Goal: Information Seeking & Learning: Learn about a topic

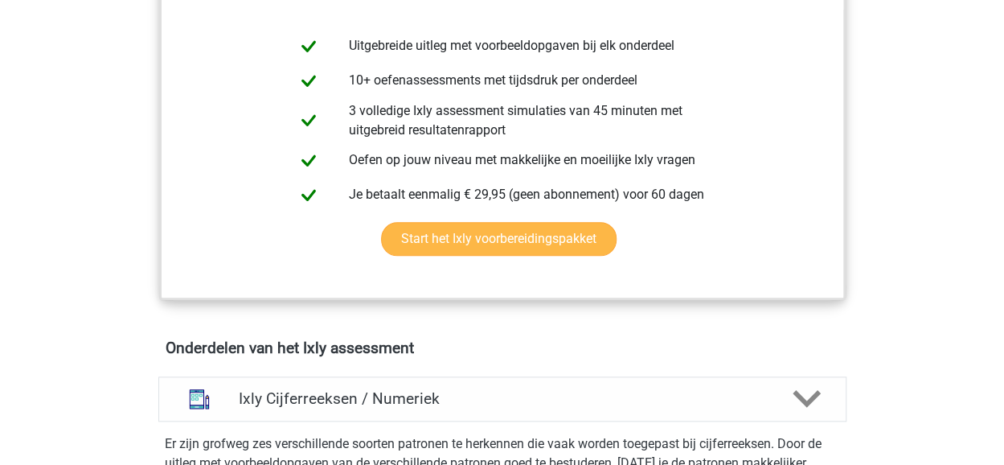
scroll to position [241, 0]
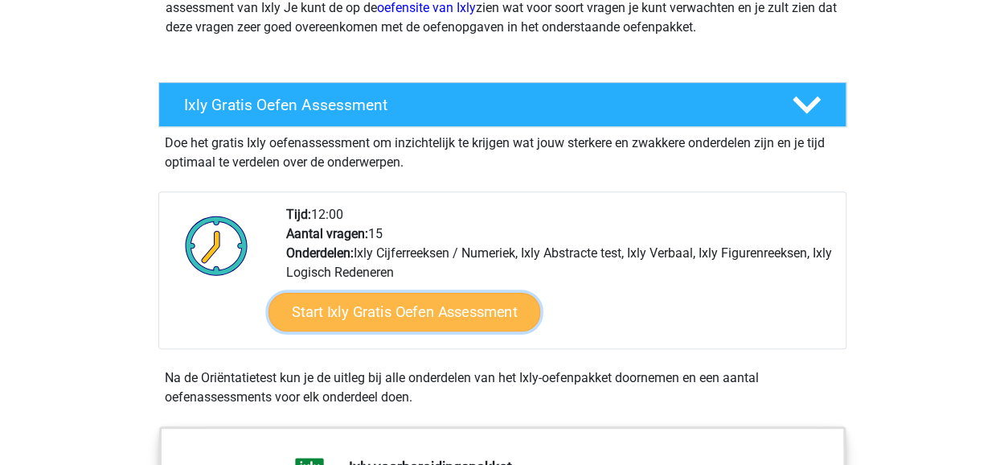
click at [385, 316] on link "Start Ixly Gratis Oefen Assessment" at bounding box center [404, 312] width 272 height 39
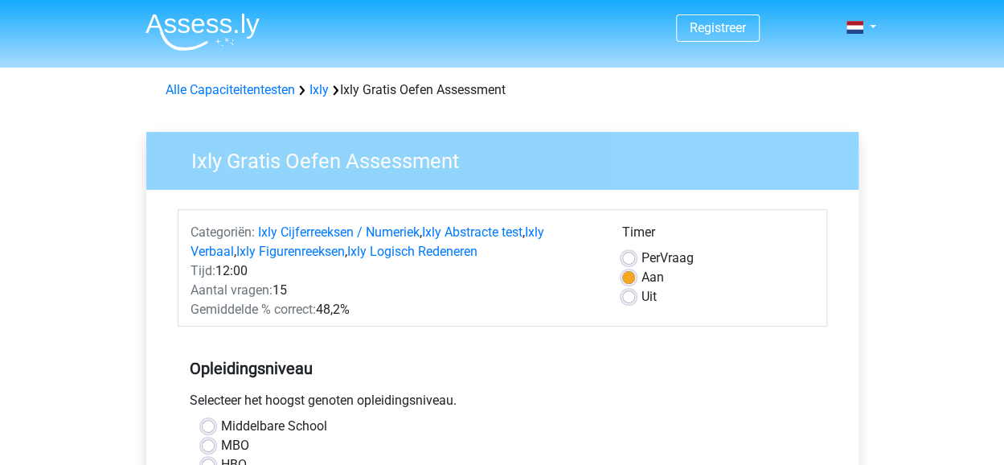
click at [642, 295] on label "Uit" at bounding box center [649, 296] width 15 height 19
click at [632, 295] on input "Uit" at bounding box center [628, 295] width 13 height 16
radio input "true"
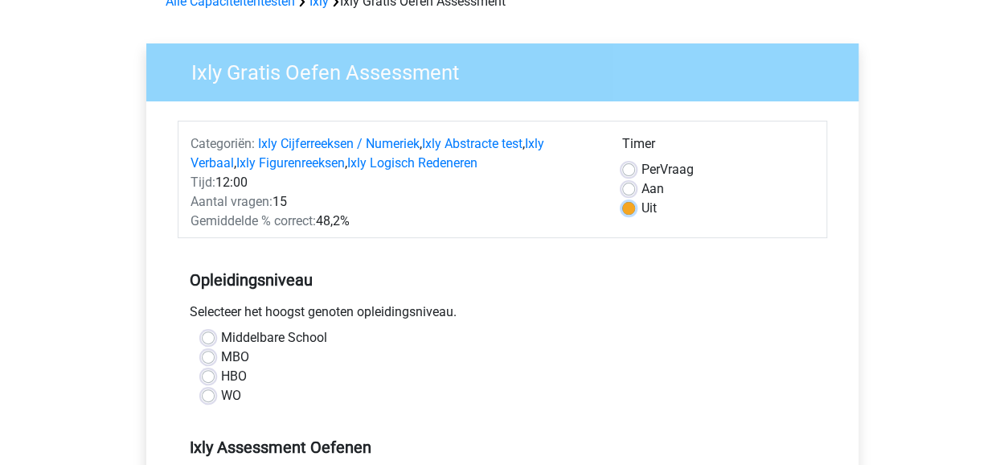
scroll to position [241, 0]
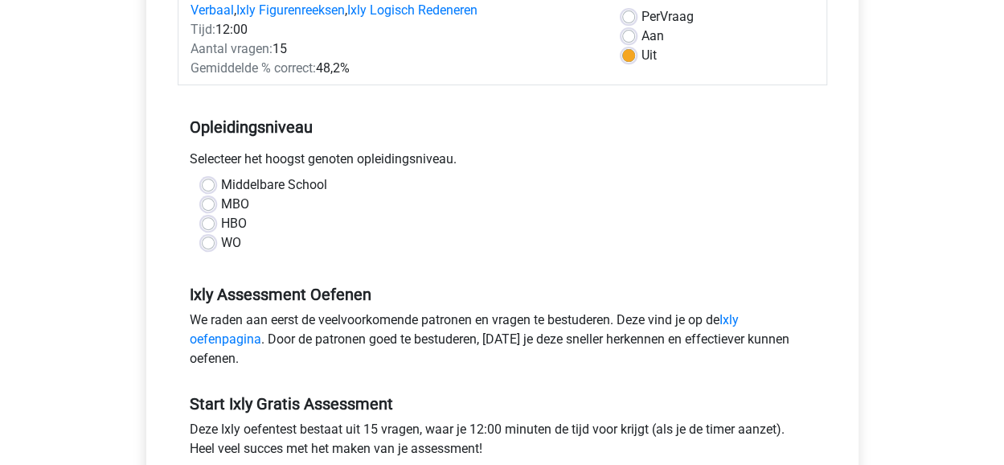
click at [221, 219] on label "HBO" at bounding box center [234, 223] width 26 height 19
click at [204, 219] on input "HBO" at bounding box center [208, 222] width 13 height 16
radio input "true"
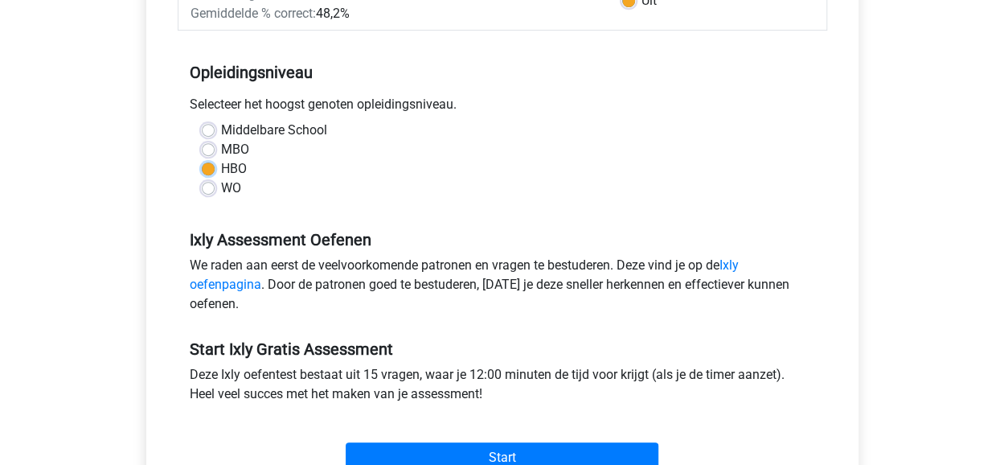
scroll to position [322, 0]
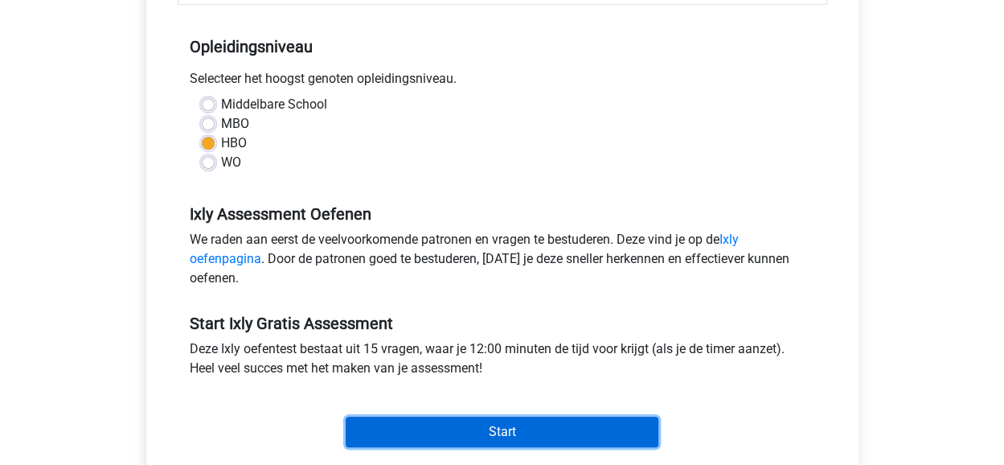
click at [535, 429] on input "Start" at bounding box center [502, 432] width 313 height 31
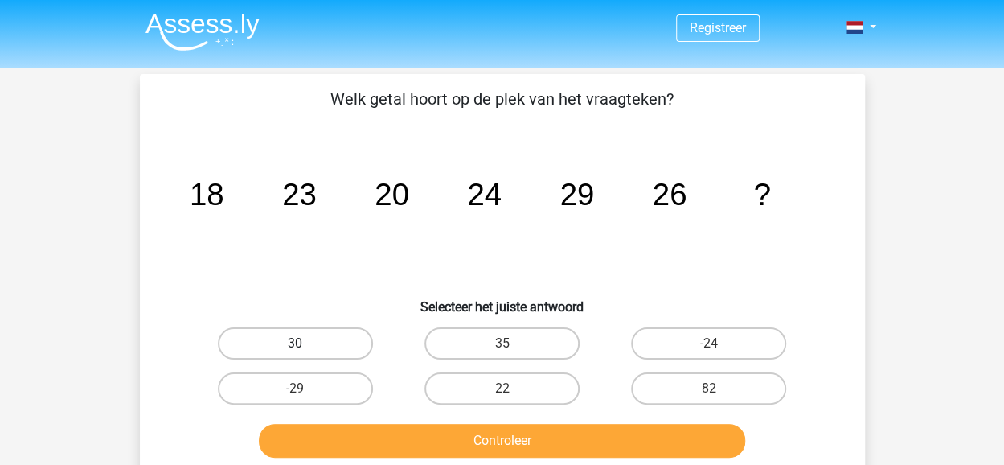
click at [318, 348] on label "30" at bounding box center [295, 343] width 155 height 32
click at [306, 348] on input "30" at bounding box center [300, 348] width 10 height 10
radio input "true"
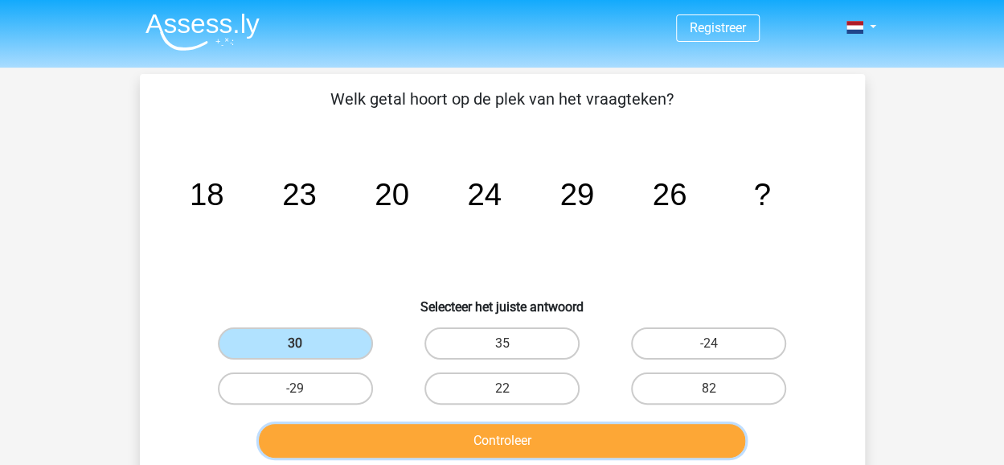
click at [499, 448] on button "Controleer" at bounding box center [502, 441] width 486 height 34
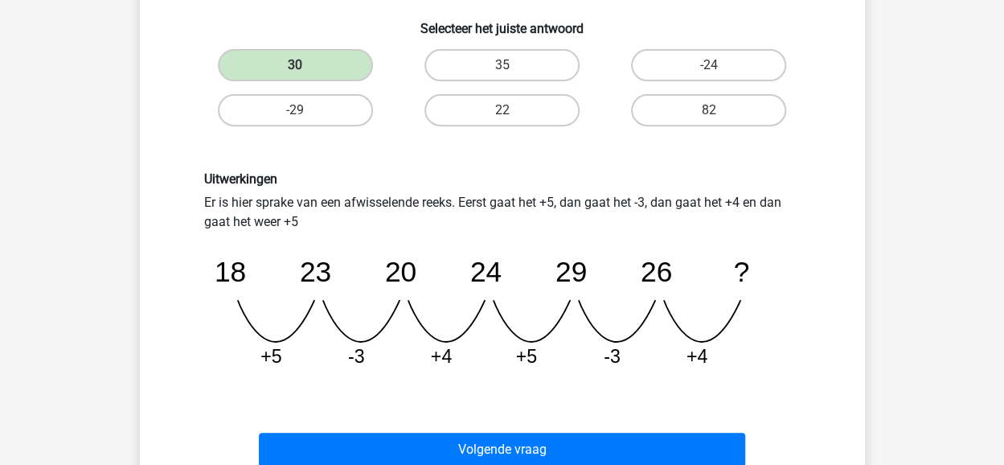
scroll to position [402, 0]
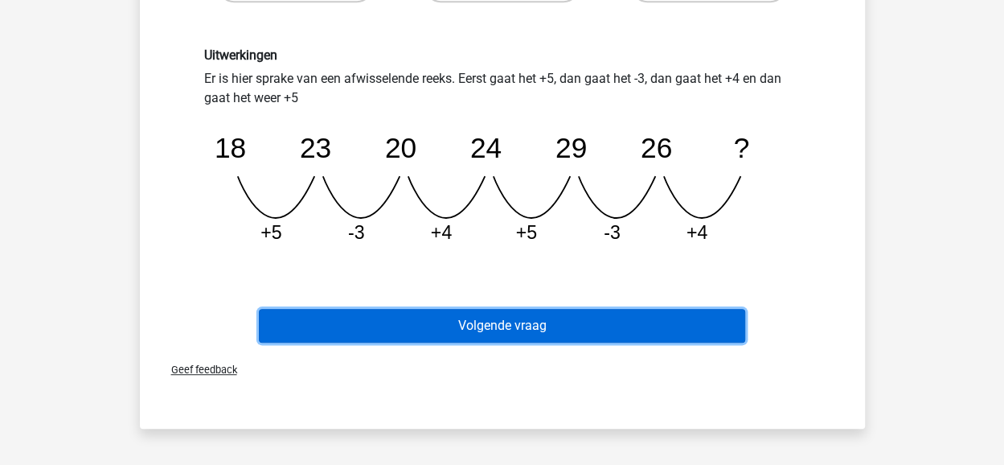
click at [508, 326] on button "Volgende vraag" at bounding box center [502, 326] width 486 height 34
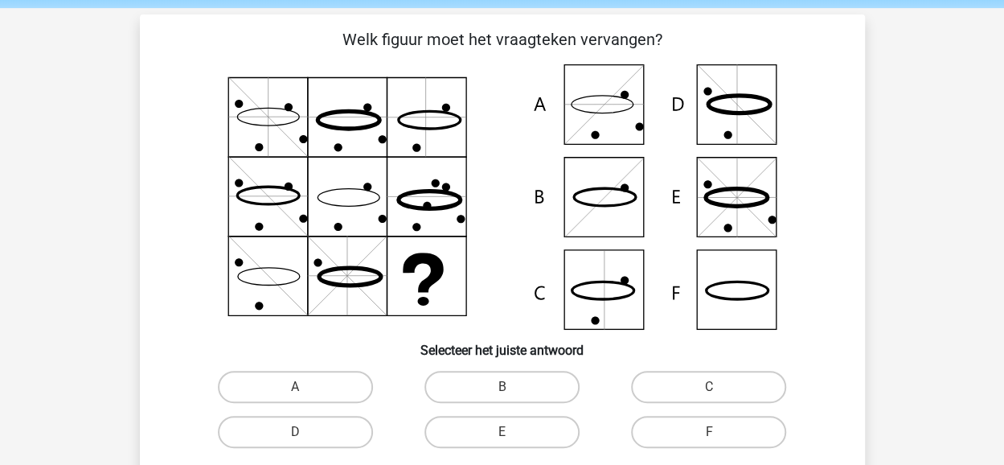
scroll to position [161, 0]
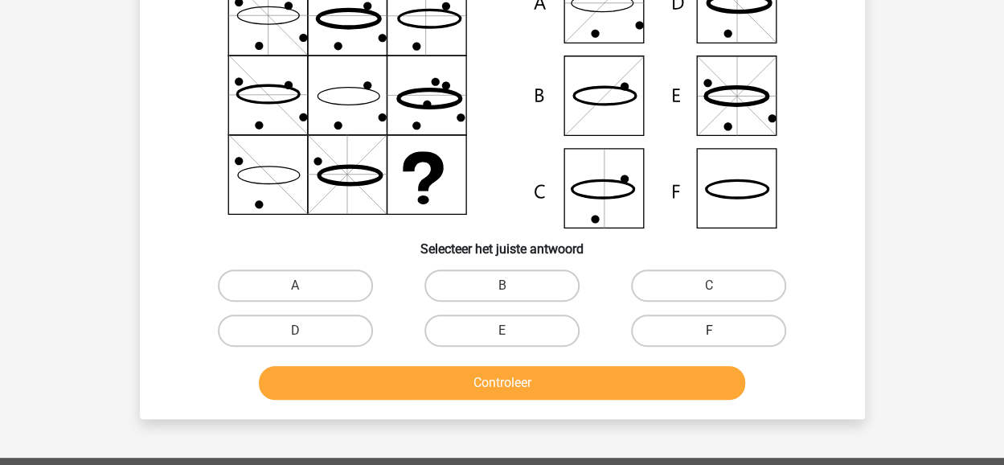
click at [700, 333] on label "F" at bounding box center [708, 330] width 155 height 32
click at [709, 333] on input "F" at bounding box center [714, 335] width 10 height 10
radio input "true"
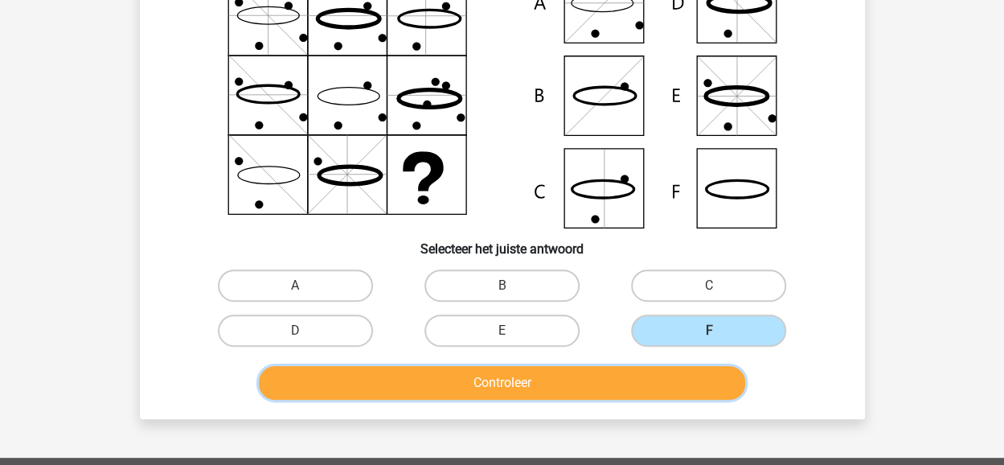
click at [502, 384] on button "Controleer" at bounding box center [502, 383] width 486 height 34
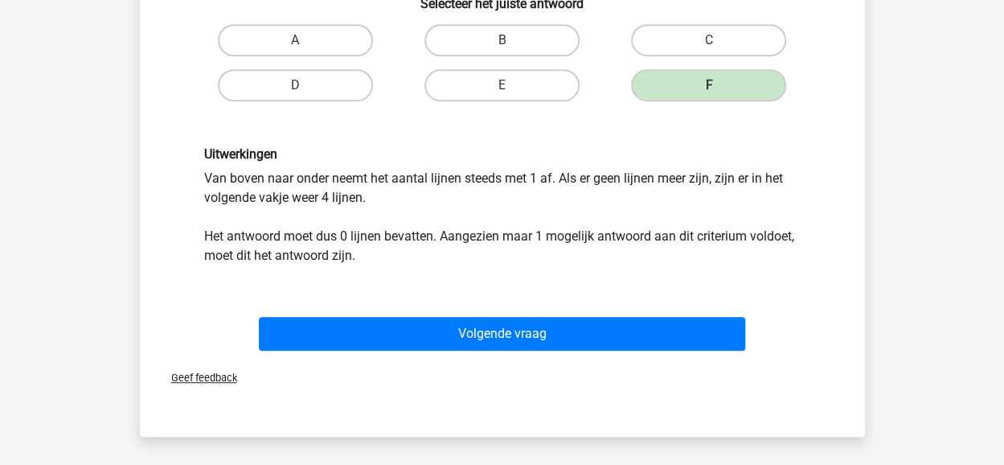
scroll to position [482, 0]
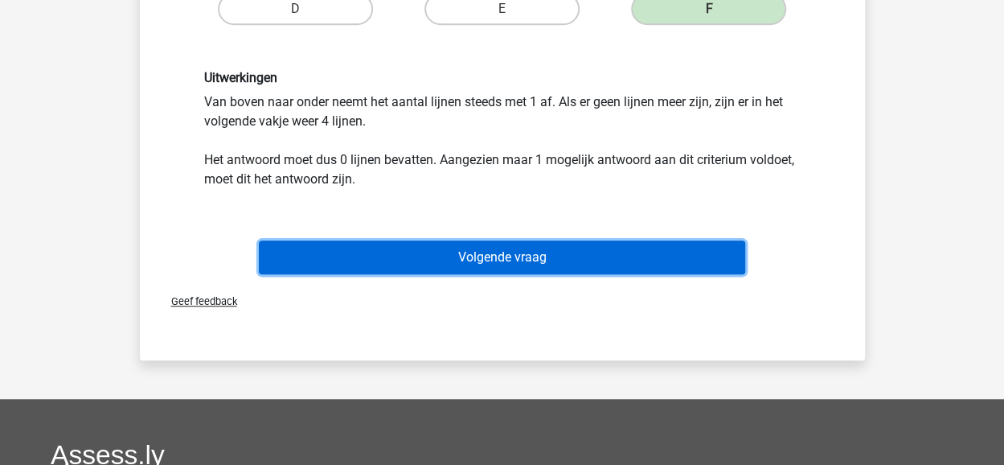
click at [500, 252] on button "Volgende vraag" at bounding box center [502, 257] width 486 height 34
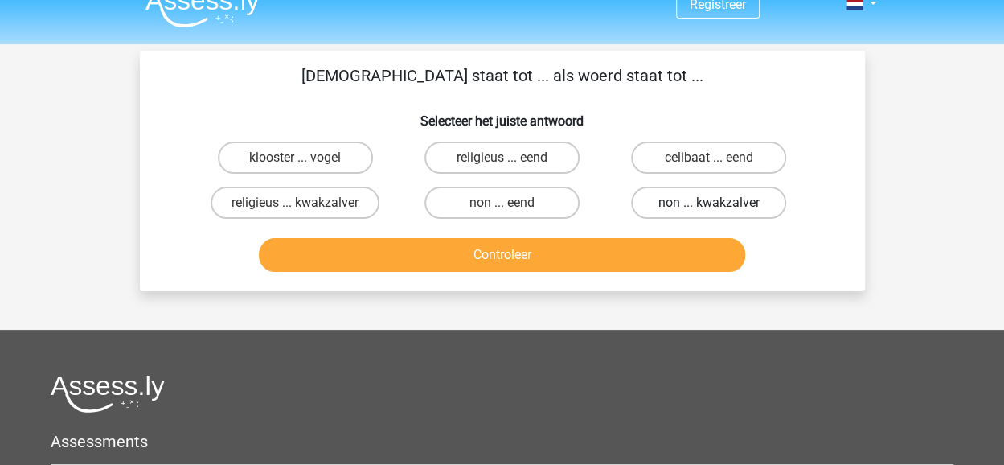
scroll to position [0, 0]
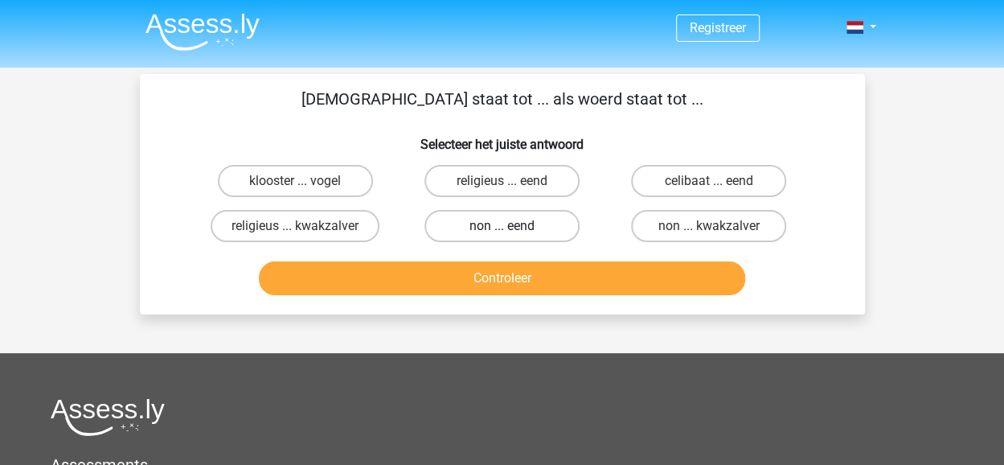
click at [504, 223] on label "non ... eend" at bounding box center [502, 226] width 155 height 32
click at [504, 226] on input "non ... eend" at bounding box center [507, 231] width 10 height 10
radio input "true"
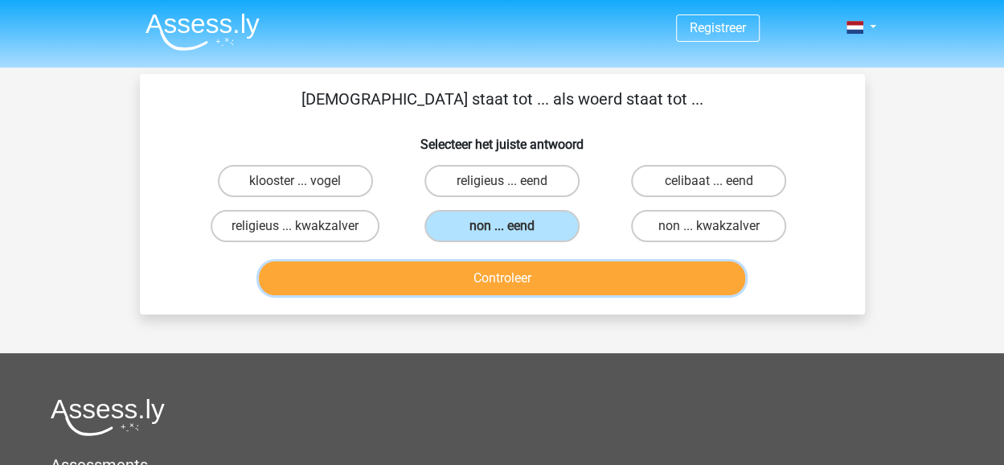
click at [426, 276] on button "Controleer" at bounding box center [502, 278] width 486 height 34
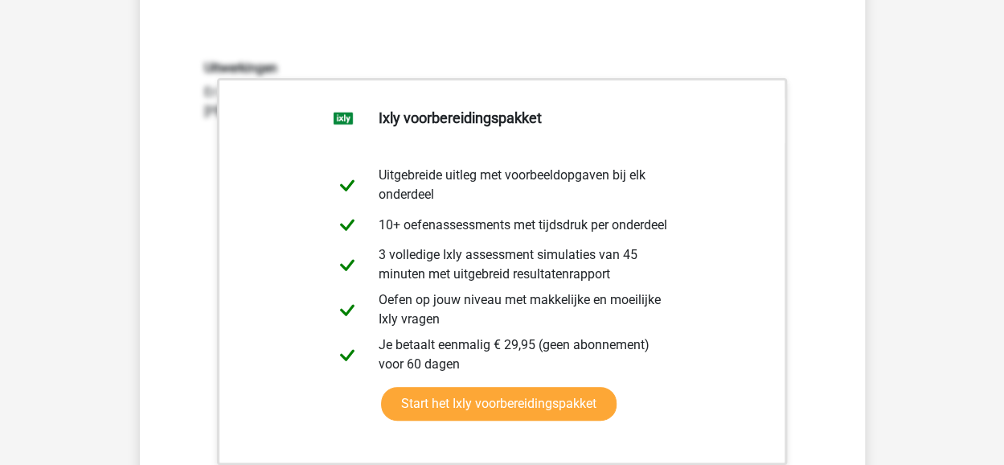
scroll to position [161, 0]
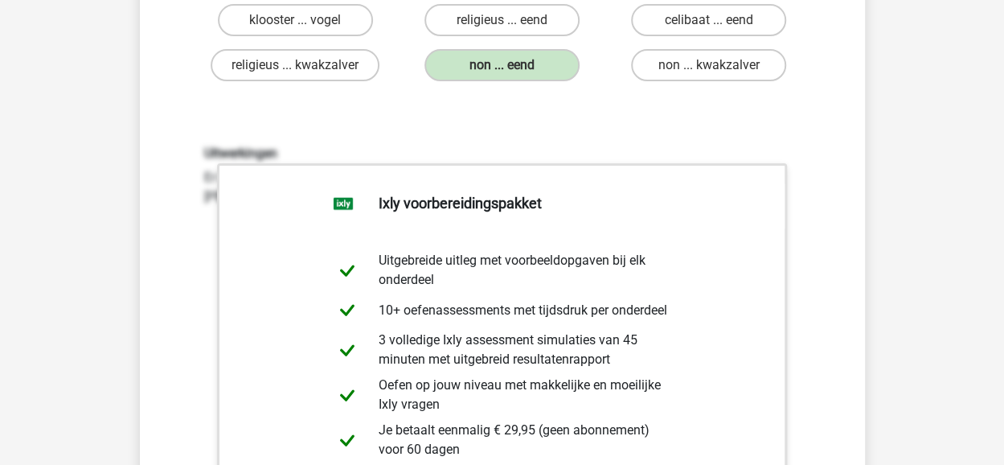
click at [470, 116] on div "Uitwerkingen Er is een man-vrouw relatie tussen monnik en non | Er is een man-v…" at bounding box center [503, 356] width 674 height 499
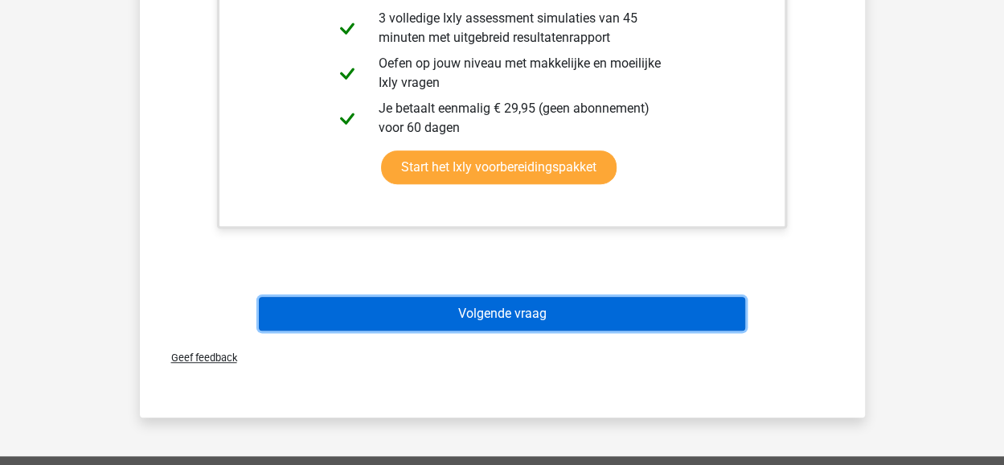
click at [537, 318] on button "Volgende vraag" at bounding box center [502, 314] width 486 height 34
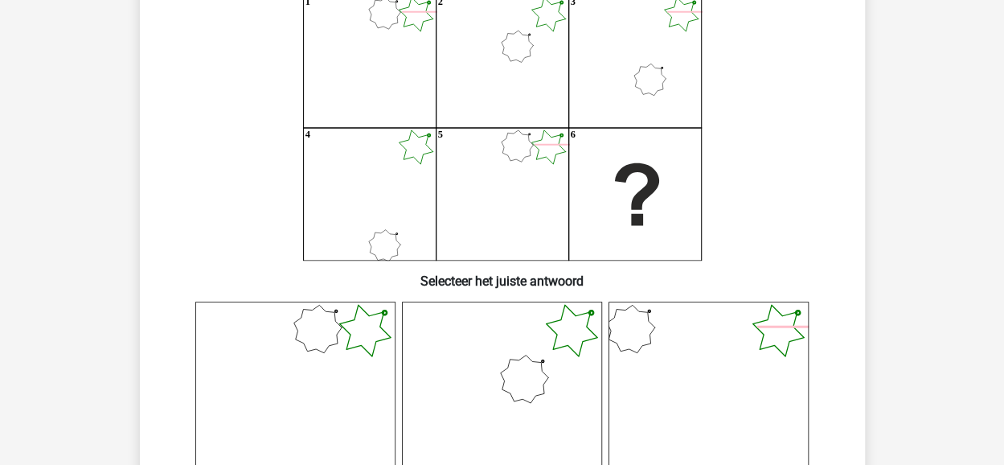
scroll to position [154, 0]
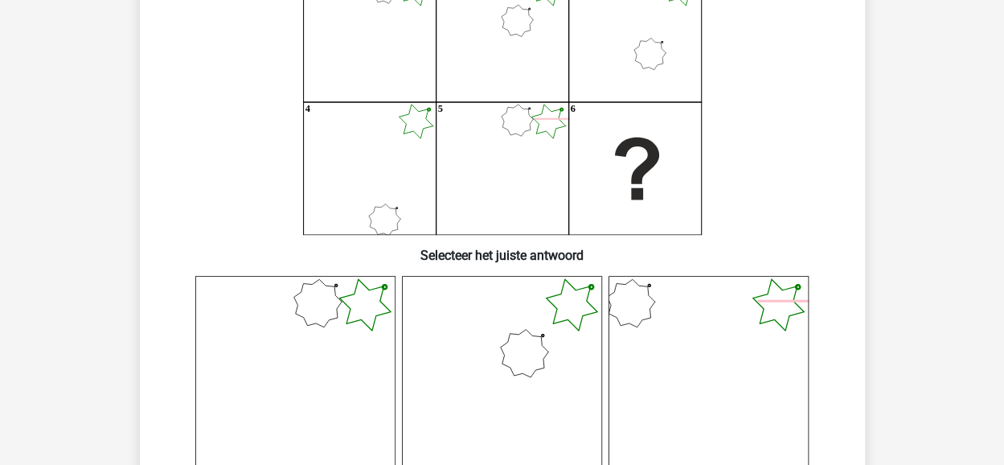
drag, startPoint x: 884, startPoint y: 311, endPoint x: 943, endPoint y: 344, distance: 68.0
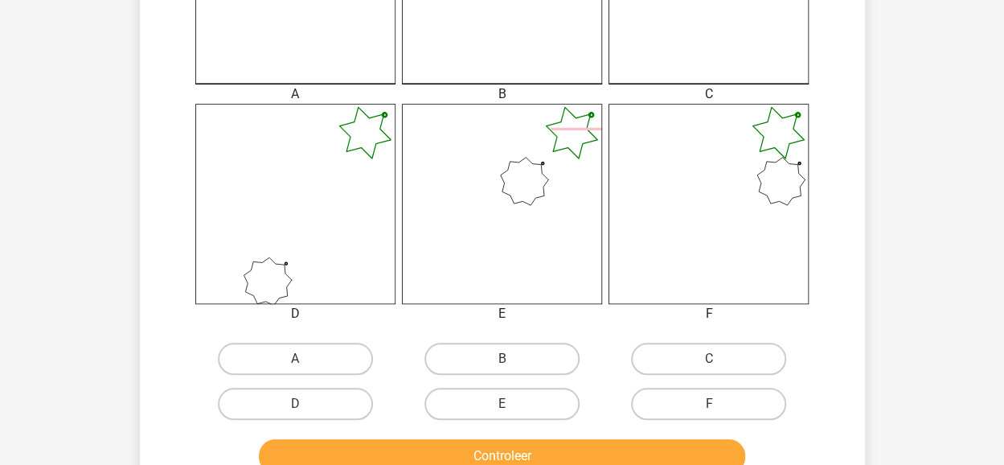
scroll to position [563, 0]
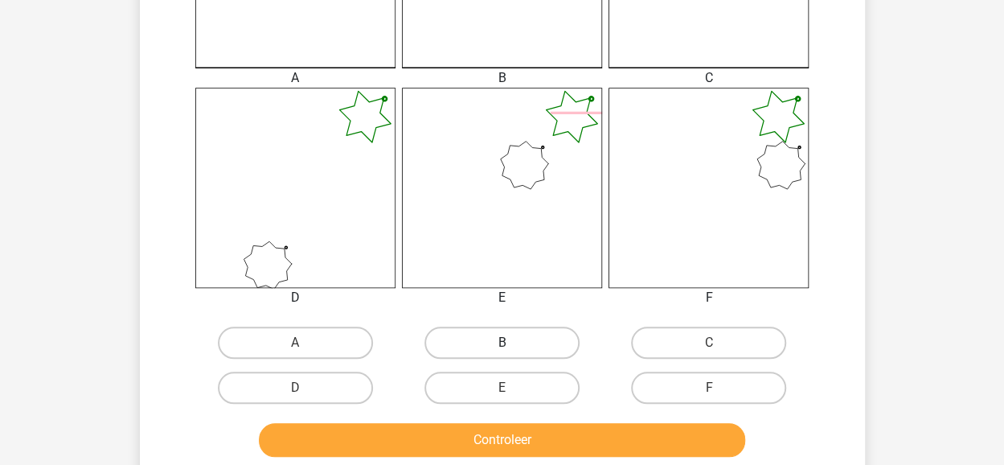
click at [527, 334] on label "B" at bounding box center [502, 342] width 155 height 32
click at [512, 343] on input "B" at bounding box center [507, 348] width 10 height 10
radio input "true"
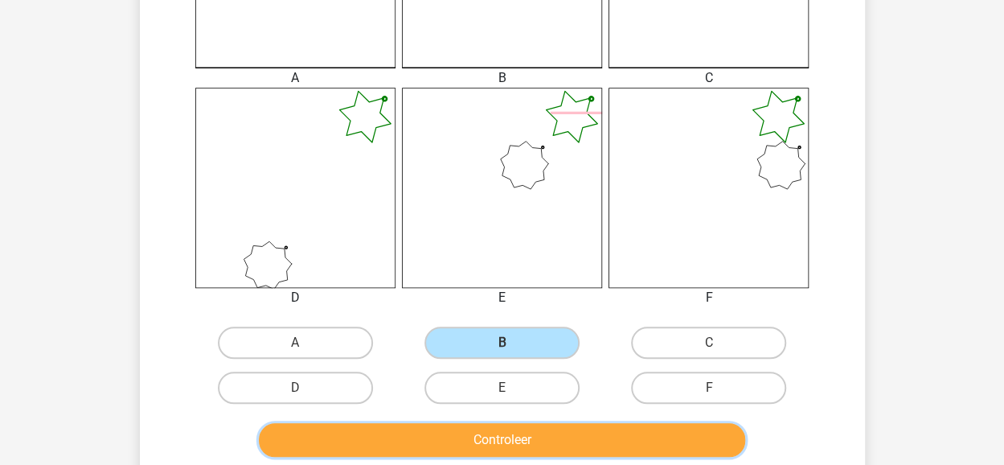
click at [531, 439] on button "Controleer" at bounding box center [502, 440] width 486 height 34
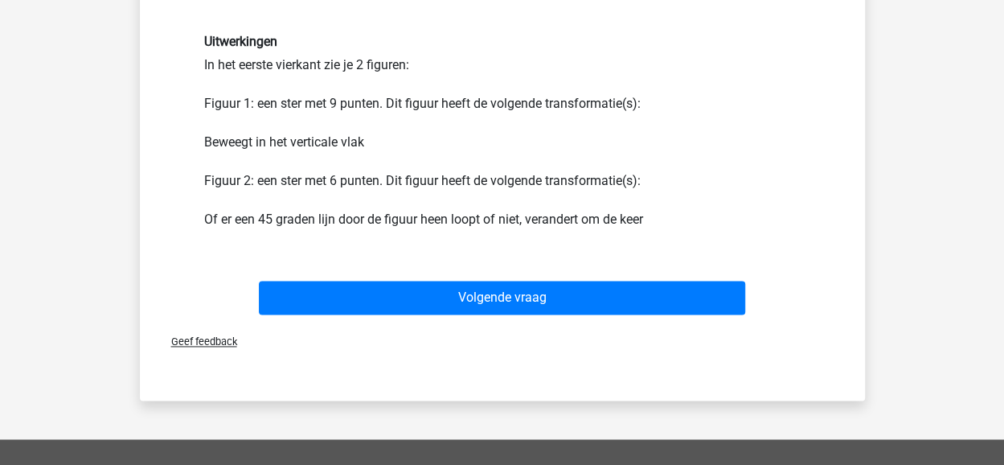
scroll to position [724, 0]
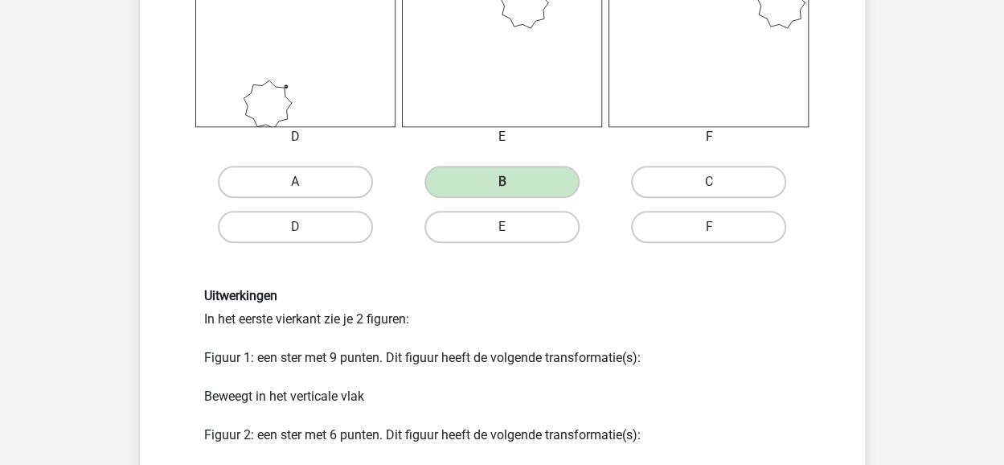
click at [261, 168] on label "A" at bounding box center [295, 182] width 155 height 32
click at [260, 177] on label "A" at bounding box center [295, 182] width 155 height 32
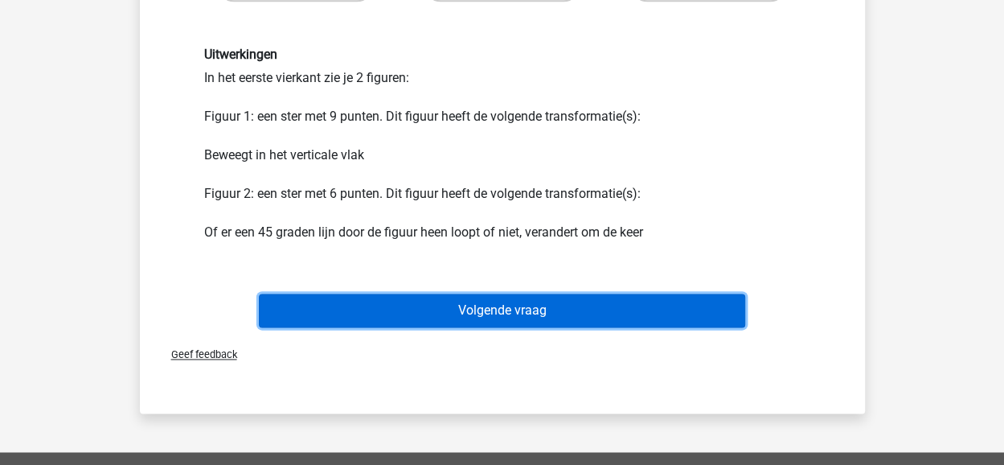
click at [516, 314] on button "Volgende vraag" at bounding box center [502, 310] width 486 height 34
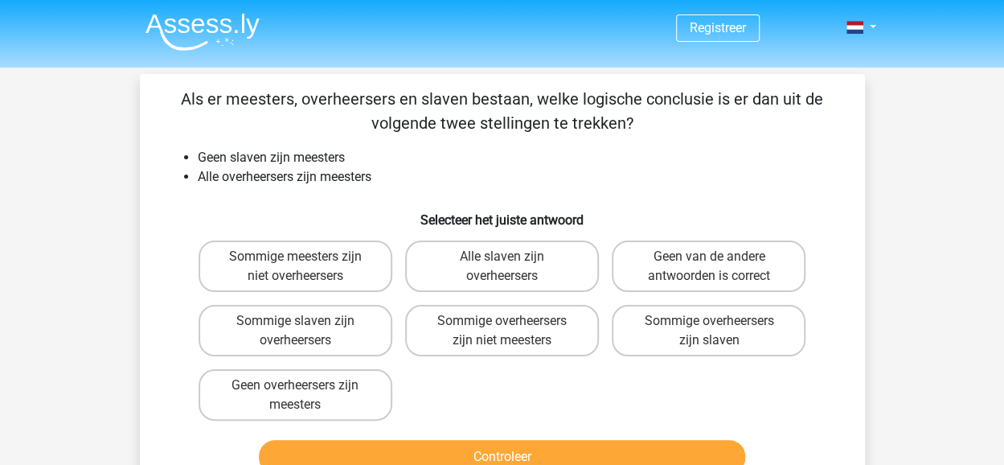
scroll to position [80, 0]
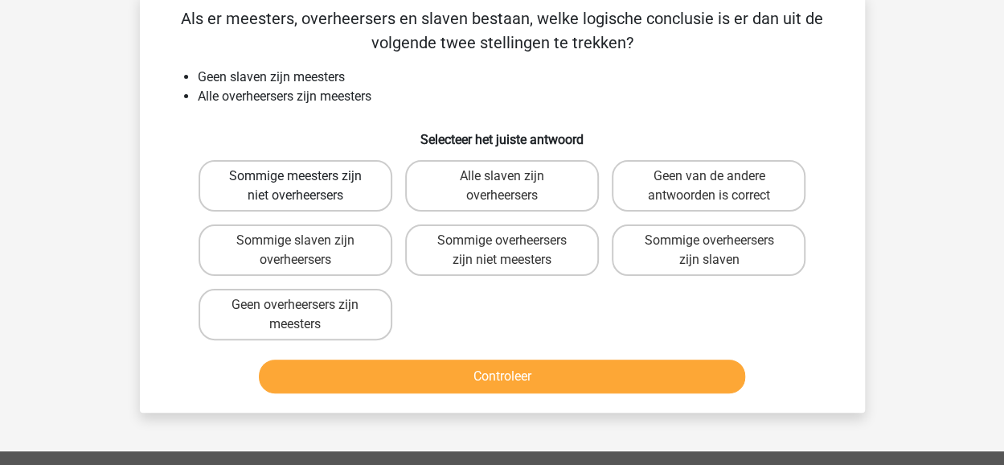
click at [333, 178] on label "Sommige meesters zijn niet overheersers" at bounding box center [296, 185] width 194 height 51
click at [306, 178] on input "Sommige meesters zijn niet overheersers" at bounding box center [300, 181] width 10 height 10
radio input "true"
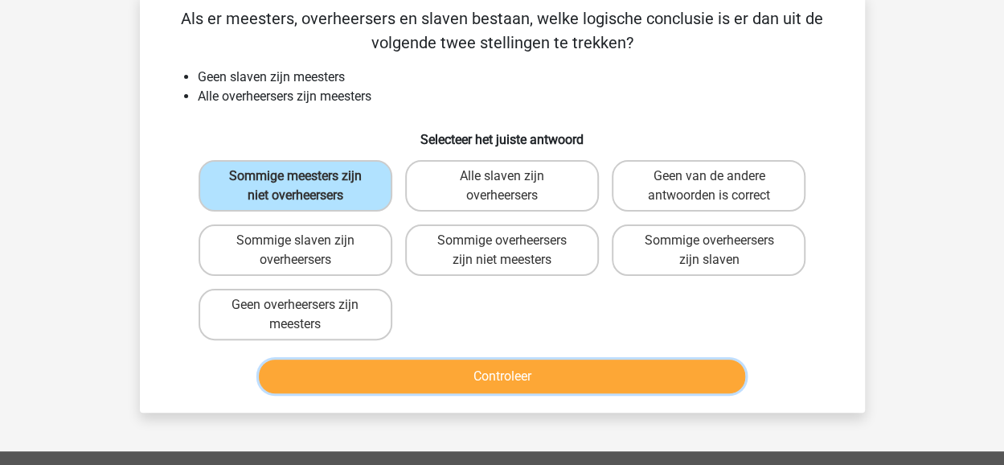
click at [491, 368] on button "Controleer" at bounding box center [502, 376] width 486 height 34
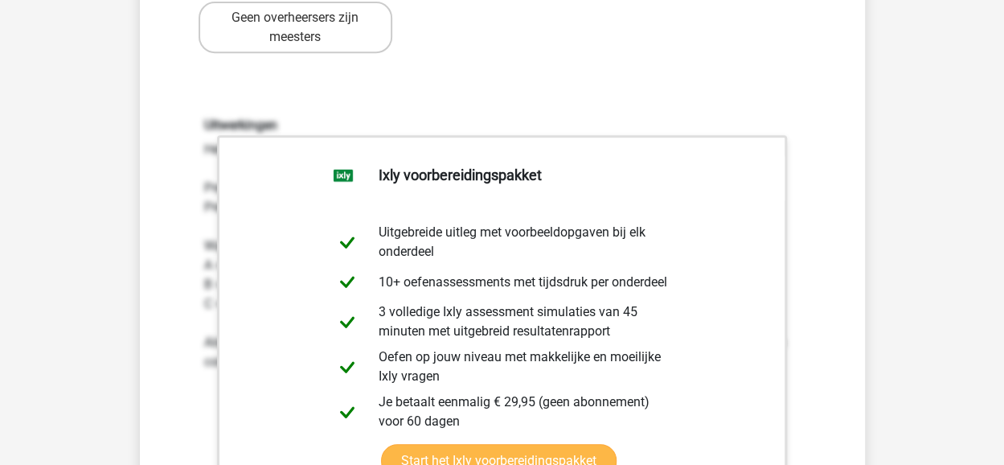
scroll to position [482, 0]
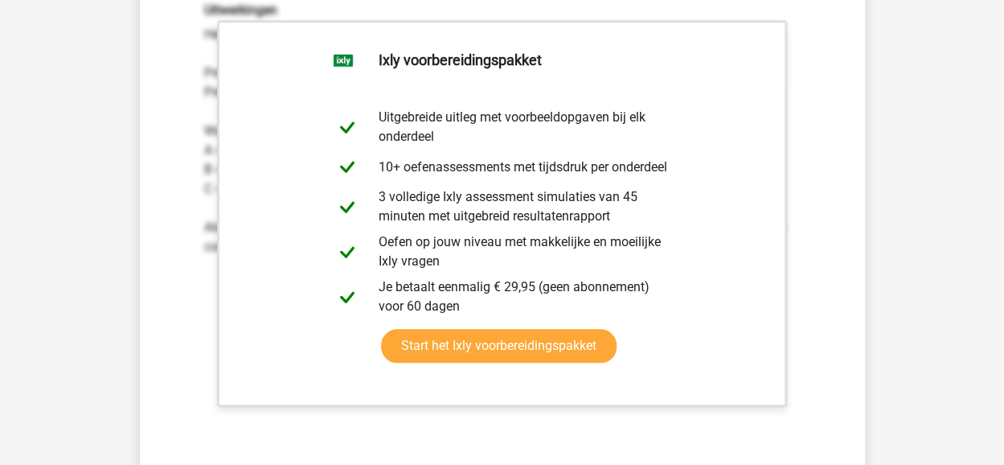
click at [683, 2] on div "Uitwerkingen Het is handig om de stellingen makkelijker op te schrijven: Premis…" at bounding box center [503, 213] width 674 height 499
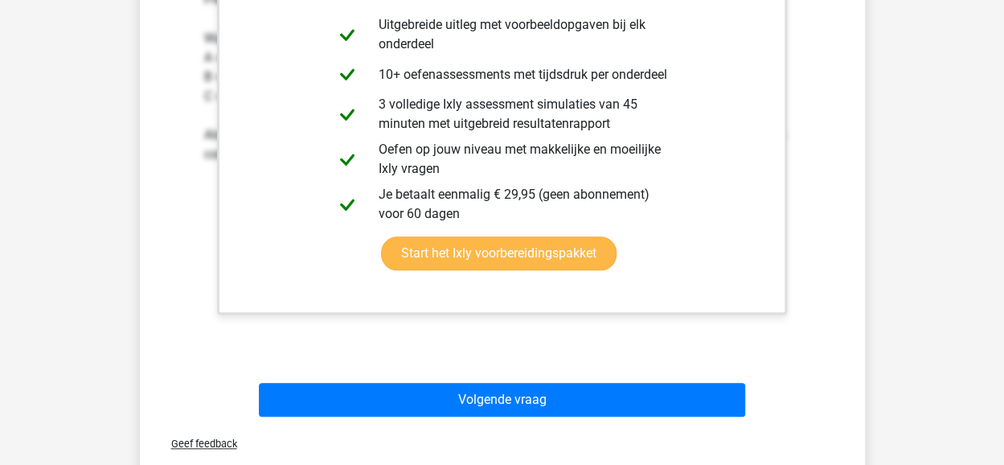
scroll to position [724, 0]
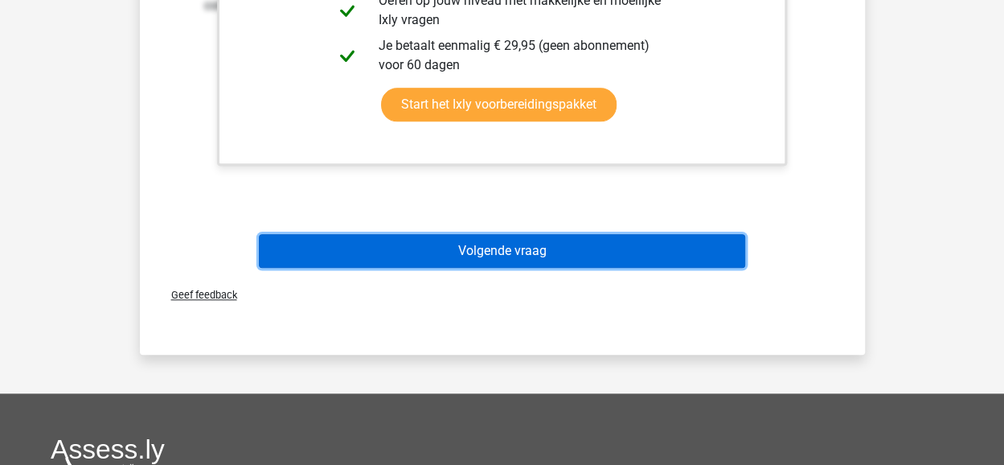
drag, startPoint x: 549, startPoint y: 254, endPoint x: 540, endPoint y: 256, distance: 9.2
click at [548, 253] on button "Volgende vraag" at bounding box center [502, 251] width 486 height 34
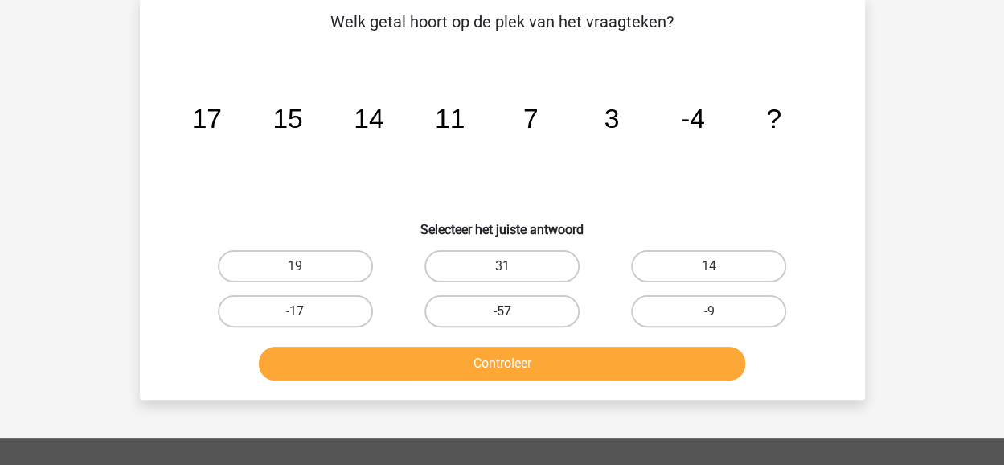
scroll to position [74, 0]
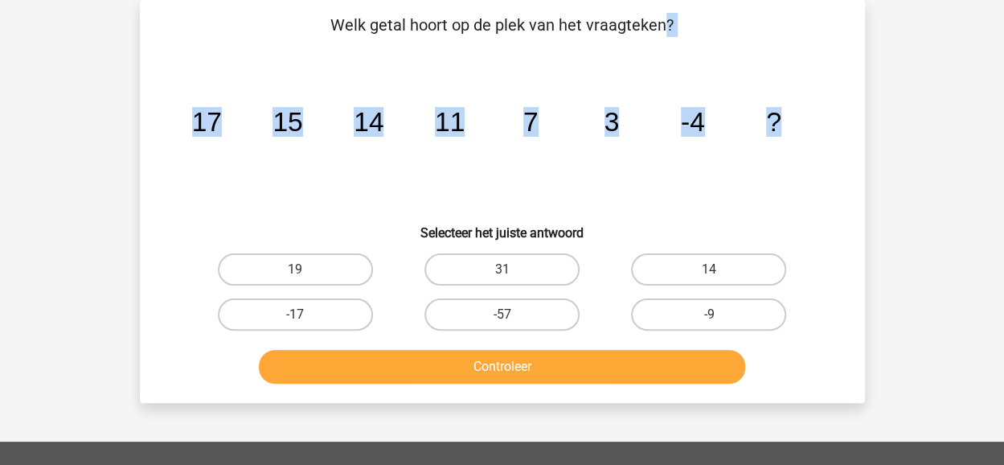
drag, startPoint x: 336, startPoint y: 22, endPoint x: 801, endPoint y: 114, distance: 473.9
click at [801, 114] on div "Welk getal hoort op de plek van het vraagteken? image/svg+xml 17 15 14 11 7 3 -…" at bounding box center [502, 201] width 712 height 377
copy div "Welk getal hoort op de plek van het vraagteken? image/svg+xml 17 15 14 11 7 3 -…"
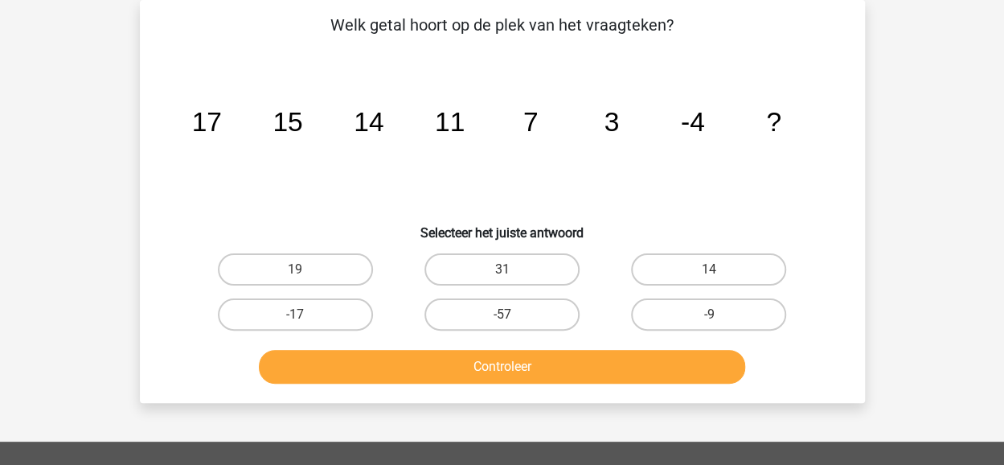
click at [168, 268] on div "19 31 14 -17 -57" at bounding box center [503, 292] width 674 height 90
drag, startPoint x: 176, startPoint y: 261, endPoint x: 302, endPoint y: 216, distance: 134.0
click at [302, 216] on div "Welk getal hoort op de plek van het vraagteken? image/svg+xml 17 15 14 11 7 3 -…" at bounding box center [502, 201] width 712 height 377
click at [205, 244] on div "Welk getal hoort op de plek van het vraagteken? image/svg+xml 17 15 14 11 7 3 -…" at bounding box center [502, 201] width 712 height 377
drag, startPoint x: 195, startPoint y: 249, endPoint x: 540, endPoint y: 74, distance: 386.9
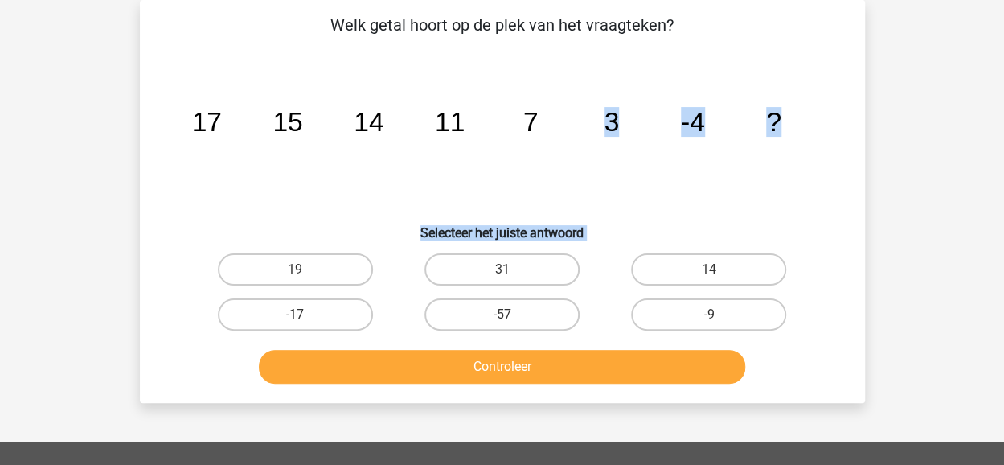
click at [540, 74] on div "Welk getal hoort op de plek van het vraagteken? image/svg+xml 17 15 14 11 7 3 -…" at bounding box center [502, 201] width 712 height 377
click at [623, 179] on icon "image/svg+xml 17 15 14 11 7 3 -4 ?" at bounding box center [503, 131] width 648 height 162
click at [726, 314] on label "-9" at bounding box center [708, 314] width 155 height 32
click at [720, 314] on input "-9" at bounding box center [714, 319] width 10 height 10
radio input "true"
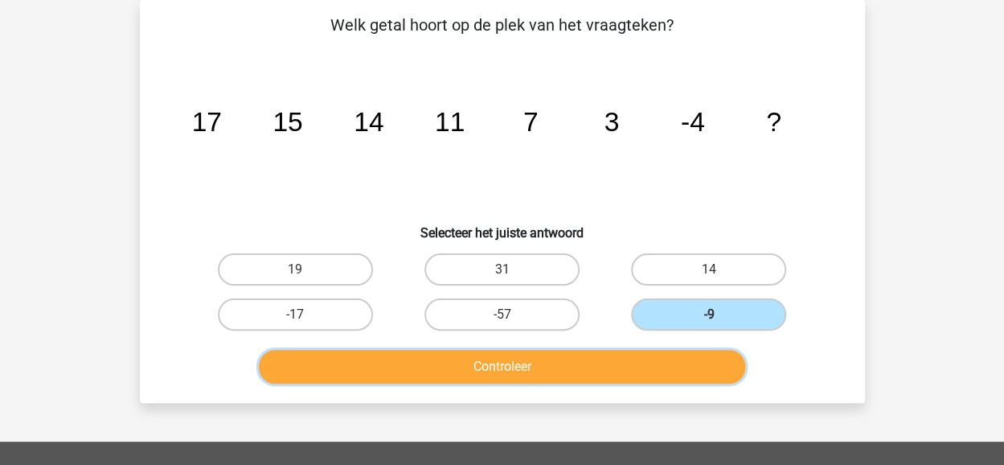
click at [615, 359] on button "Controleer" at bounding box center [502, 367] width 486 height 34
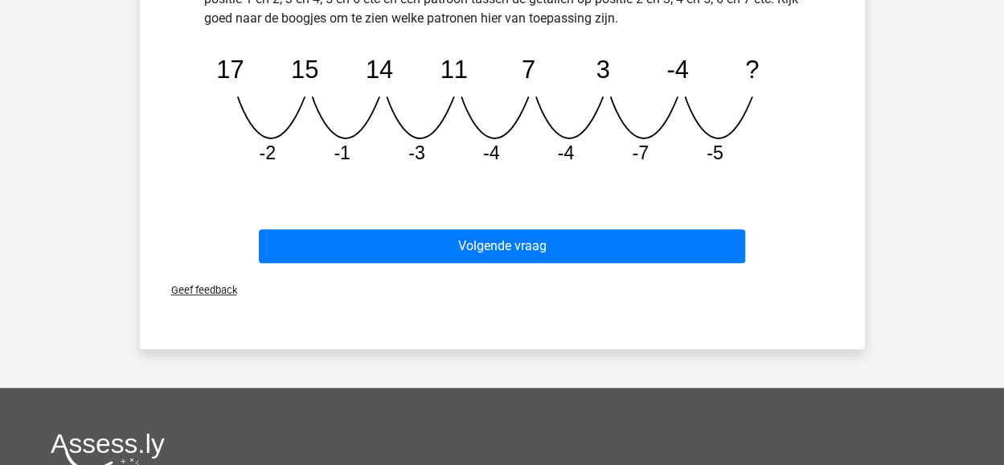
scroll to position [476, 0]
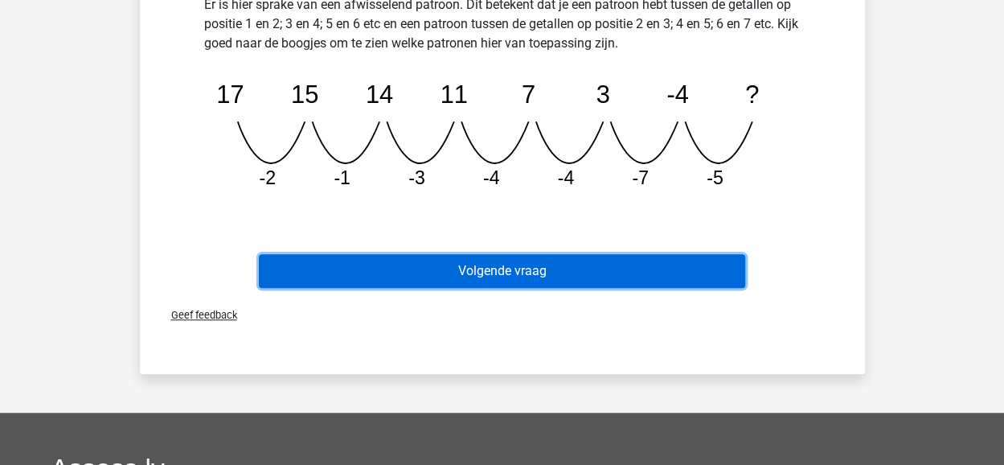
click at [509, 268] on button "Volgende vraag" at bounding box center [502, 271] width 486 height 34
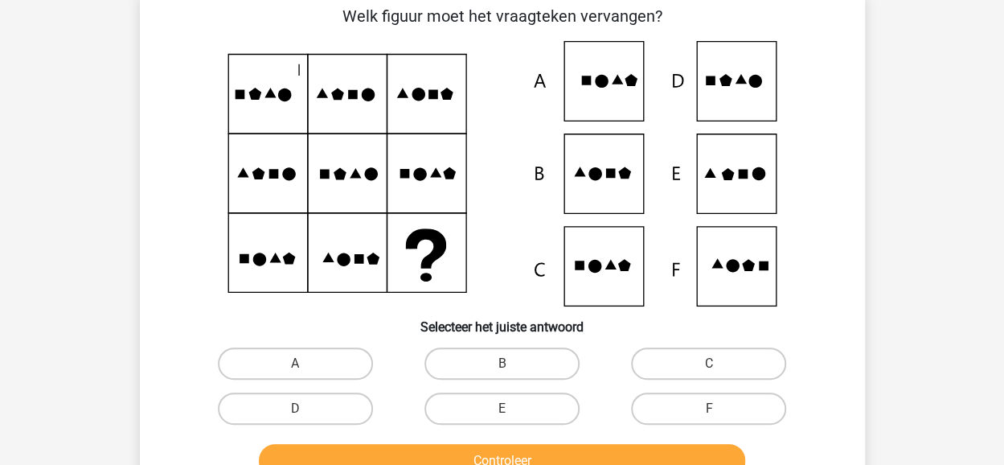
scroll to position [74, 0]
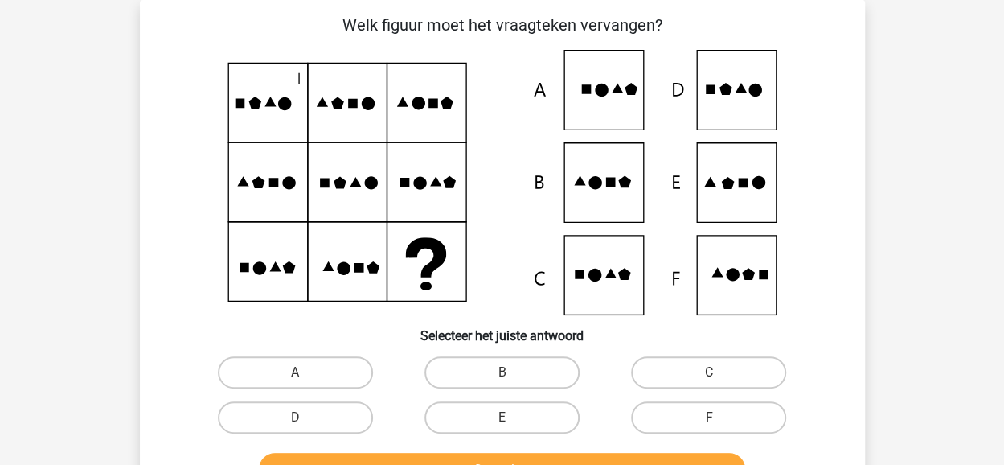
click at [296, 78] on icon at bounding box center [503, 182] width 648 height 265
click at [302, 82] on icon at bounding box center [503, 182] width 648 height 265
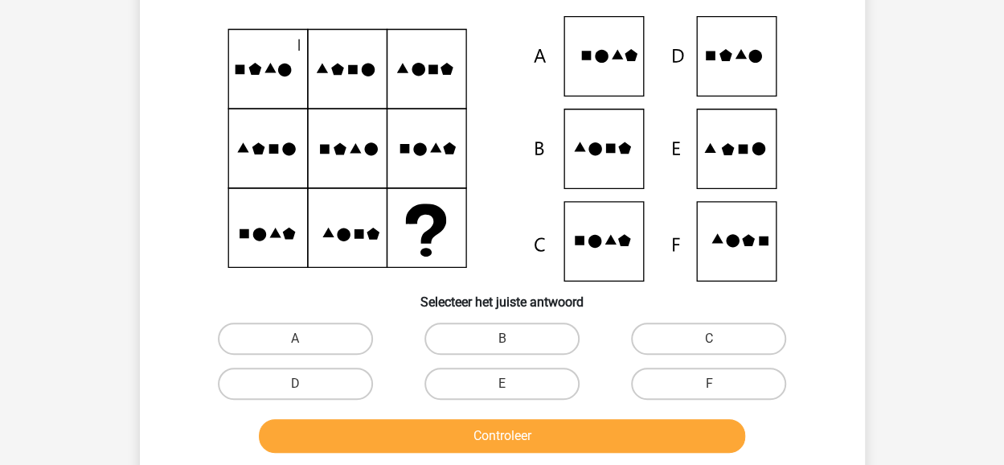
scroll to position [154, 0]
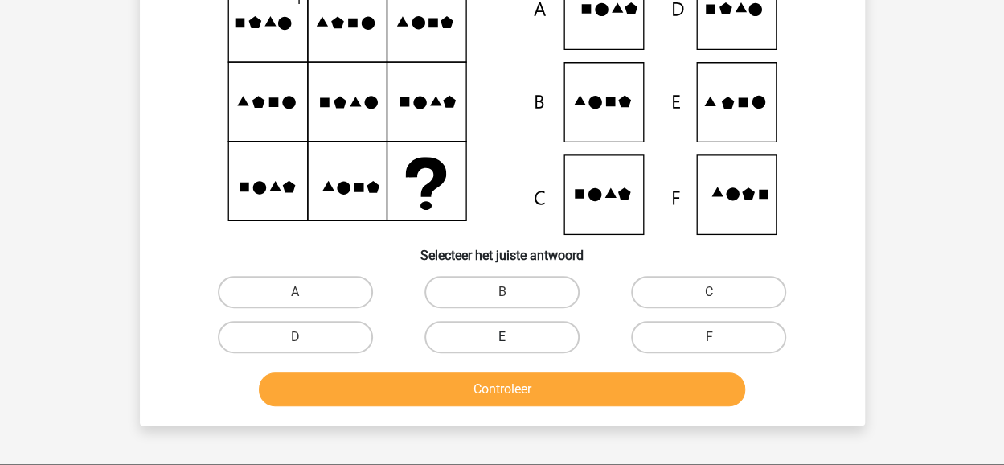
click at [531, 333] on label "E" at bounding box center [502, 337] width 155 height 32
click at [512, 337] on input "E" at bounding box center [507, 342] width 10 height 10
radio input "true"
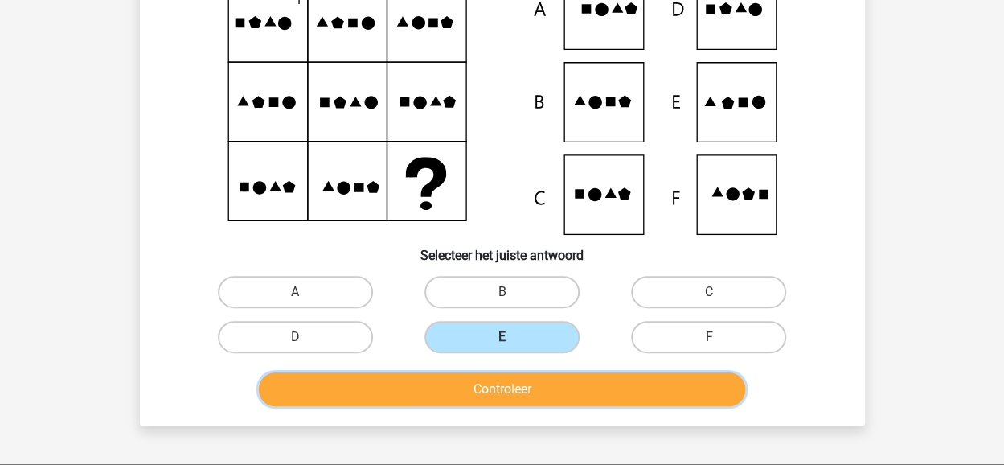
click at [521, 388] on button "Controleer" at bounding box center [502, 389] width 486 height 34
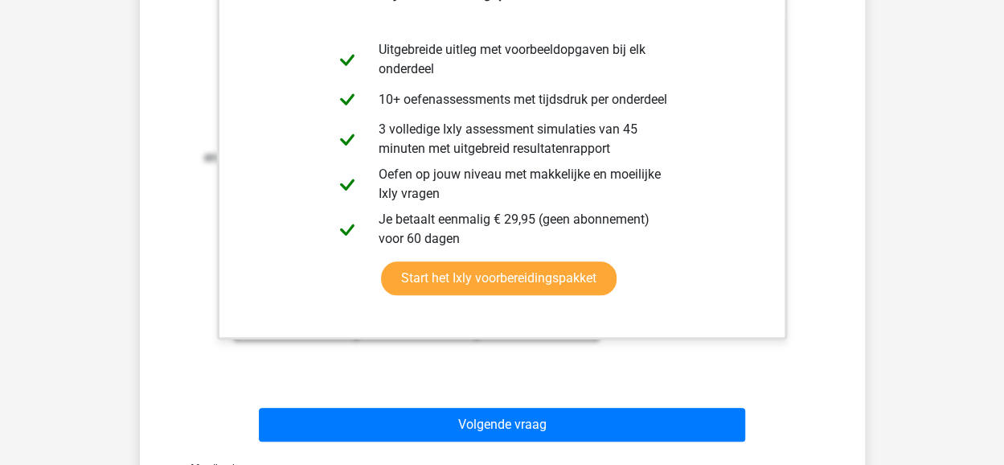
scroll to position [717, 0]
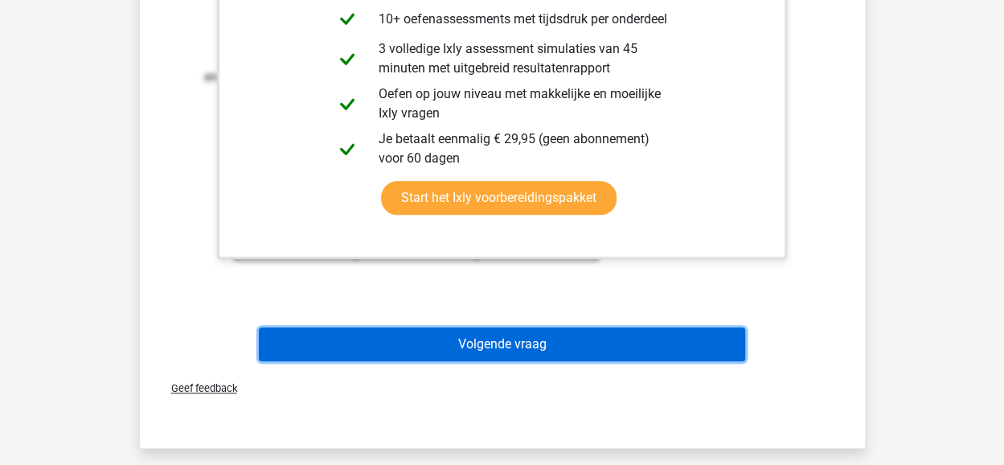
click at [503, 350] on button "Volgende vraag" at bounding box center [502, 344] width 486 height 34
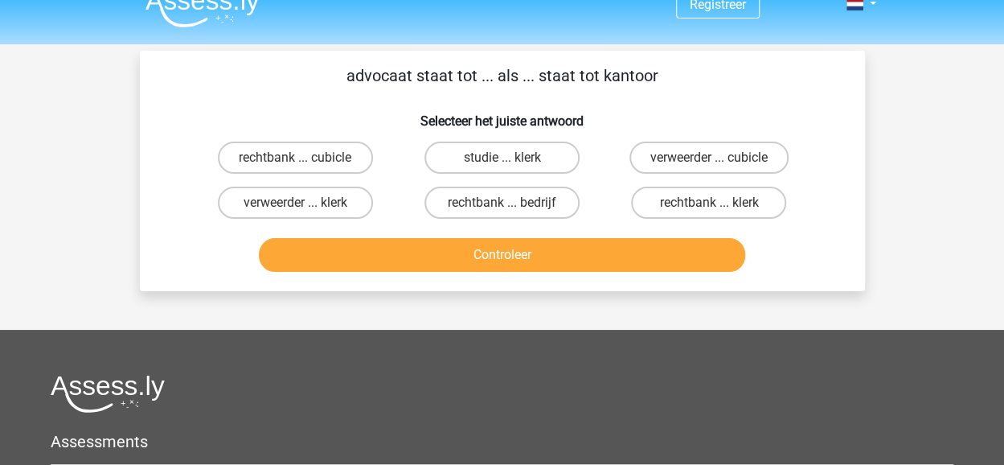
scroll to position [0, 0]
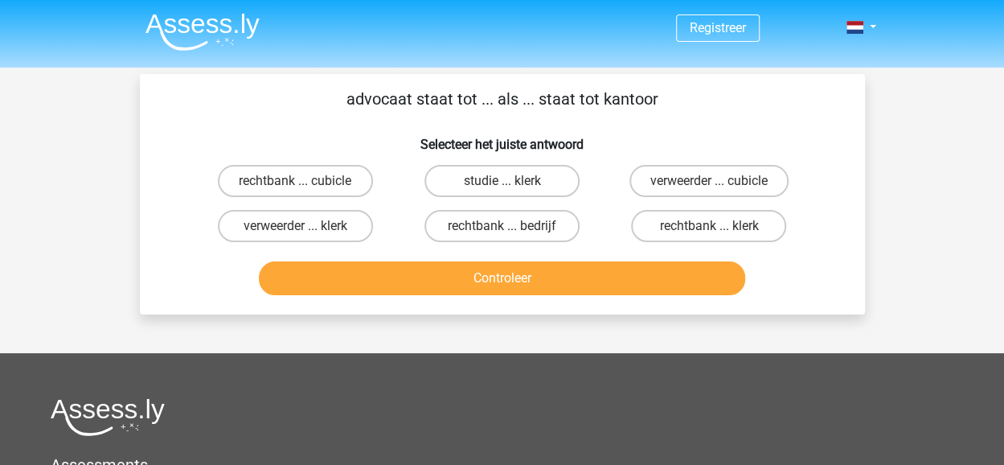
click at [897, 276] on div "Registreer" at bounding box center [502, 389] width 1004 height 778
click at [703, 228] on label "rechtbank ... klerk" at bounding box center [708, 226] width 155 height 32
click at [709, 228] on input "rechtbank ... klerk" at bounding box center [714, 231] width 10 height 10
radio input "true"
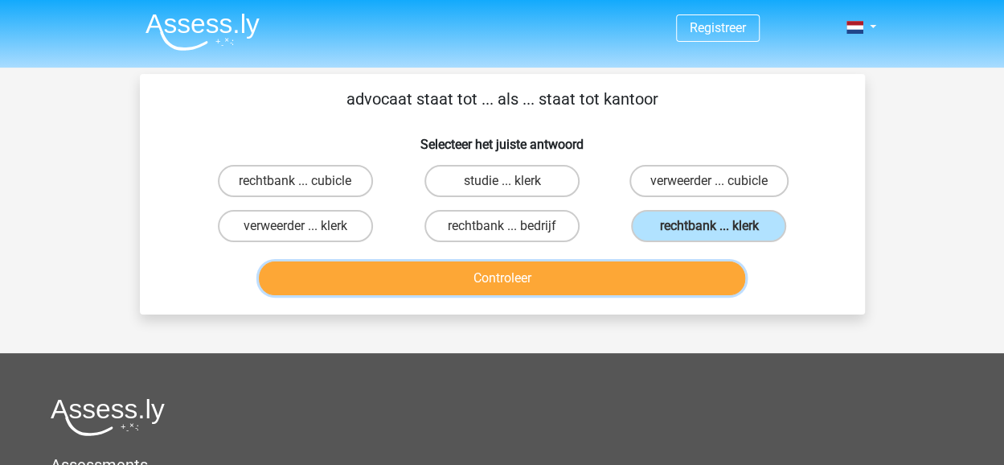
click at [547, 281] on button "Controleer" at bounding box center [502, 278] width 486 height 34
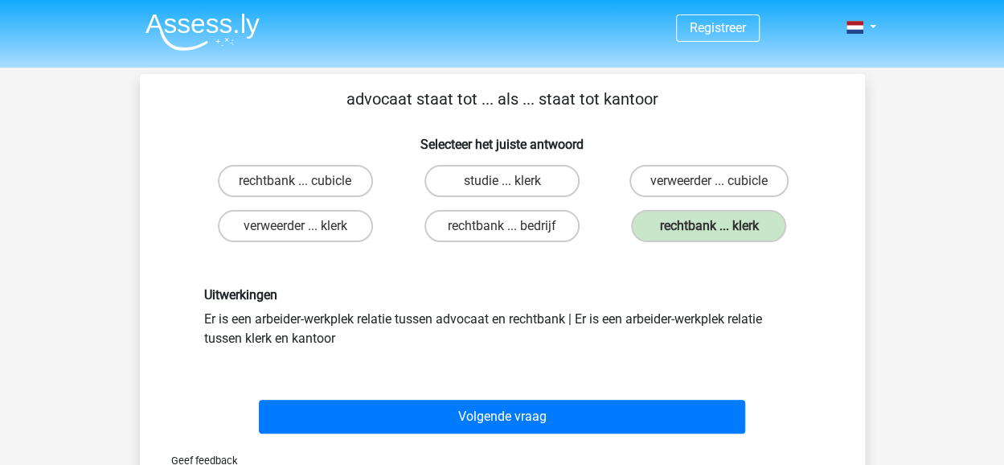
scroll to position [80, 0]
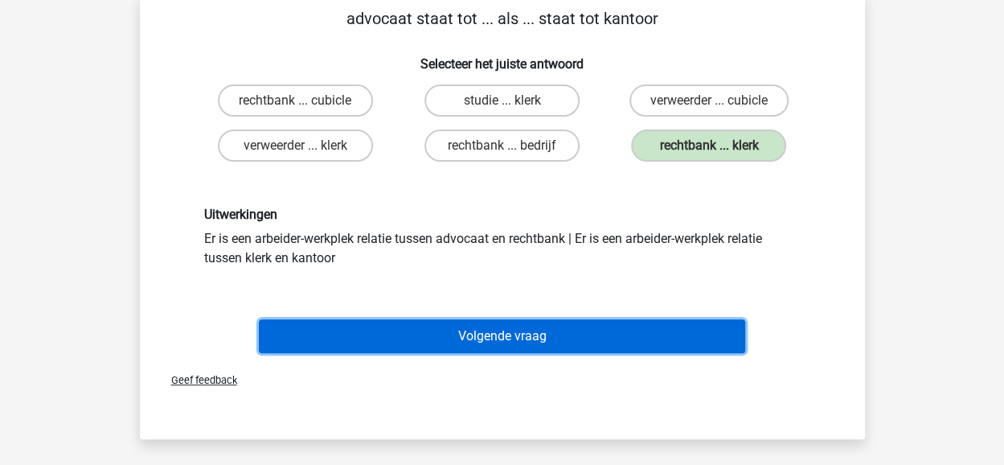
click at [497, 338] on button "Volgende vraag" at bounding box center [502, 336] width 486 height 34
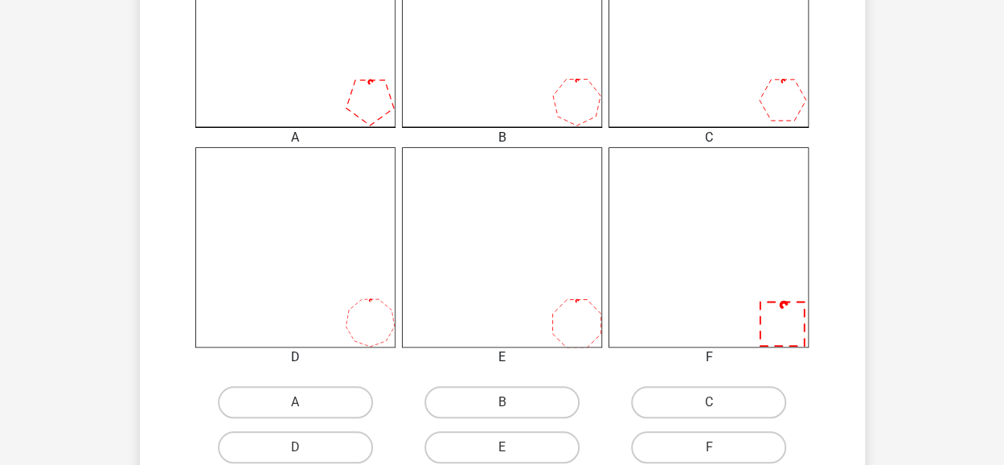
scroll to position [563, 0]
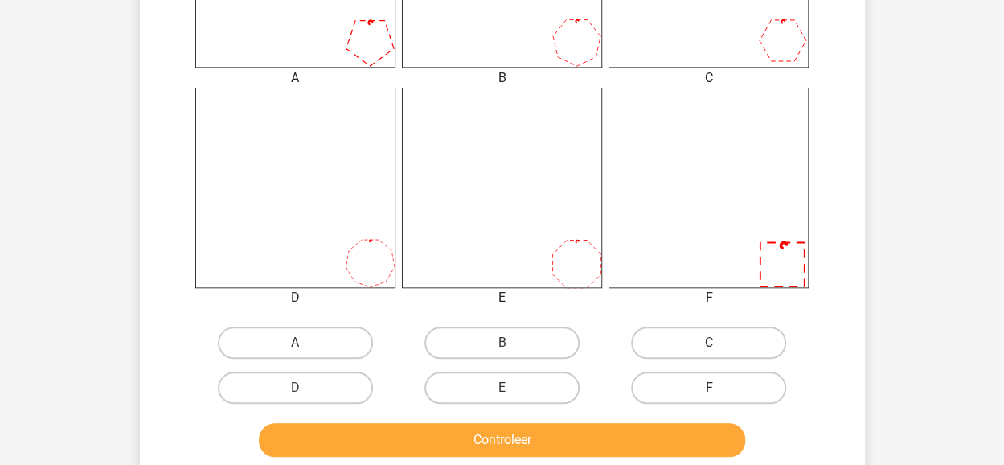
click at [706, 383] on label "F" at bounding box center [708, 387] width 155 height 32
click at [709, 388] on input "F" at bounding box center [714, 393] width 10 height 10
radio input "true"
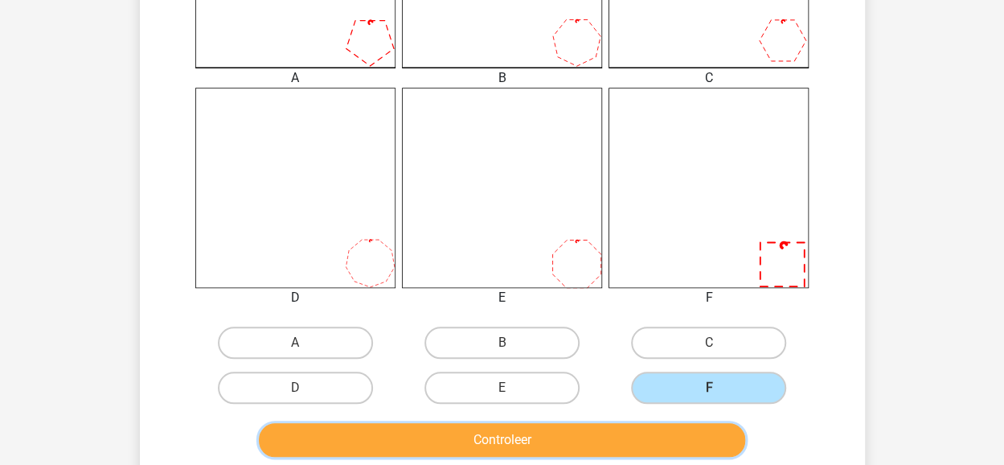
click at [534, 437] on button "Controleer" at bounding box center [502, 440] width 486 height 34
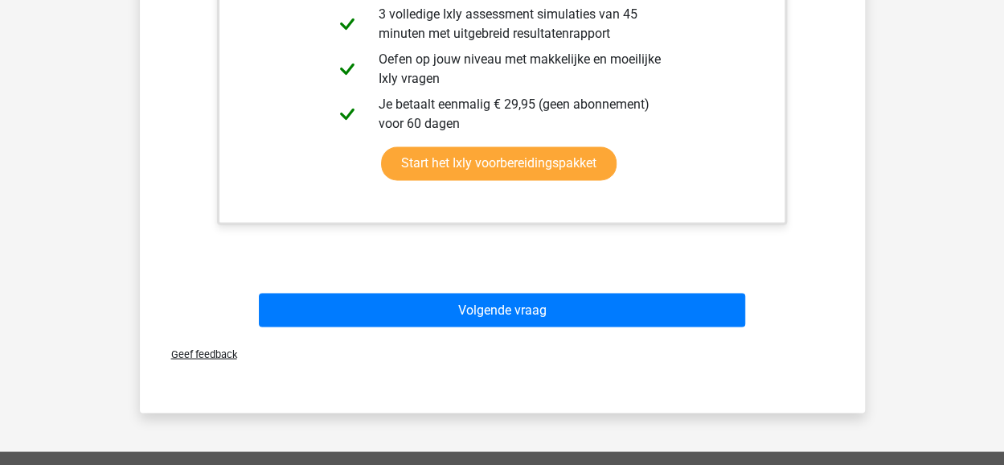
scroll to position [1286, 0]
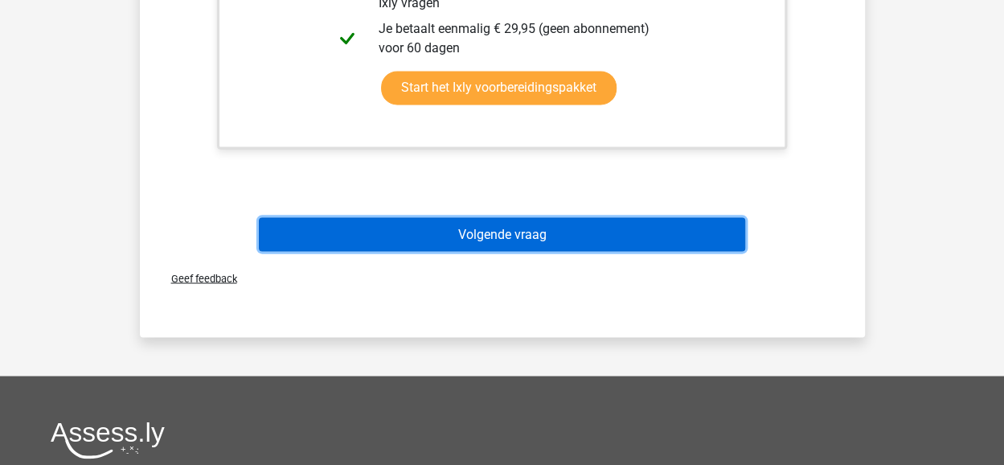
click at [499, 230] on button "Volgende vraag" at bounding box center [502, 234] width 486 height 34
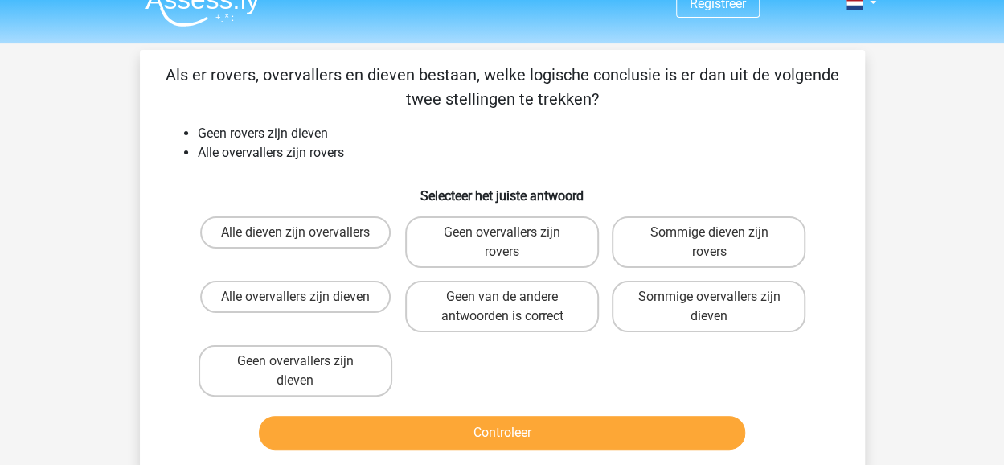
scroll to position [0, 0]
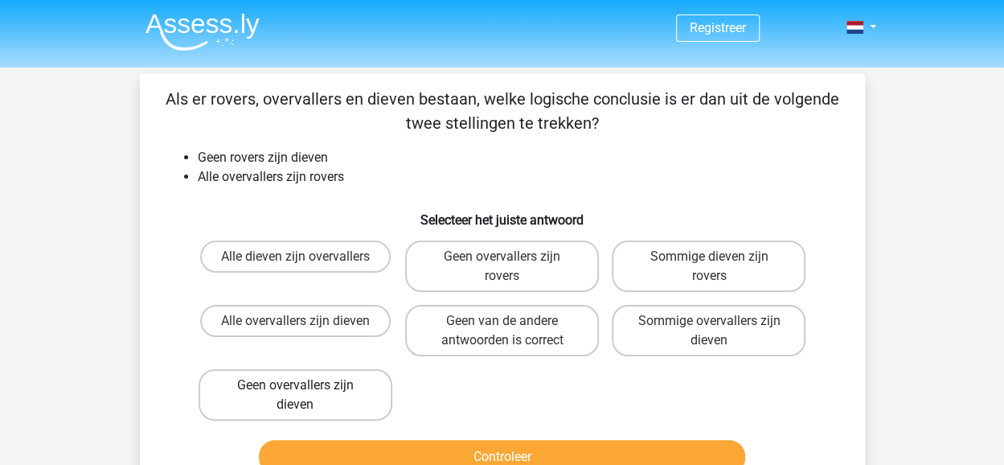
click at [273, 396] on label "Geen overvallers zijn dieven" at bounding box center [296, 394] width 194 height 51
click at [295, 396] on input "Geen overvallers zijn dieven" at bounding box center [300, 390] width 10 height 10
radio input "true"
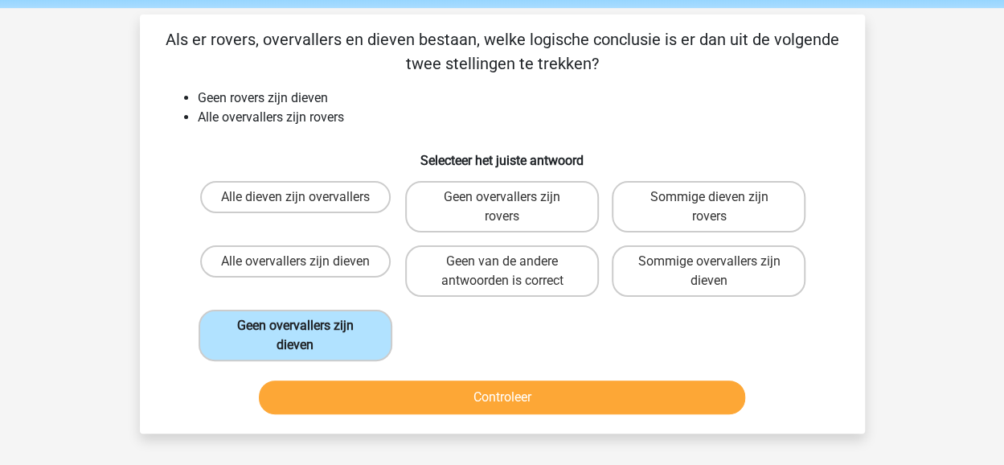
scroll to position [80, 0]
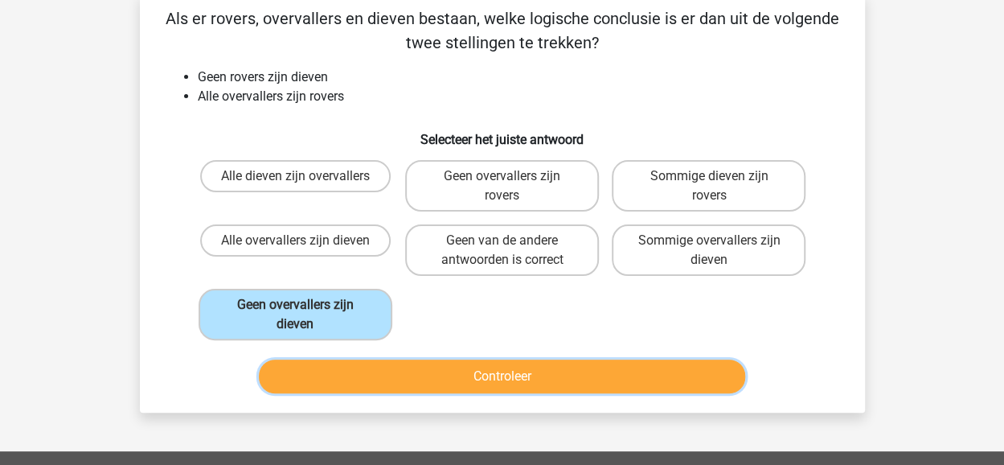
click at [504, 375] on button "Controleer" at bounding box center [502, 376] width 486 height 34
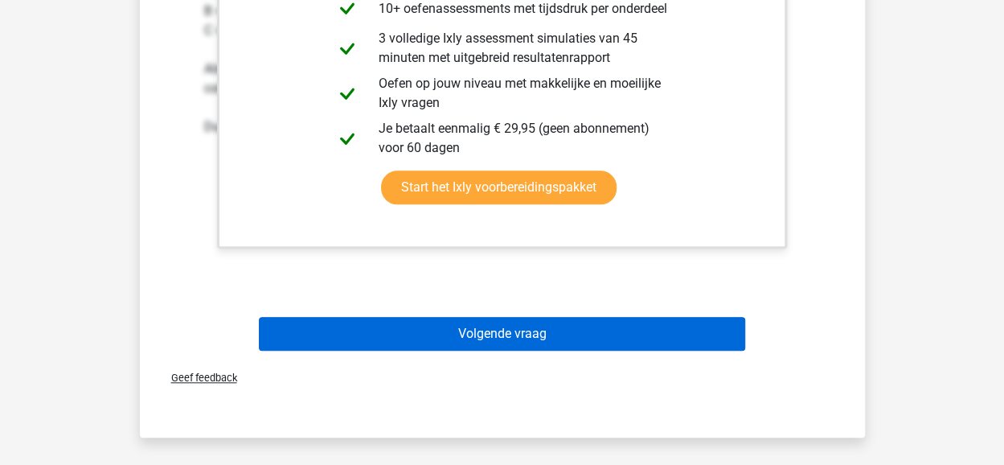
scroll to position [643, 0]
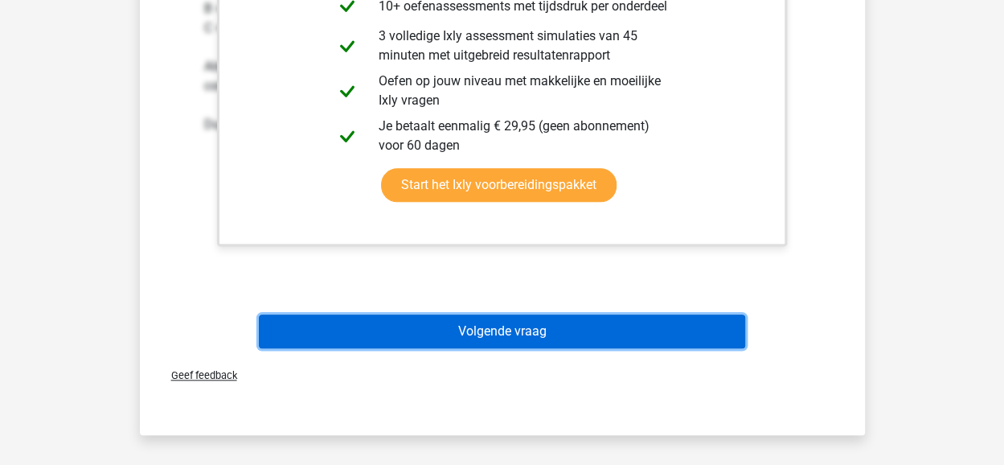
click at [494, 333] on button "Volgende vraag" at bounding box center [502, 331] width 486 height 34
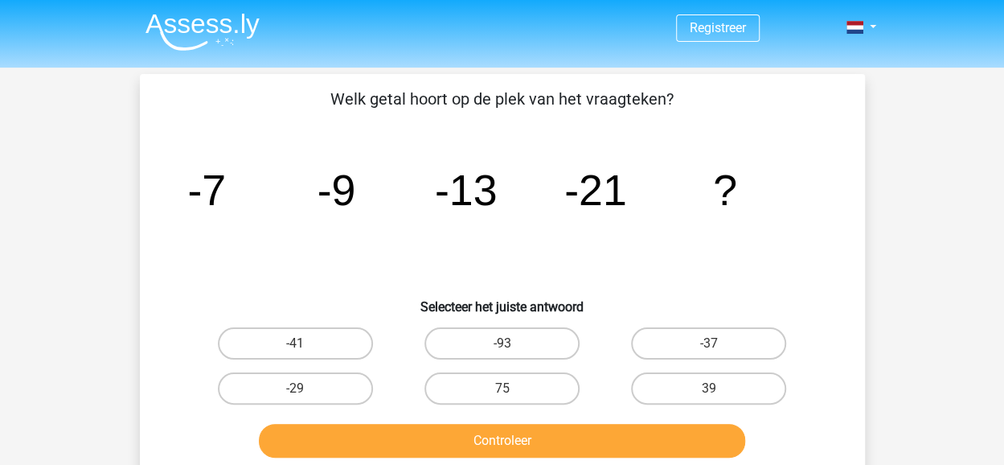
scroll to position [80, 0]
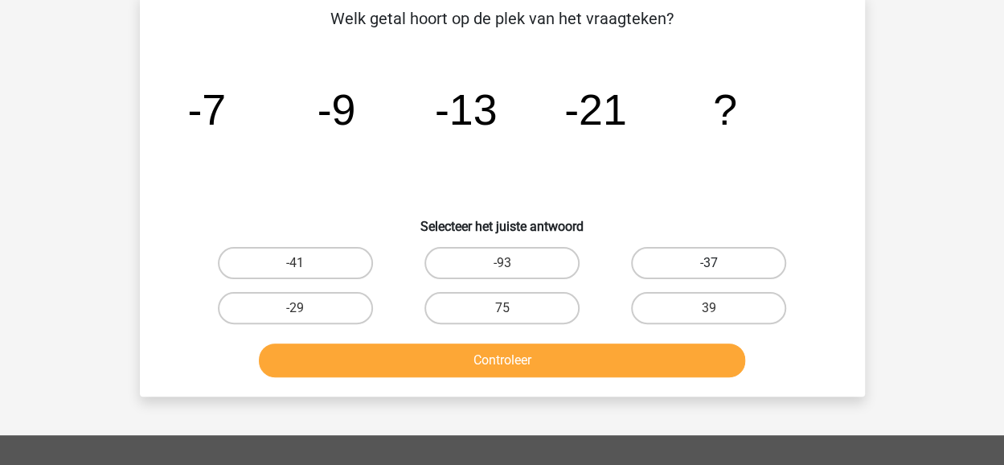
click at [656, 260] on label "-37" at bounding box center [708, 263] width 155 height 32
click at [709, 263] on input "-37" at bounding box center [714, 268] width 10 height 10
radio input "true"
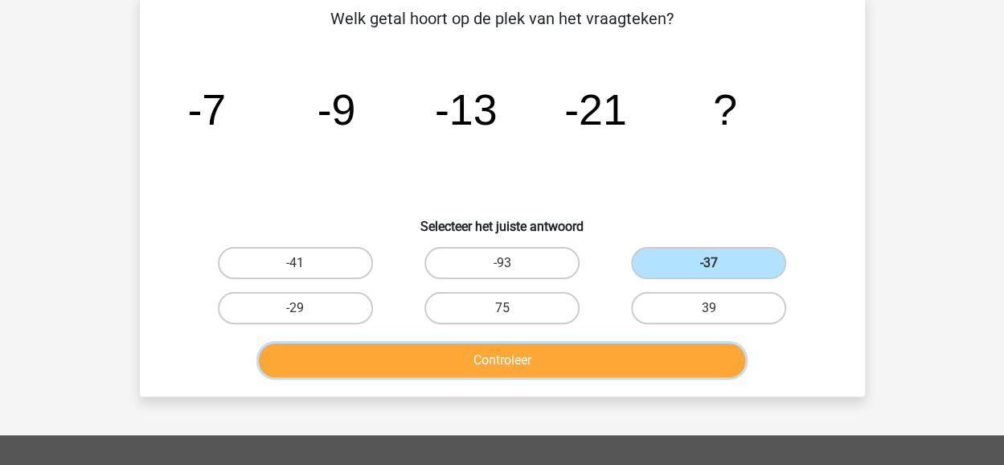
click at [540, 348] on button "Controleer" at bounding box center [502, 360] width 486 height 34
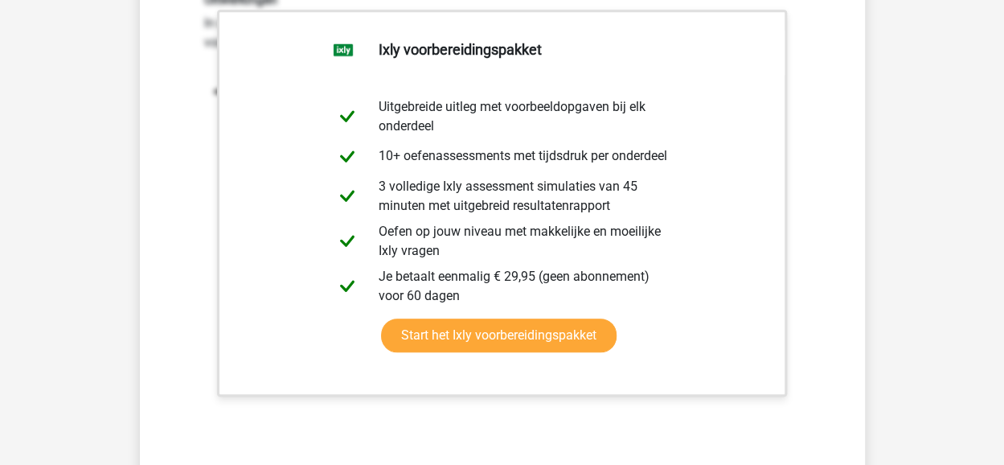
scroll to position [643, 0]
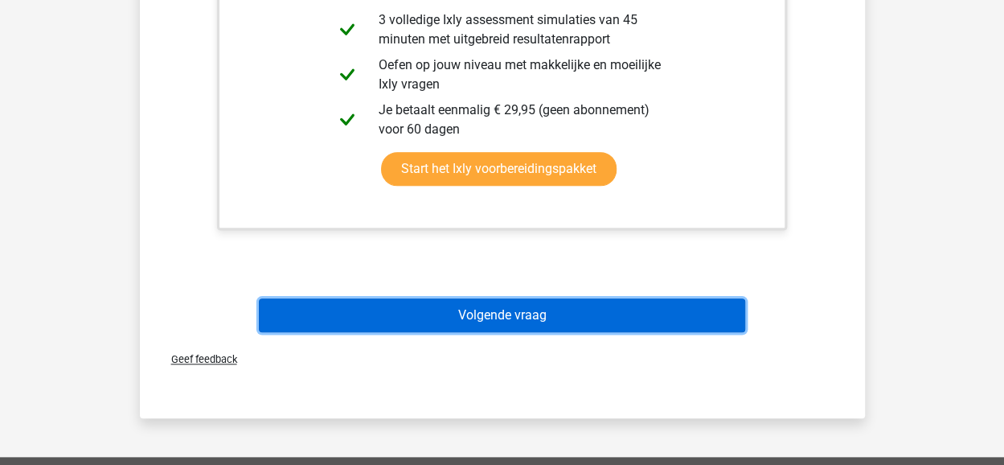
click at [498, 314] on button "Volgende vraag" at bounding box center [502, 315] width 486 height 34
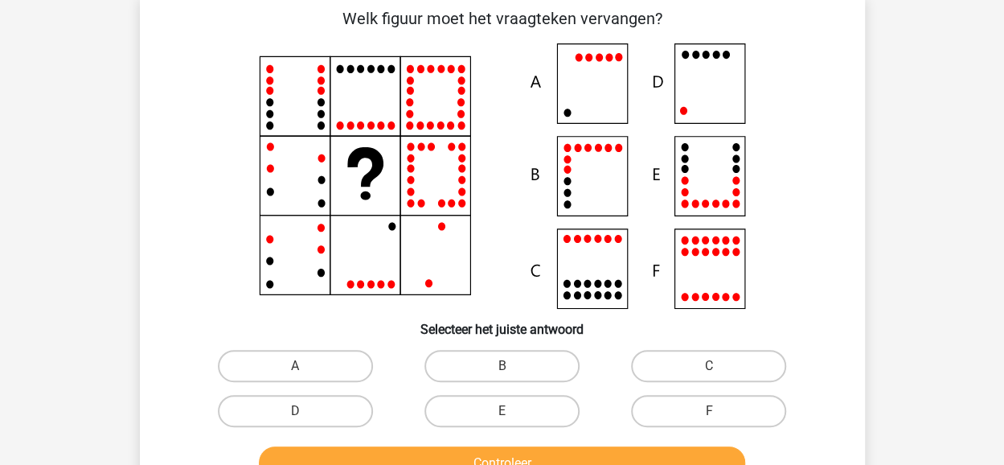
scroll to position [74, 0]
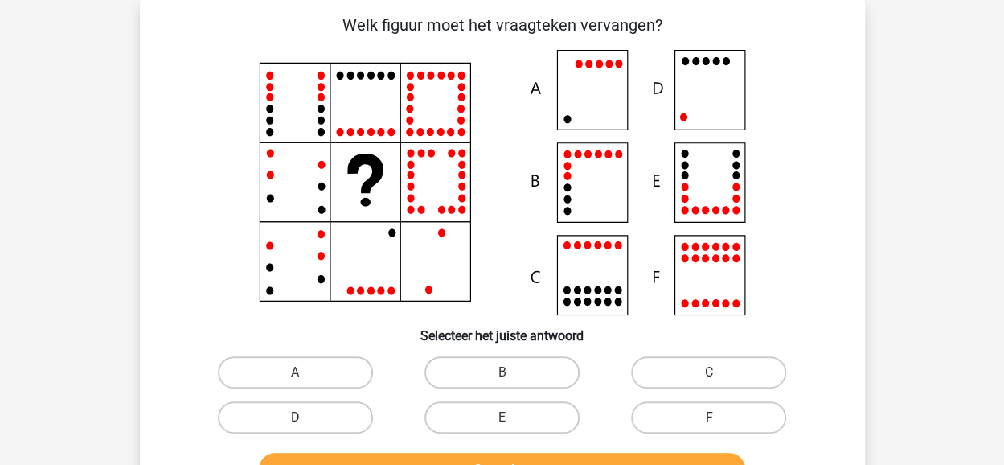
click at [264, 421] on label "D" at bounding box center [295, 417] width 155 height 32
click at [295, 421] on input "D" at bounding box center [300, 422] width 10 height 10
radio input "true"
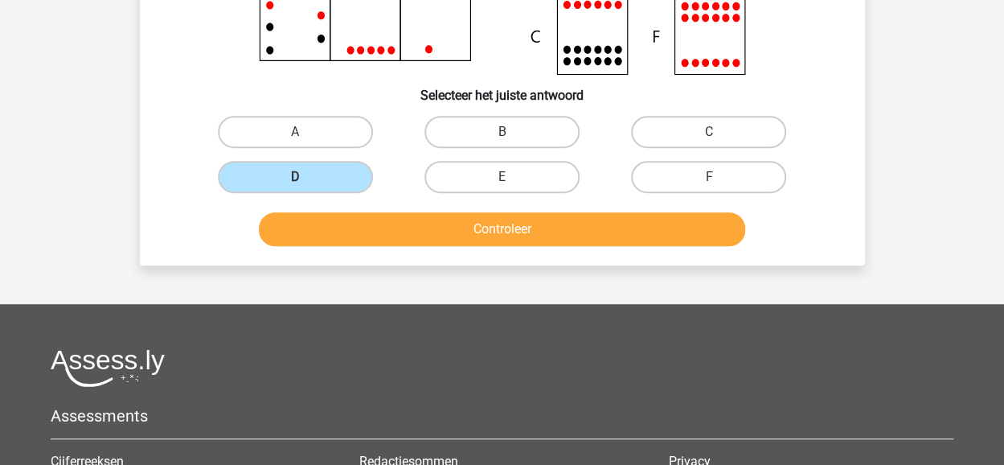
scroll to position [315, 0]
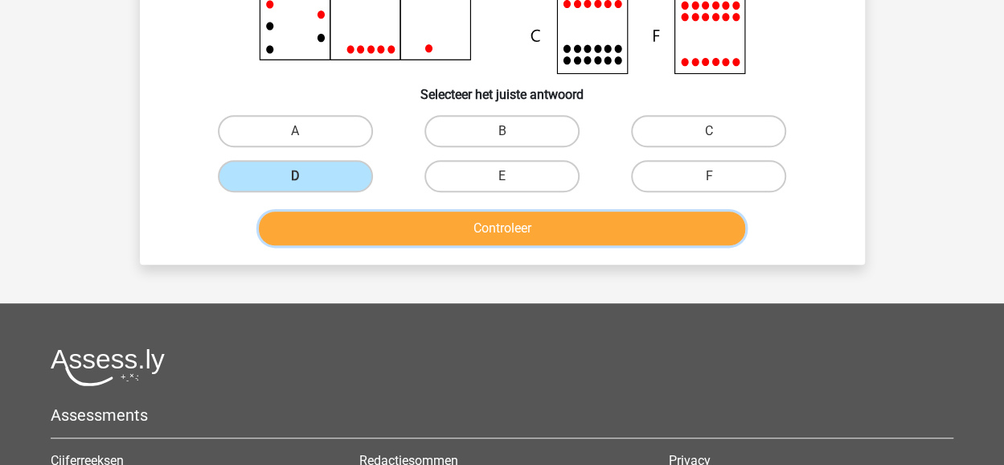
click at [516, 223] on button "Controleer" at bounding box center [502, 228] width 486 height 34
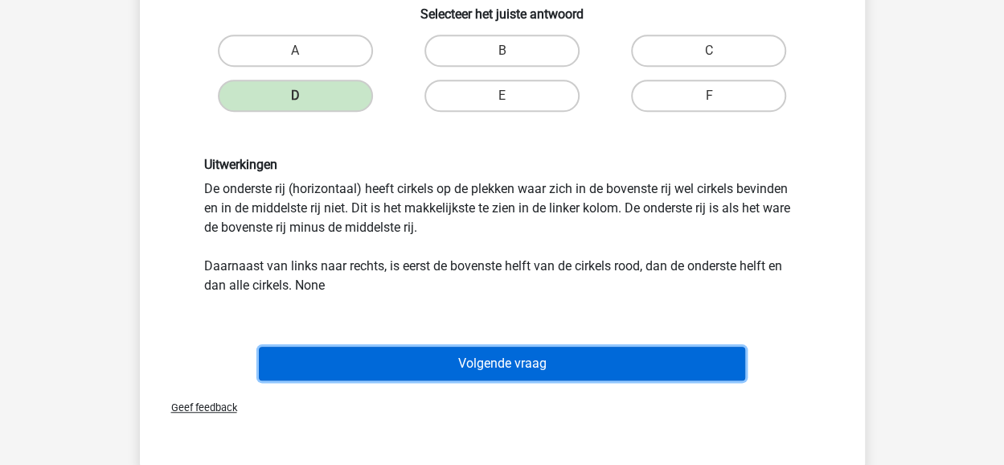
click at [544, 367] on button "Volgende vraag" at bounding box center [502, 364] width 486 height 34
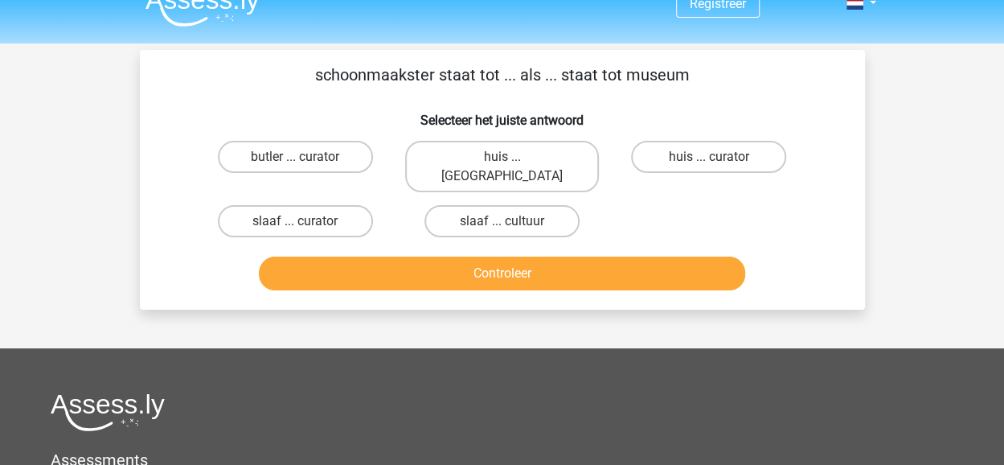
scroll to position [0, 0]
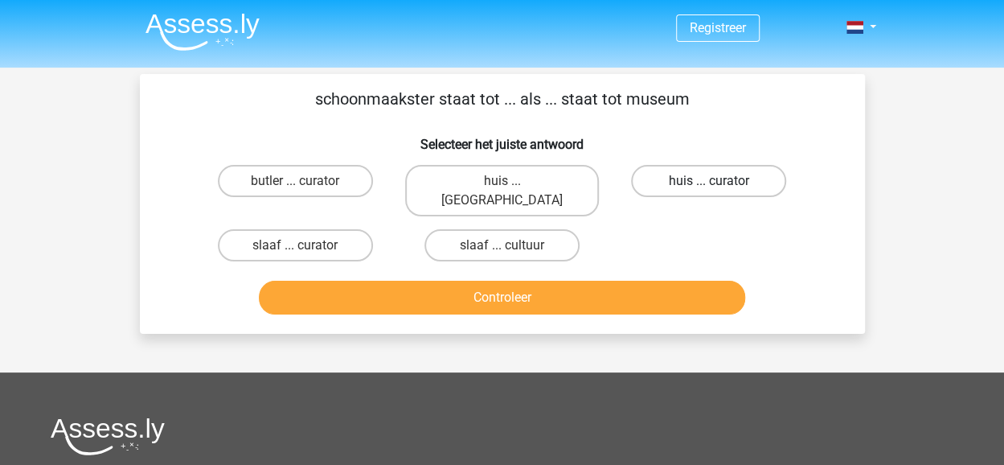
click at [732, 170] on label "huis ... curator" at bounding box center [708, 181] width 155 height 32
click at [720, 181] on input "huis ... curator" at bounding box center [714, 186] width 10 height 10
radio input "true"
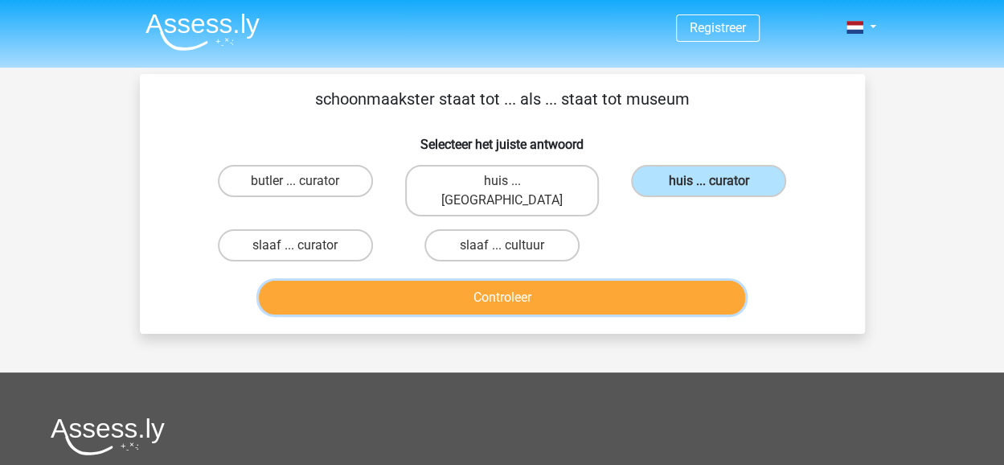
click at [523, 281] on button "Controleer" at bounding box center [502, 298] width 486 height 34
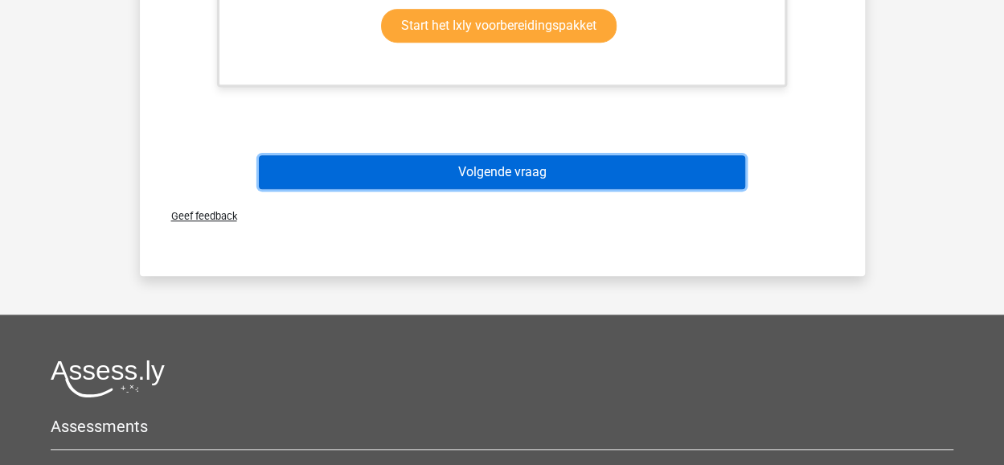
click at [478, 161] on button "Volgende vraag" at bounding box center [502, 172] width 486 height 34
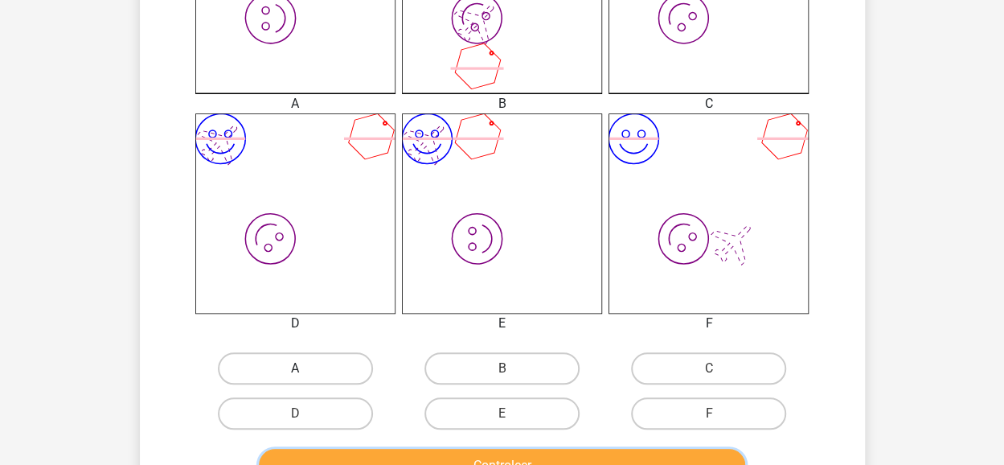
scroll to position [563, 0]
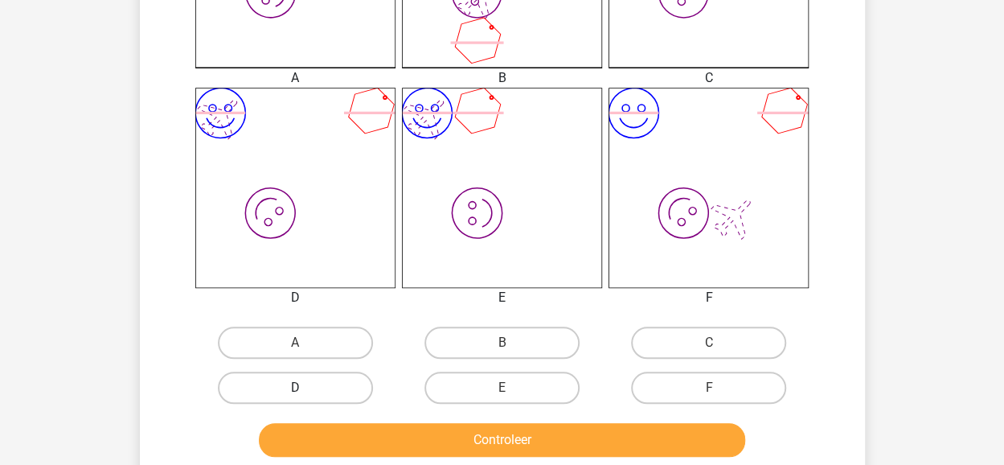
click at [280, 383] on label "D" at bounding box center [295, 387] width 155 height 32
click at [295, 388] on input "D" at bounding box center [300, 393] width 10 height 10
radio input "true"
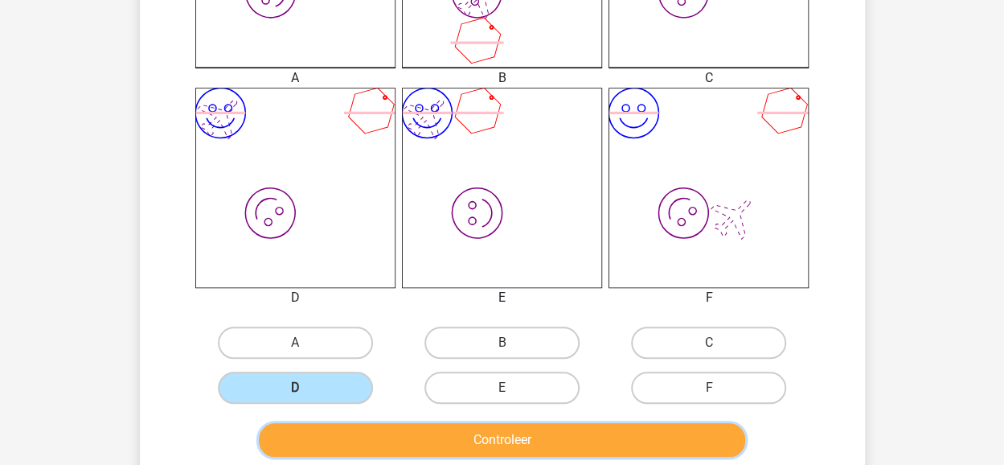
click at [458, 445] on button "Controleer" at bounding box center [502, 440] width 486 height 34
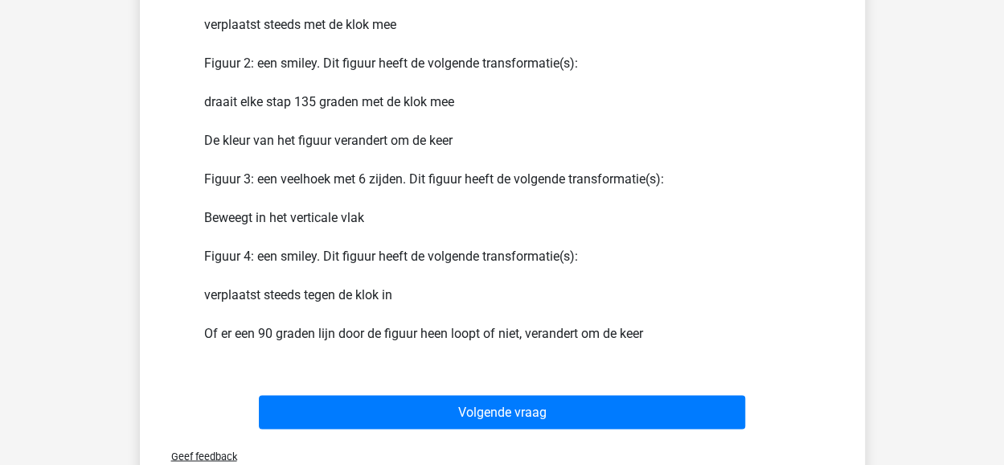
scroll to position [1126, 0]
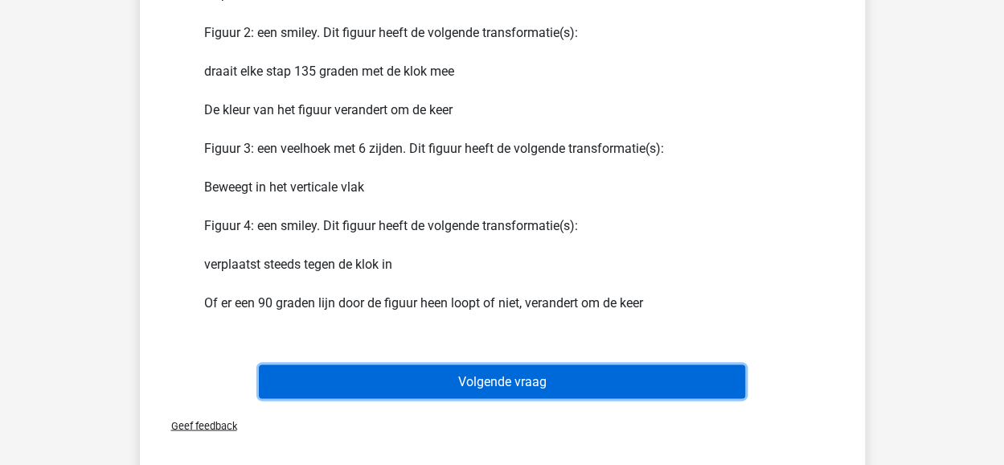
click at [503, 379] on button "Volgende vraag" at bounding box center [502, 381] width 486 height 34
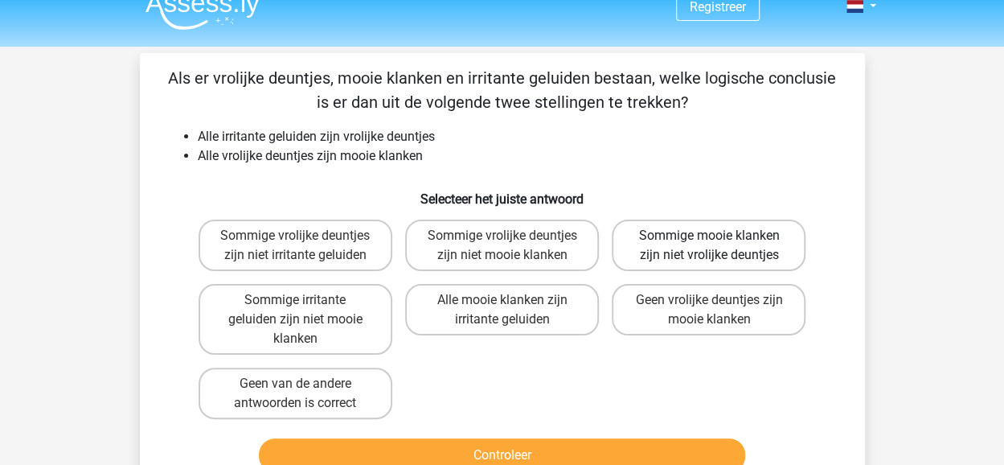
scroll to position [0, 0]
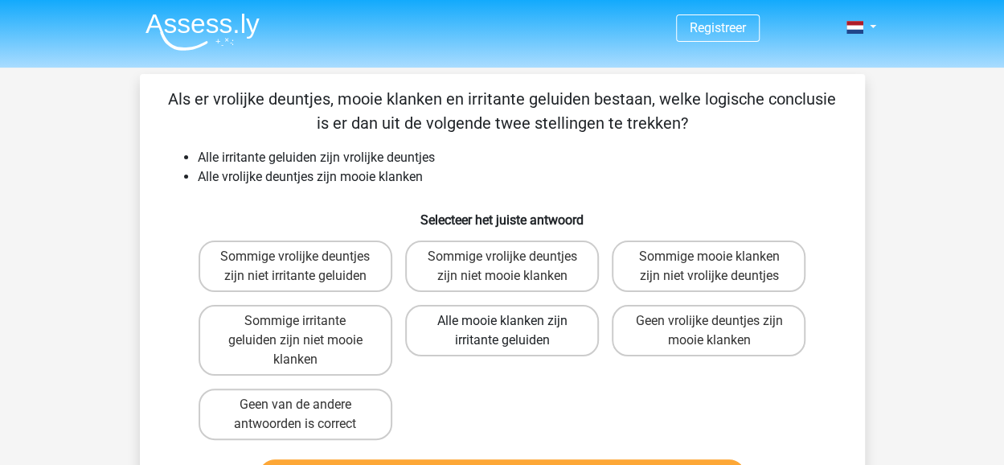
click at [537, 330] on label "Alle mooie klanken zijn irritante geluiden" at bounding box center [502, 330] width 194 height 51
click at [512, 330] on input "Alle mooie klanken zijn irritante geluiden" at bounding box center [507, 326] width 10 height 10
radio input "true"
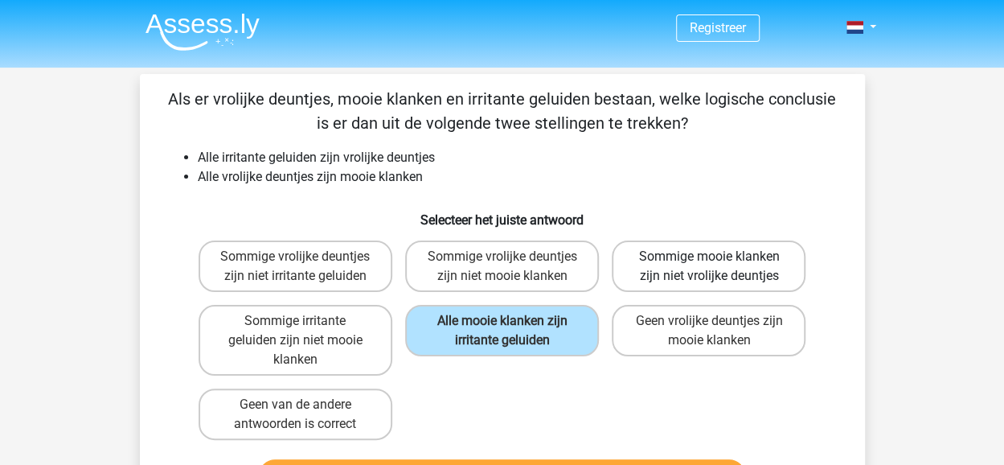
scroll to position [161, 0]
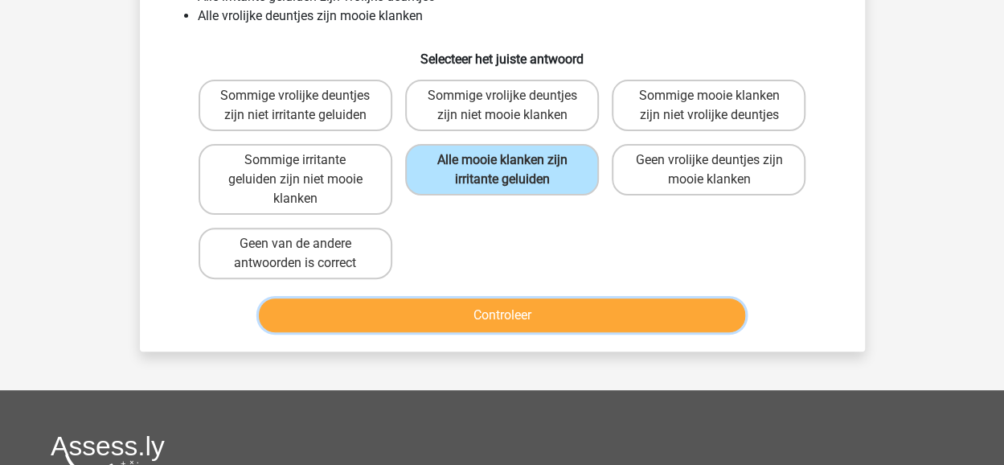
click at [528, 316] on button "Controleer" at bounding box center [502, 315] width 486 height 34
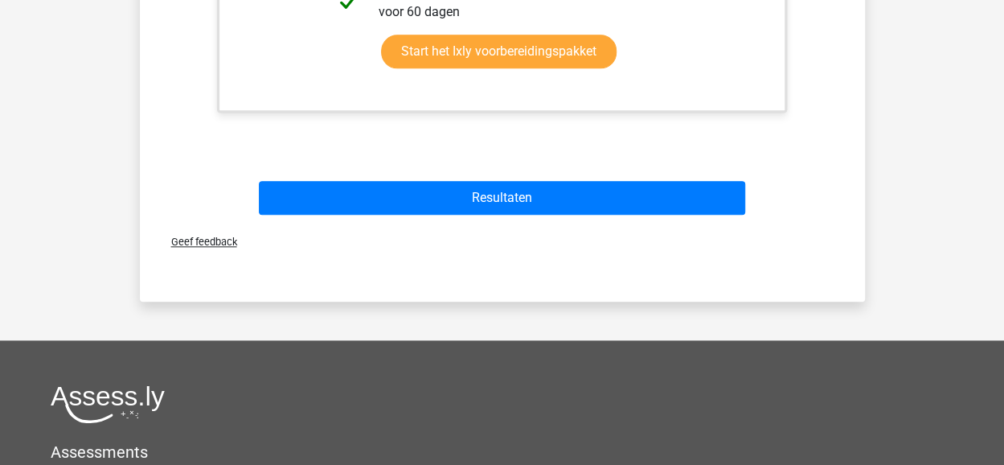
scroll to position [804, 0]
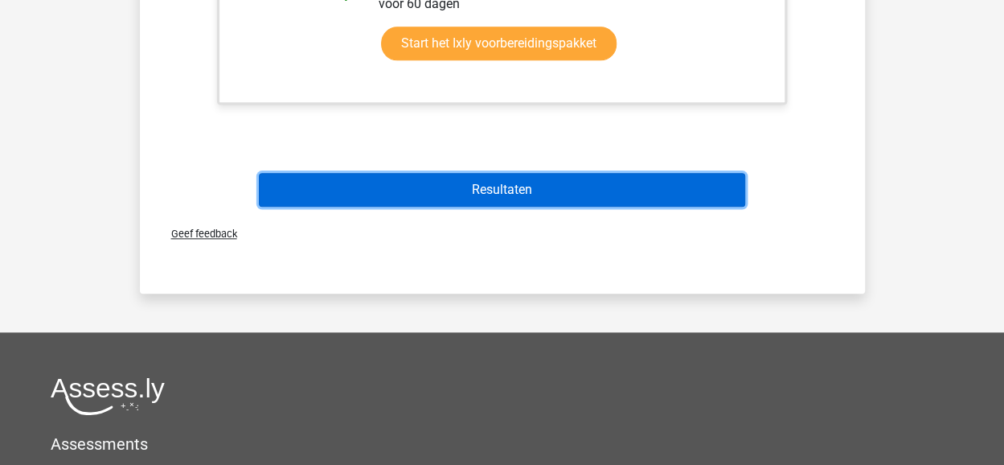
click at [511, 184] on button "Resultaten" at bounding box center [502, 190] width 486 height 34
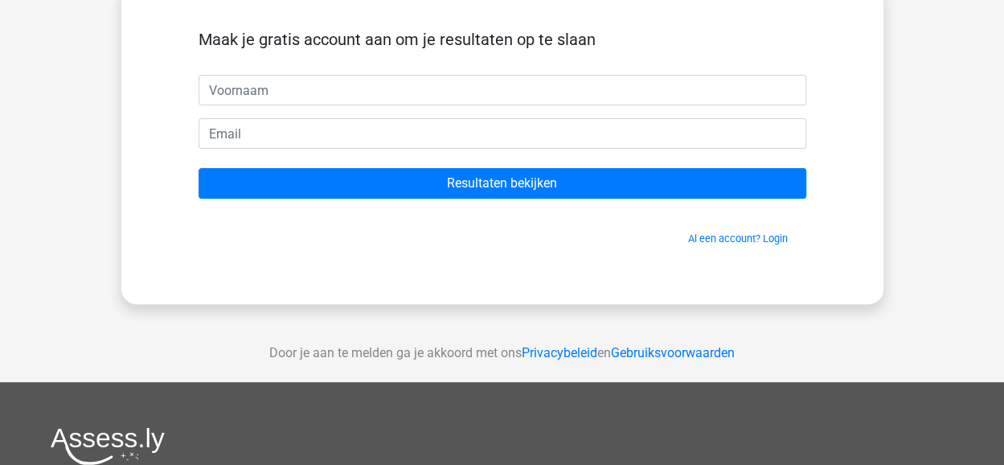
scroll to position [322, 0]
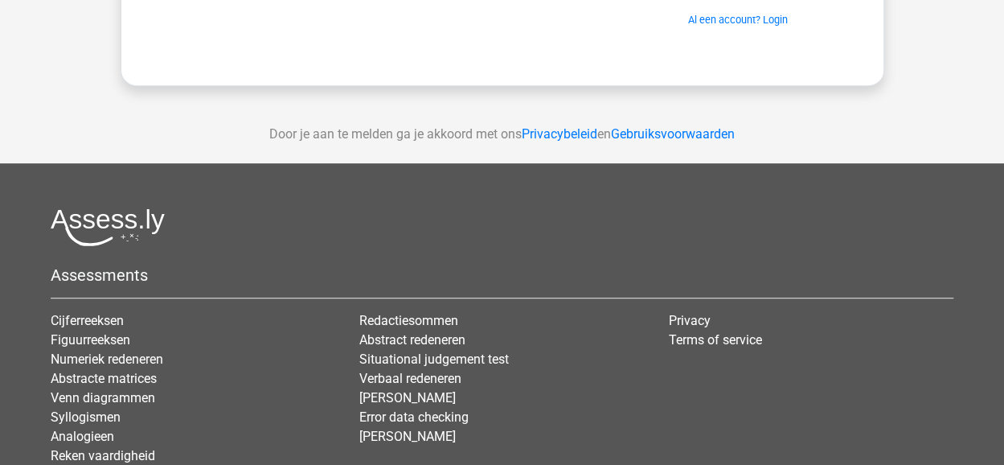
click at [241, 138] on div "Door je aan te melden ga je akkoord met ons Privacybeleid en Gebruiksvoorwaarden" at bounding box center [502, 134] width 1004 height 58
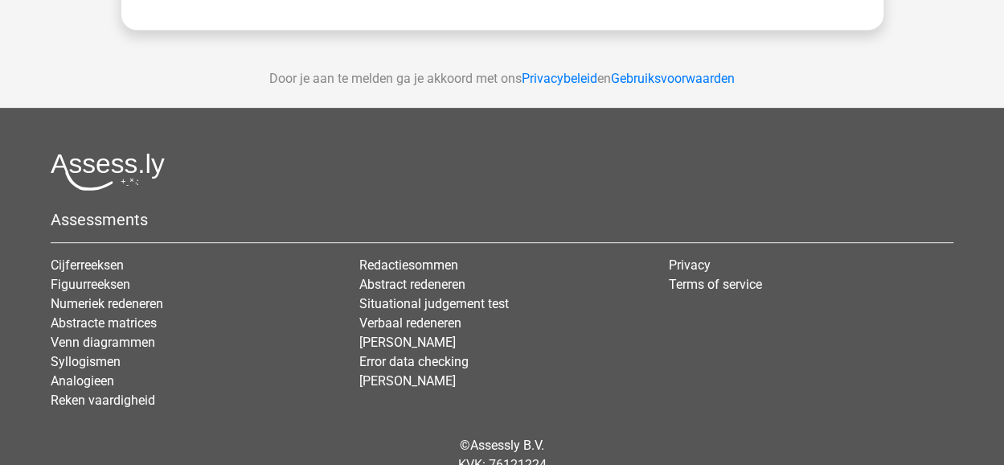
scroll to position [402, 0]
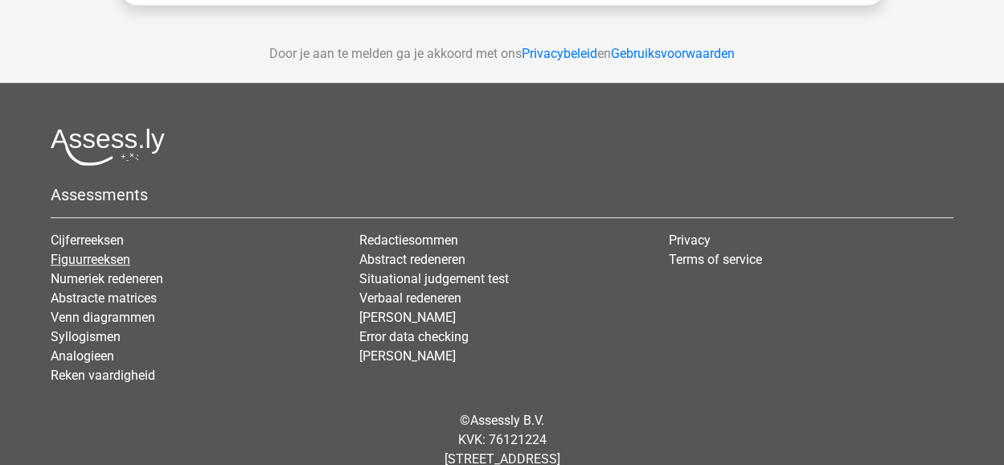
click at [101, 261] on link "Figuurreeksen" at bounding box center [91, 259] width 80 height 15
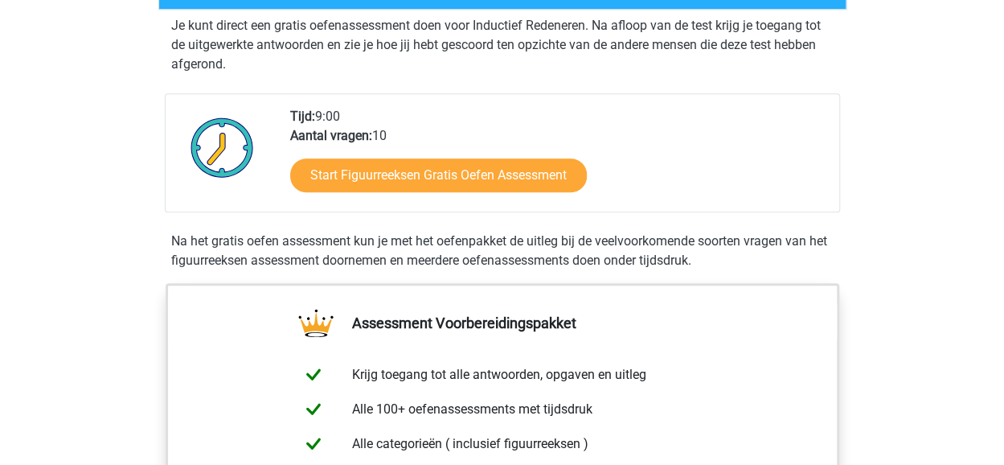
scroll to position [322, 0]
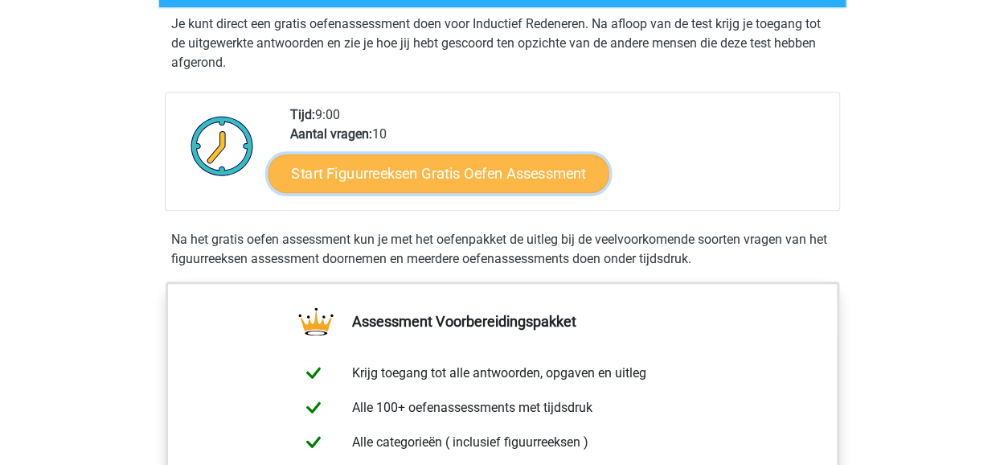
click at [446, 176] on link "Start Figuurreeksen Gratis Oefen Assessment" at bounding box center [438, 173] width 341 height 39
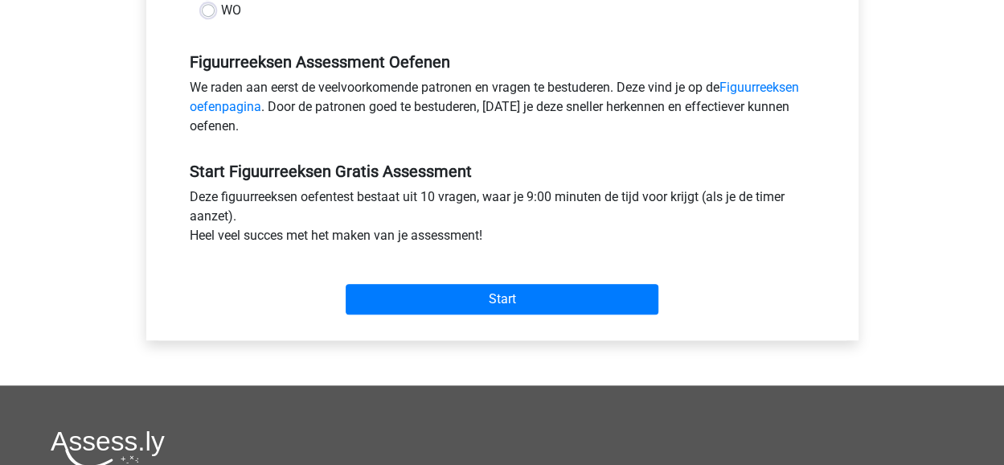
scroll to position [482, 0]
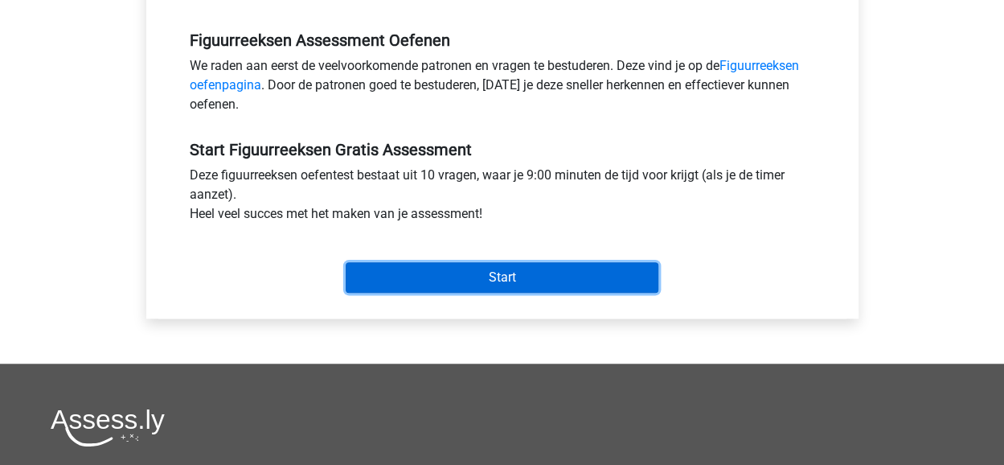
click at [524, 277] on input "Start" at bounding box center [502, 277] width 313 height 31
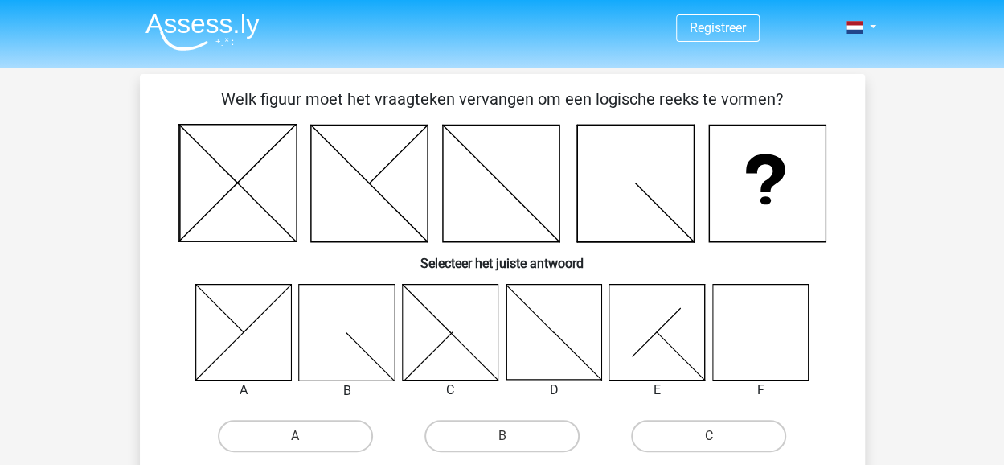
click at [767, 334] on icon at bounding box center [760, 332] width 96 height 96
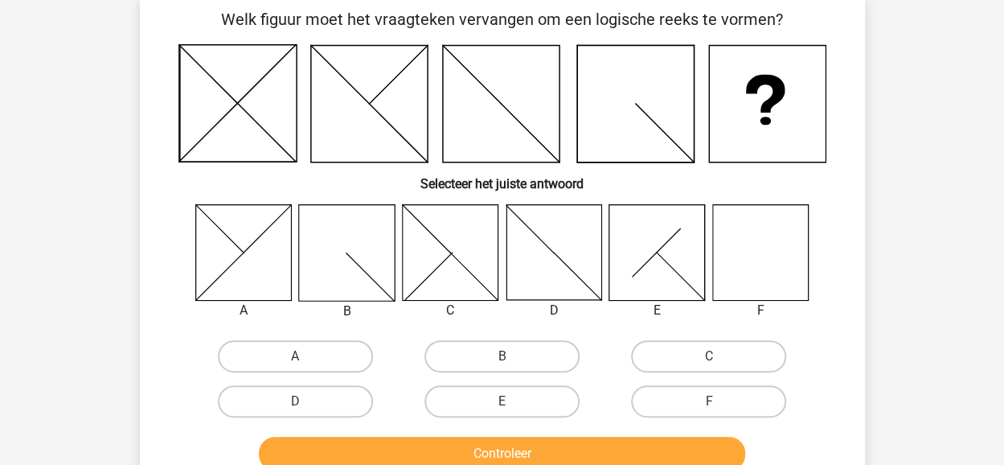
scroll to position [241, 0]
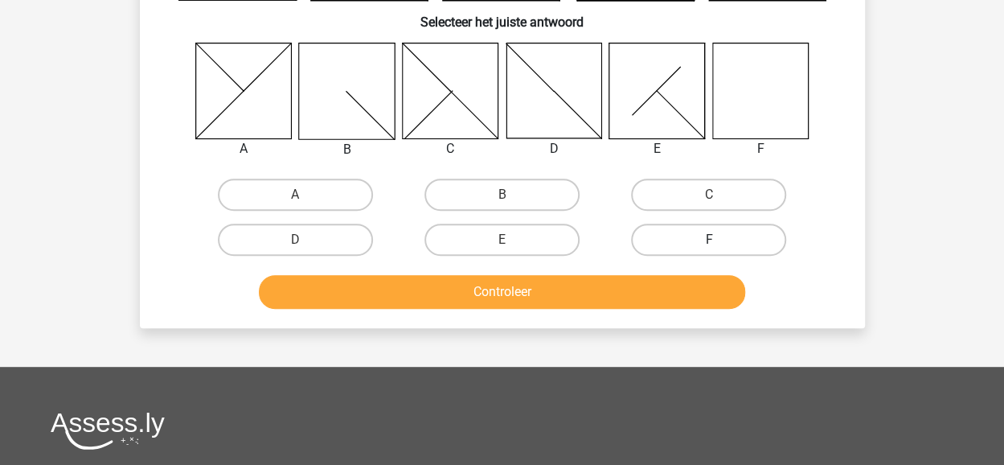
click at [711, 239] on label "F" at bounding box center [708, 240] width 155 height 32
click at [711, 240] on input "F" at bounding box center [714, 245] width 10 height 10
radio input "true"
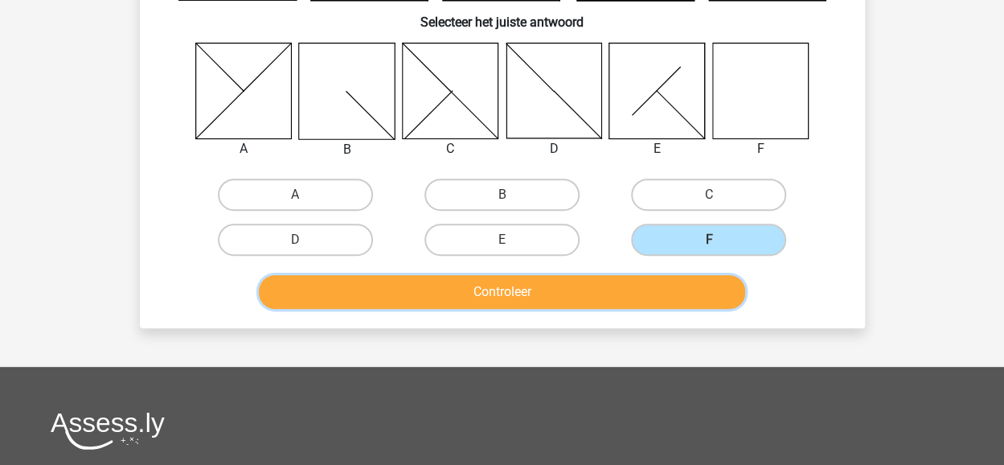
click at [556, 287] on button "Controleer" at bounding box center [502, 292] width 486 height 34
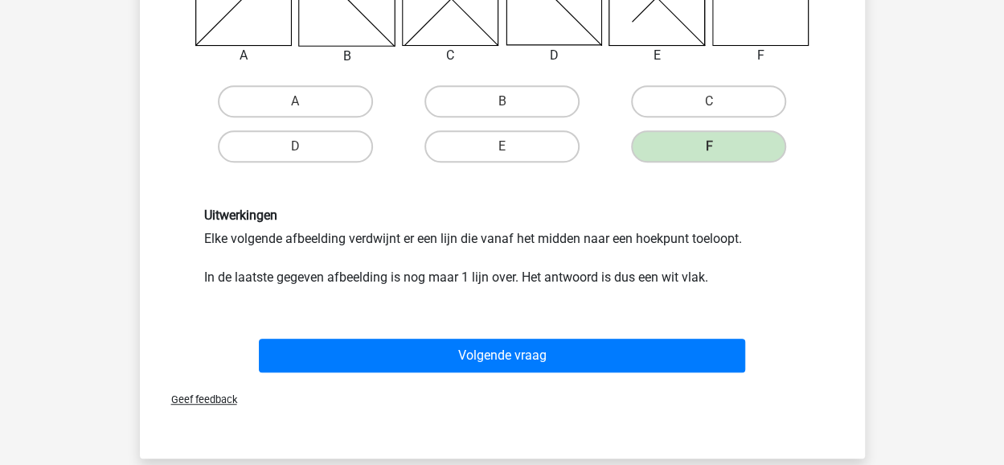
scroll to position [402, 0]
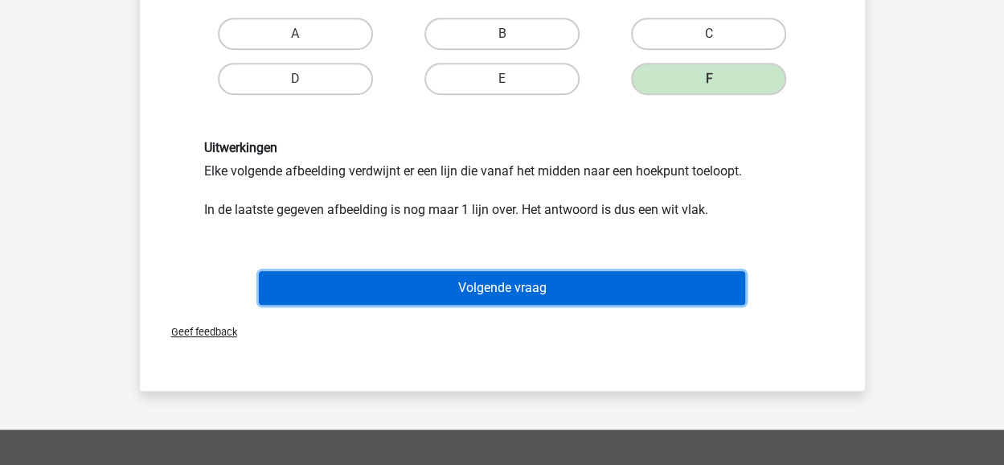
click at [496, 286] on button "Volgende vraag" at bounding box center [502, 288] width 486 height 34
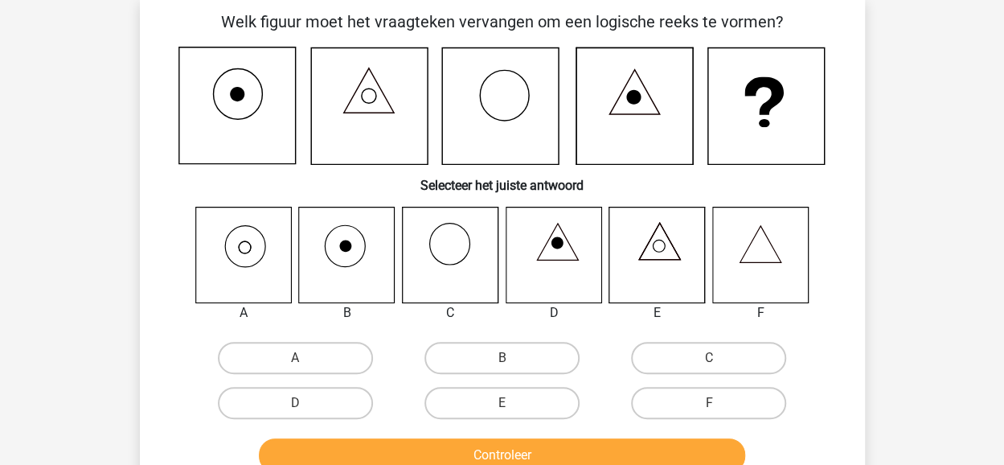
scroll to position [74, 0]
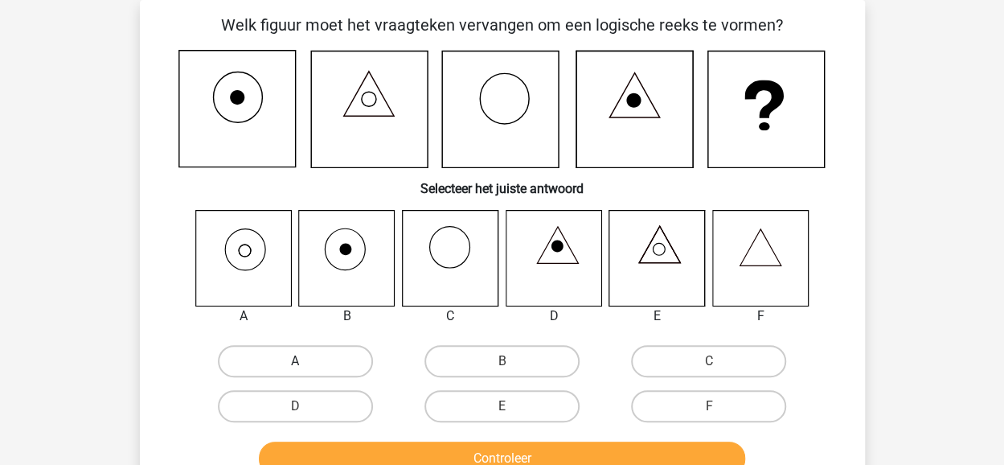
click at [287, 359] on label "A" at bounding box center [295, 361] width 155 height 32
click at [295, 361] on input "A" at bounding box center [300, 366] width 10 height 10
radio input "true"
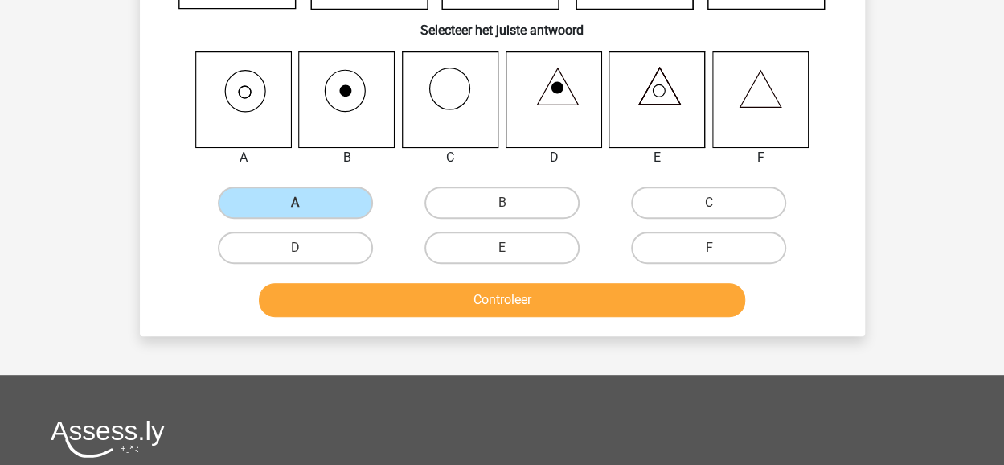
scroll to position [235, 0]
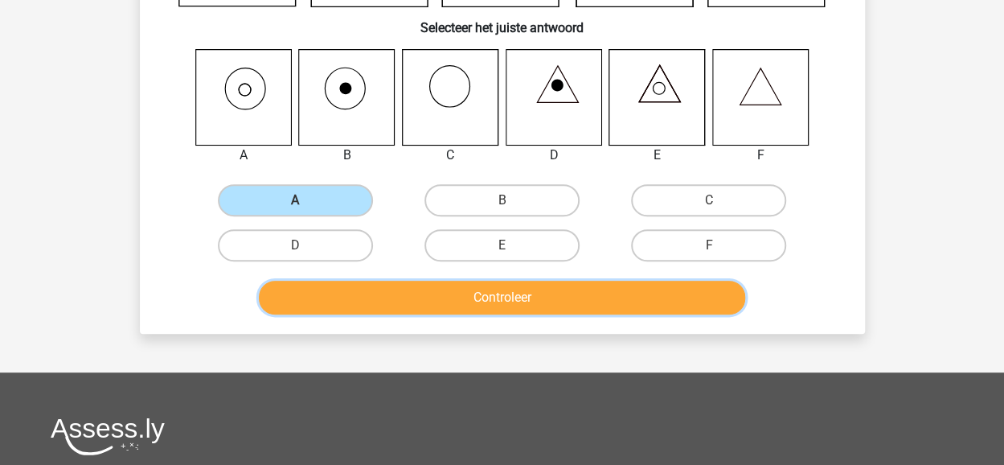
click at [449, 296] on button "Controleer" at bounding box center [502, 298] width 486 height 34
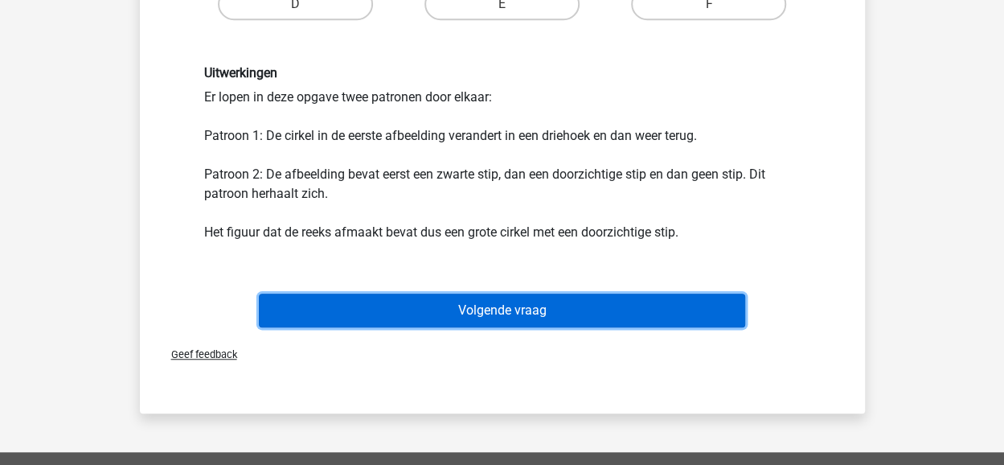
click at [500, 310] on button "Volgende vraag" at bounding box center [502, 310] width 486 height 34
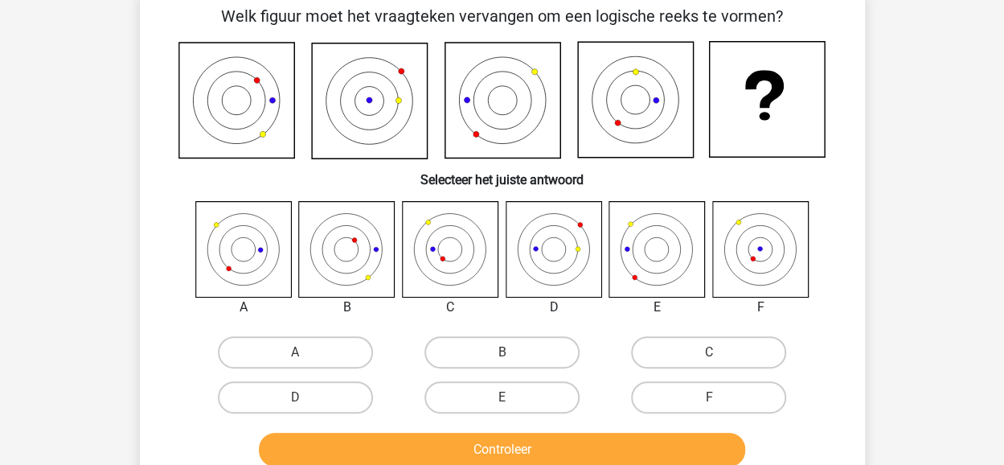
scroll to position [74, 0]
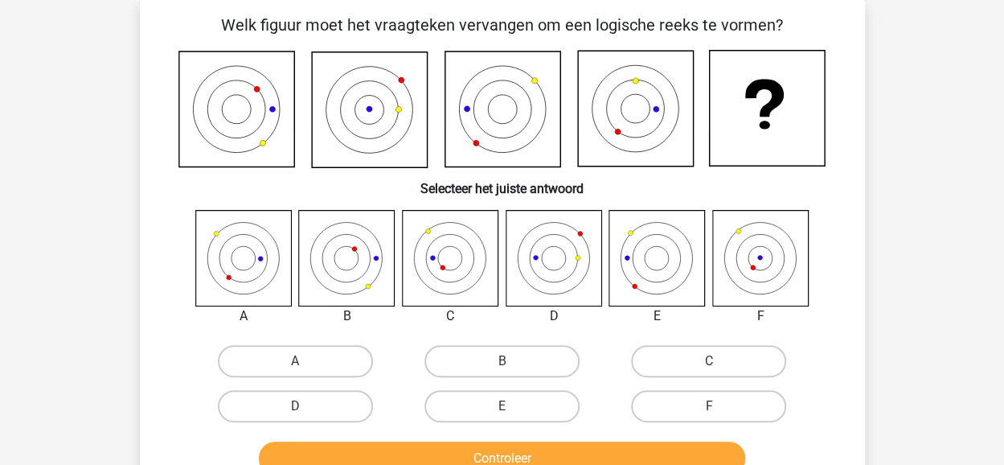
click at [710, 367] on input "C" at bounding box center [714, 366] width 10 height 10
radio input "true"
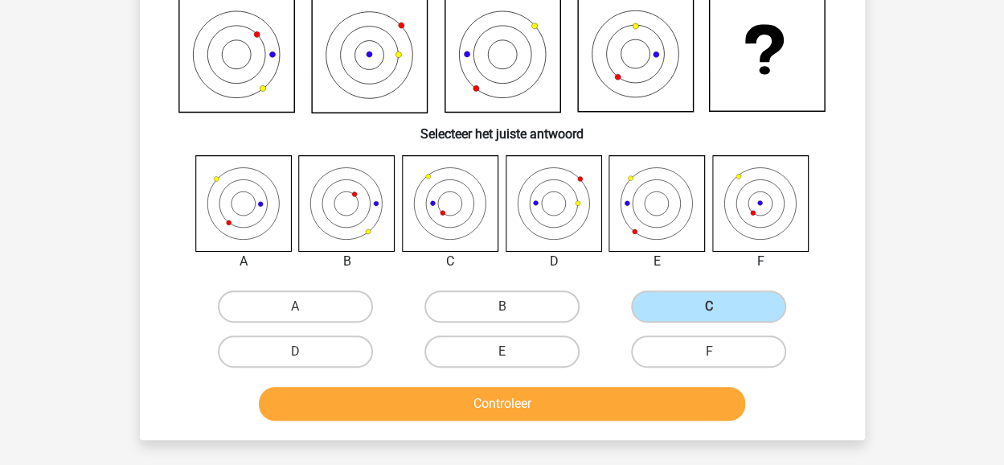
scroll to position [154, 0]
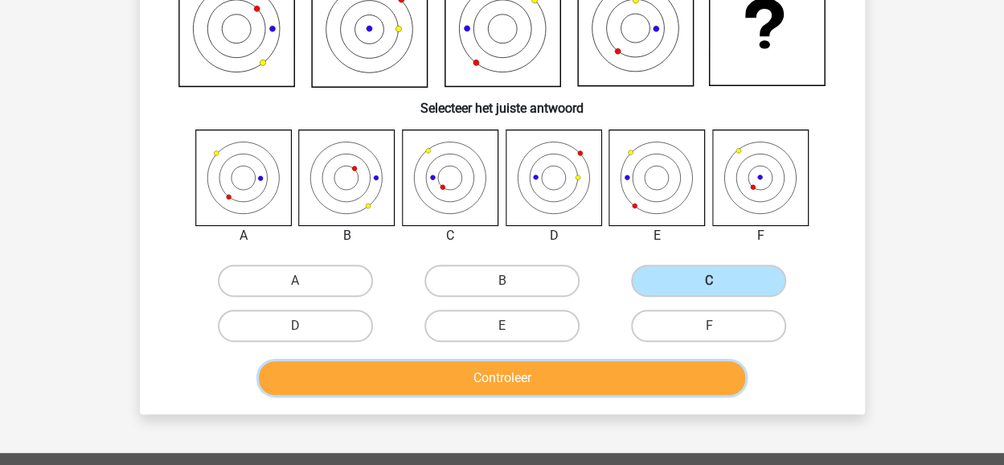
click at [569, 366] on button "Controleer" at bounding box center [502, 378] width 486 height 34
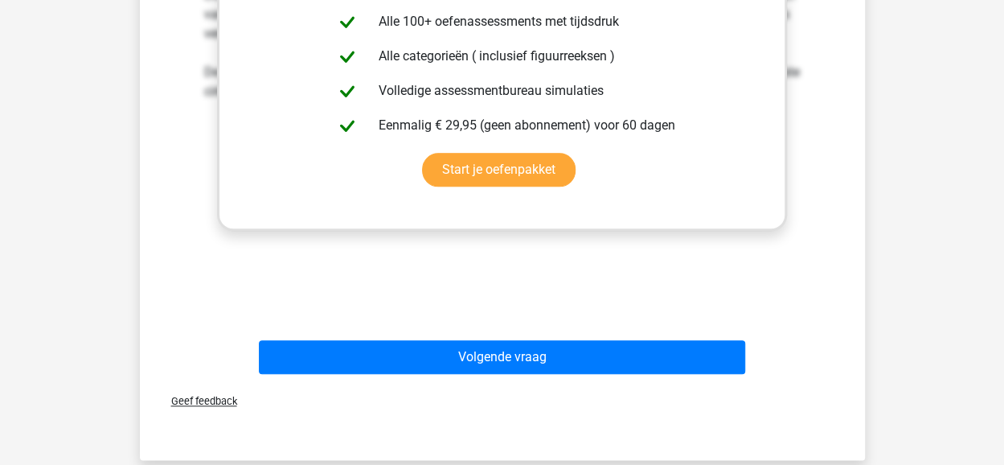
scroll to position [476, 0]
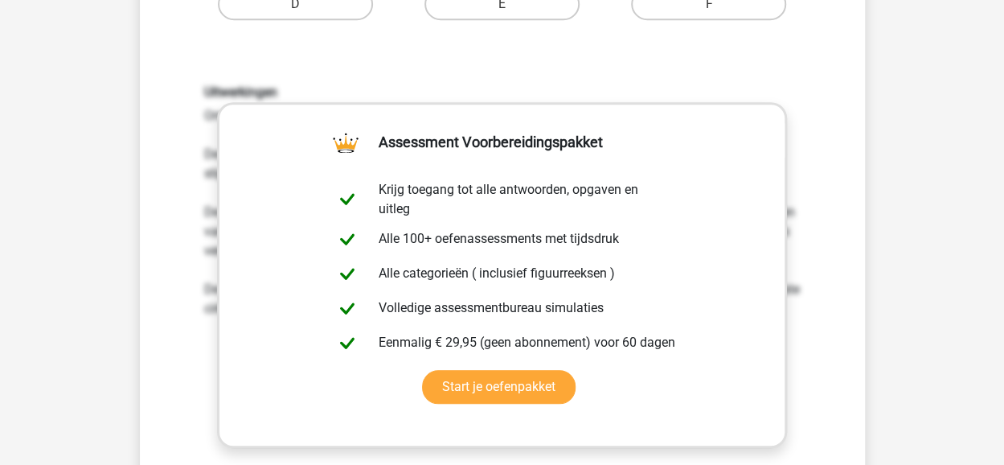
click at [158, 252] on div "Welk figuur moet het vraagteken vervangen om een logische reeks te vormen? Sele…" at bounding box center [502, 104] width 712 height 987
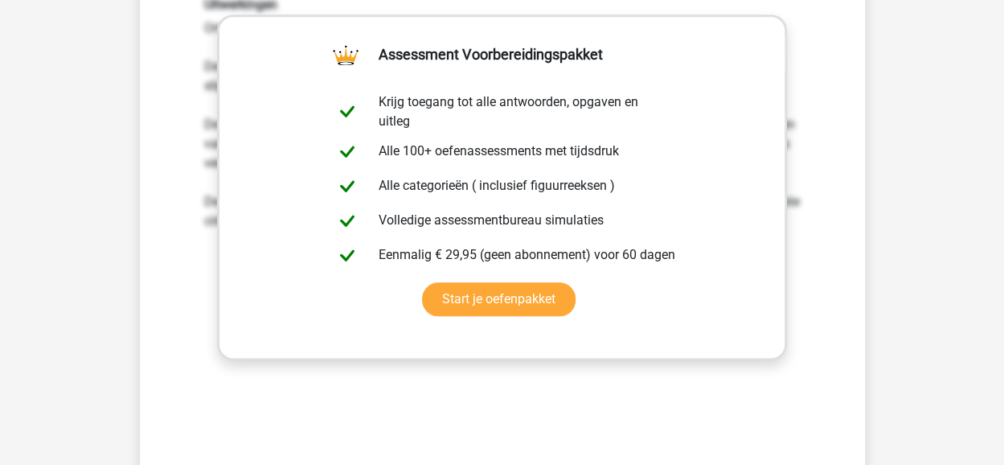
scroll to position [637, 0]
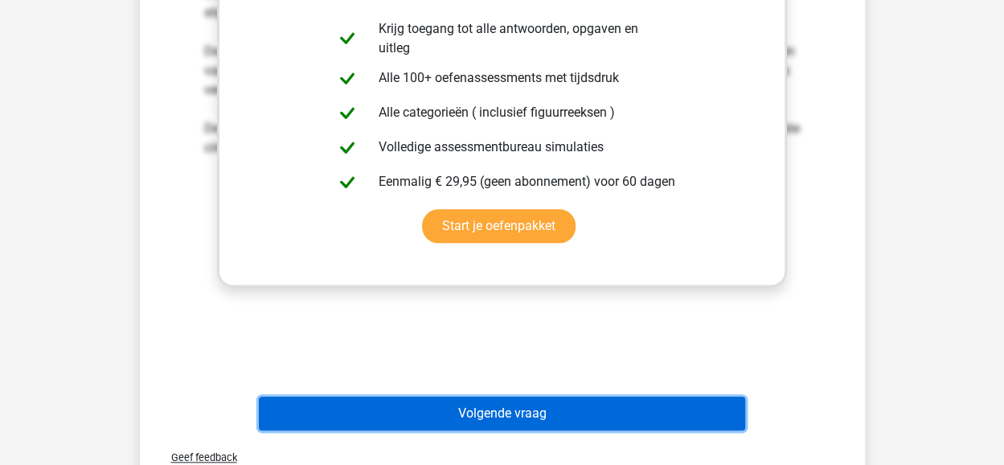
click at [552, 408] on button "Volgende vraag" at bounding box center [502, 413] width 486 height 34
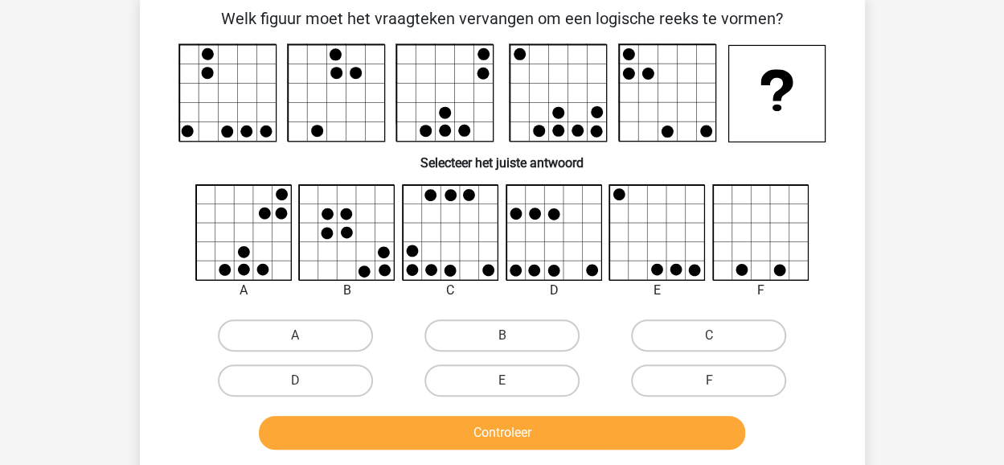
scroll to position [74, 0]
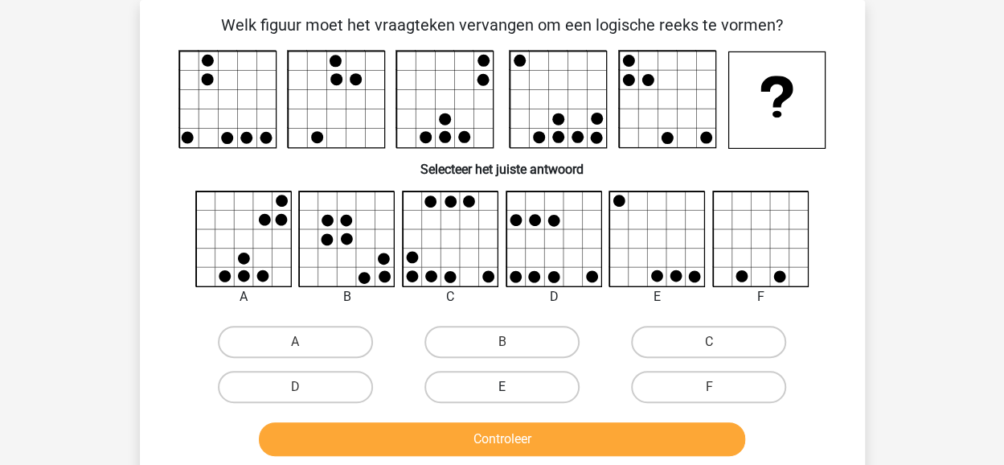
click at [519, 392] on label "E" at bounding box center [502, 387] width 155 height 32
click at [512, 392] on input "E" at bounding box center [507, 392] width 10 height 10
radio input "true"
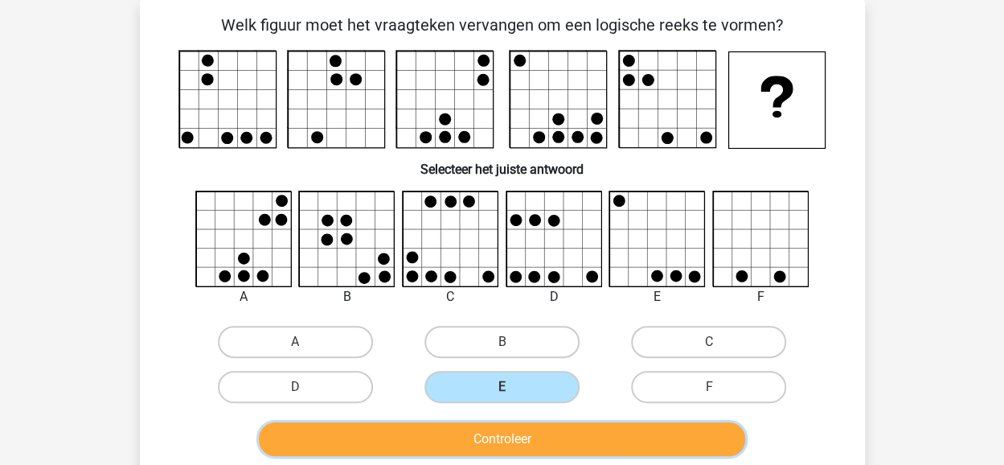
click at [519, 441] on button "Controleer" at bounding box center [502, 439] width 486 height 34
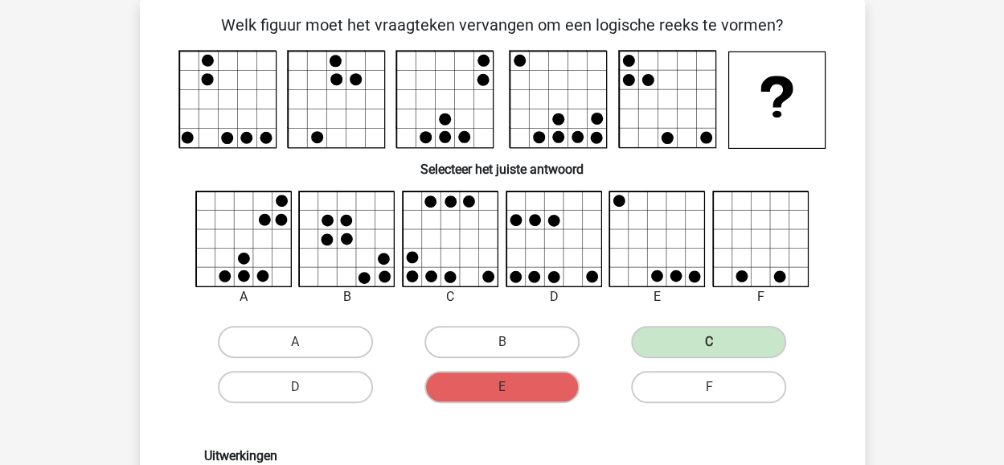
click at [608, 147] on icon at bounding box center [503, 99] width 648 height 99
click at [635, 137] on rect at bounding box center [668, 99] width 96 height 96
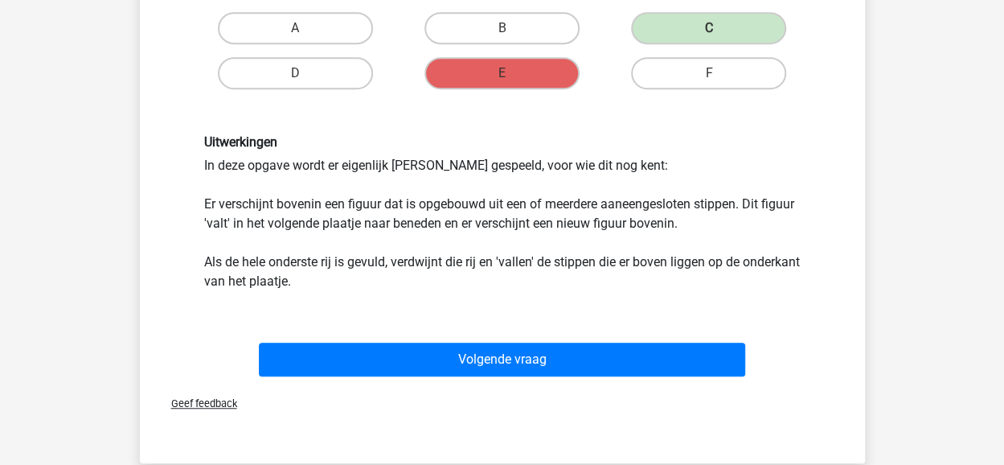
scroll to position [396, 0]
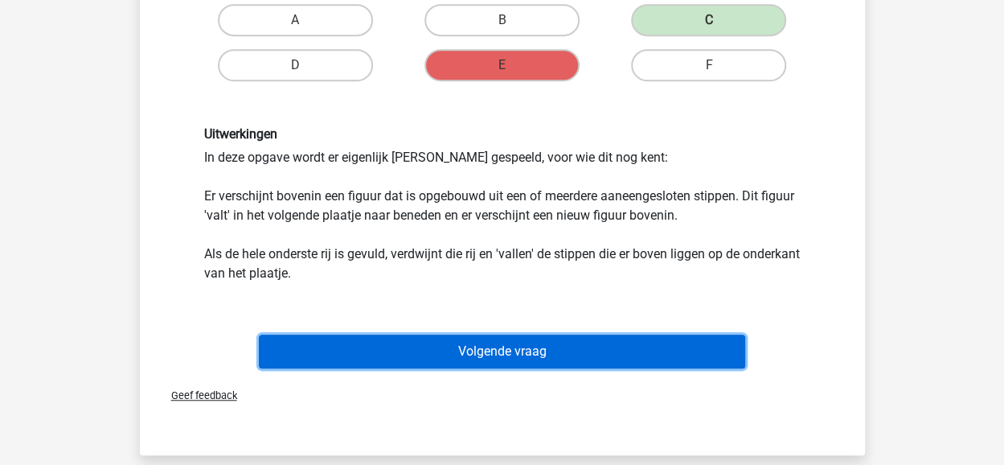
click at [496, 344] on button "Volgende vraag" at bounding box center [502, 351] width 486 height 34
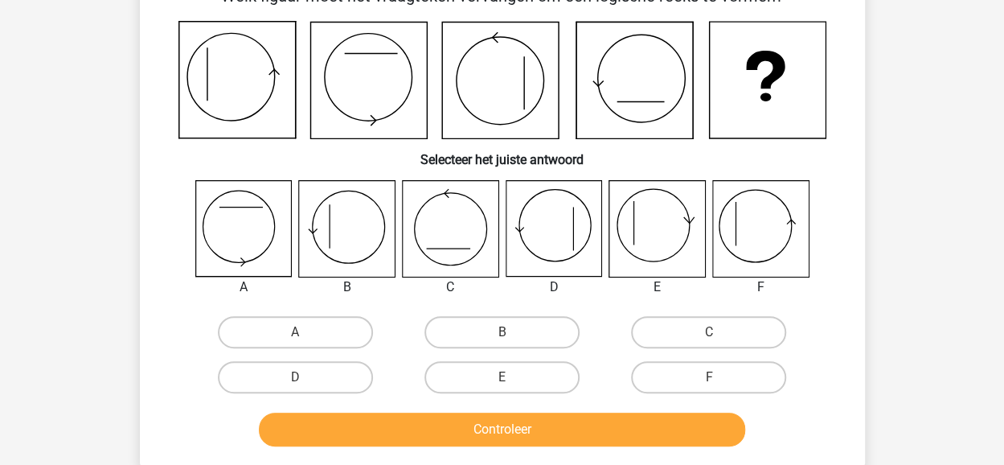
scroll to position [74, 0]
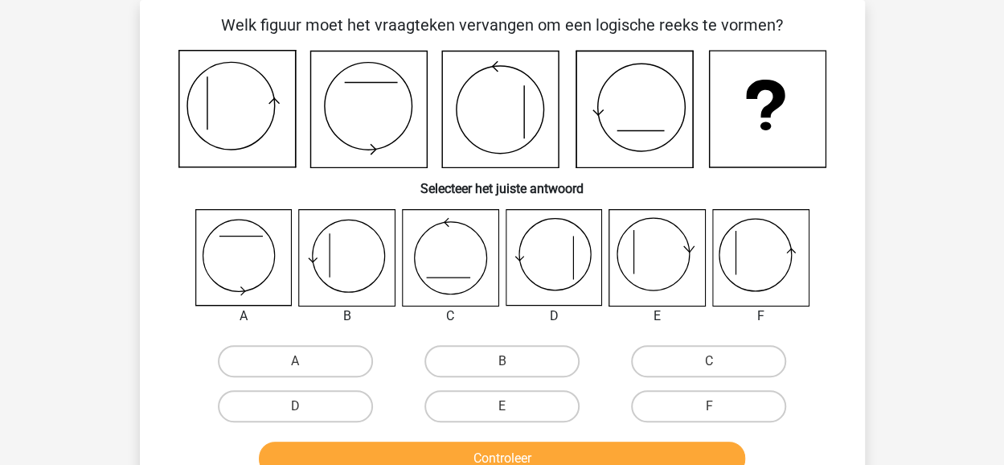
click at [445, 115] on icon at bounding box center [500, 109] width 117 height 117
click at [735, 404] on label "F" at bounding box center [708, 406] width 155 height 32
click at [720, 406] on input "F" at bounding box center [714, 411] width 10 height 10
radio input "true"
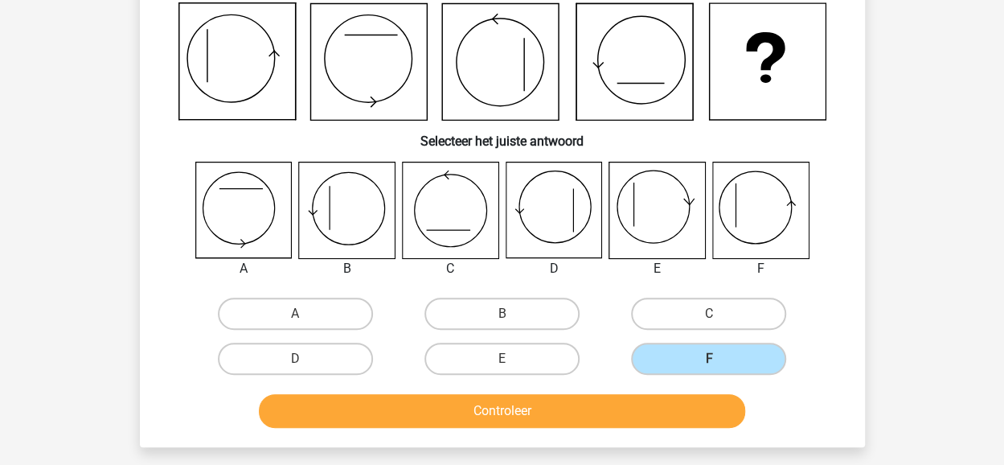
scroll to position [154, 0]
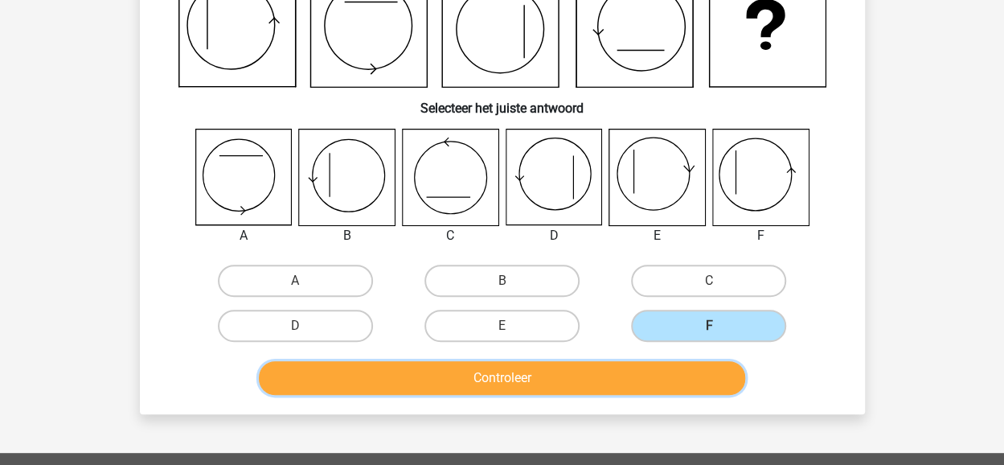
click at [508, 375] on button "Controleer" at bounding box center [502, 378] width 486 height 34
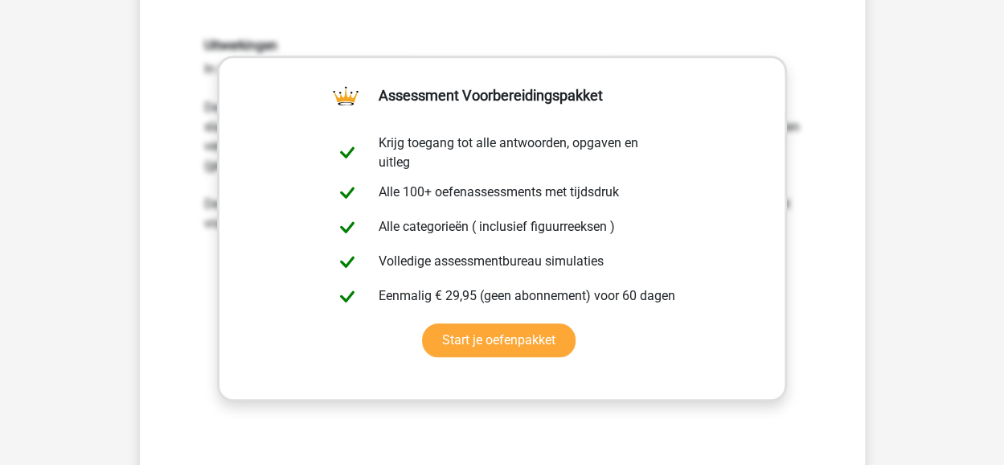
scroll to position [717, 0]
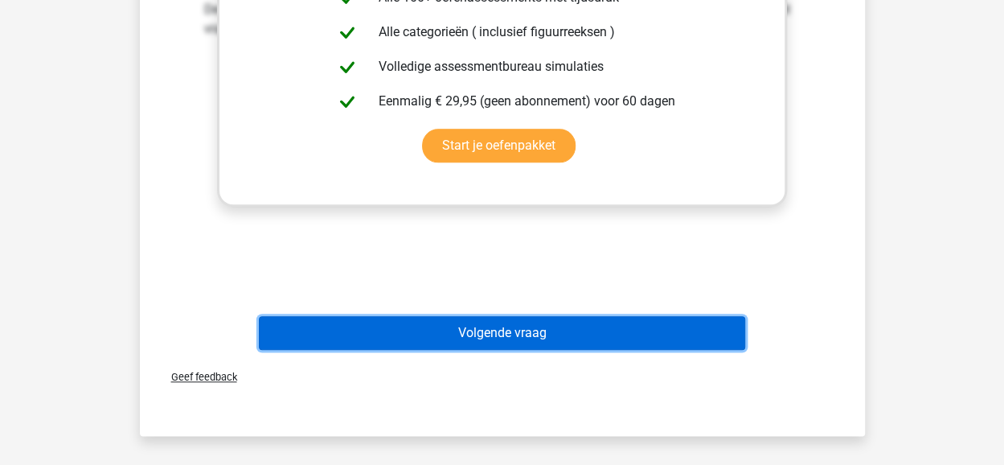
click at [515, 338] on button "Volgende vraag" at bounding box center [502, 333] width 486 height 34
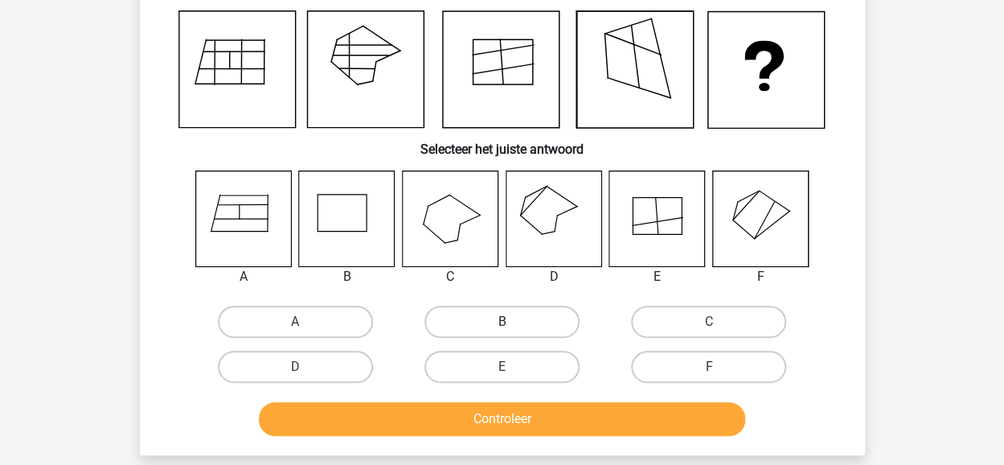
scroll to position [74, 0]
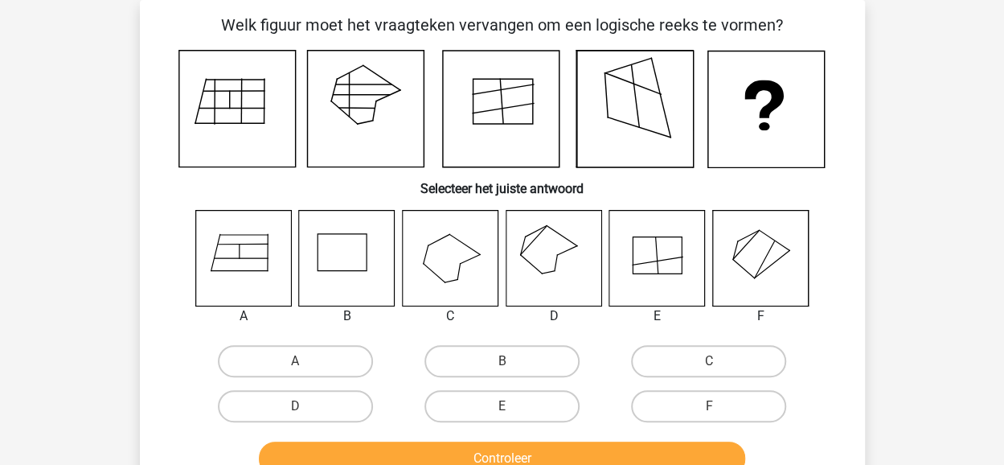
click at [546, 257] on icon at bounding box center [554, 258] width 96 height 96
click at [322, 400] on label "D" at bounding box center [295, 406] width 155 height 32
click at [306, 406] on input "D" at bounding box center [300, 411] width 10 height 10
radio input "true"
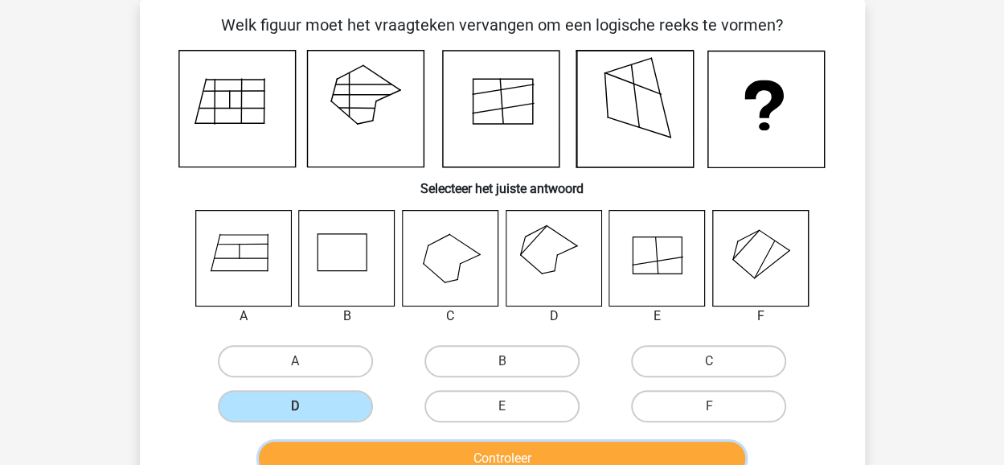
click at [490, 449] on button "Controleer" at bounding box center [502, 458] width 486 height 34
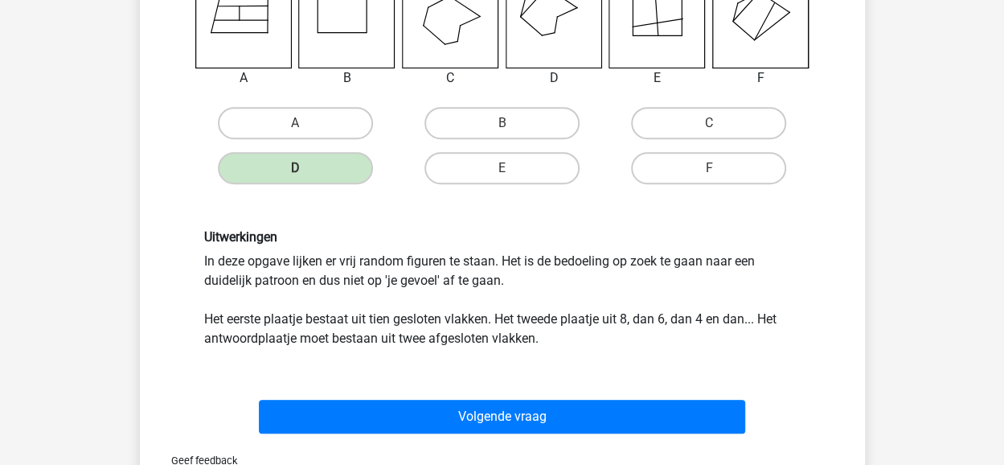
scroll to position [315, 0]
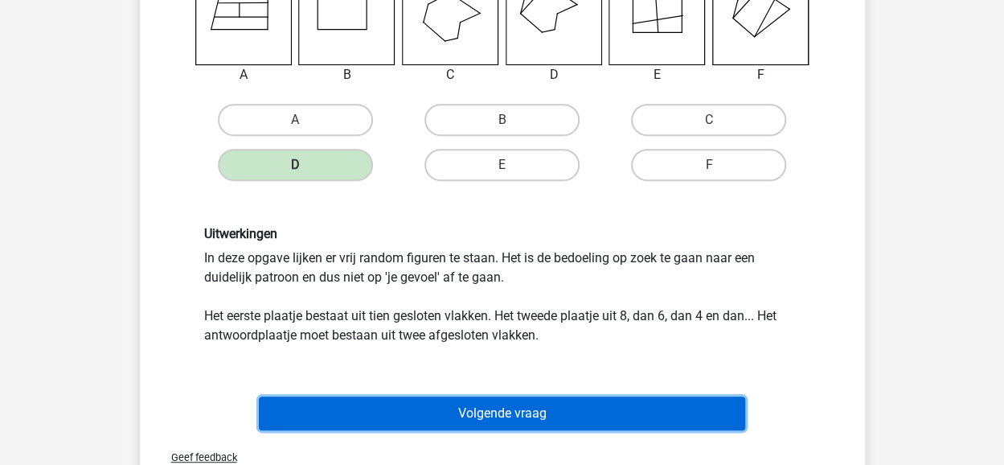
click at [526, 408] on button "Volgende vraag" at bounding box center [502, 413] width 486 height 34
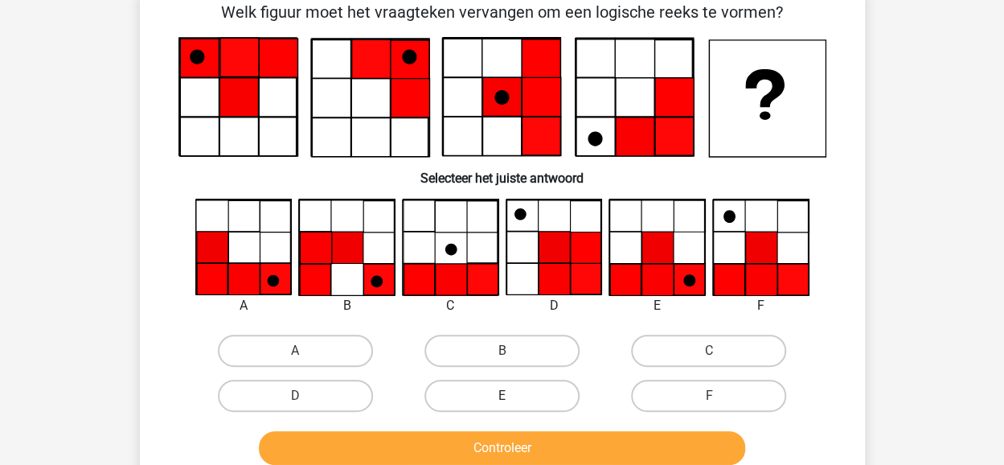
scroll to position [74, 0]
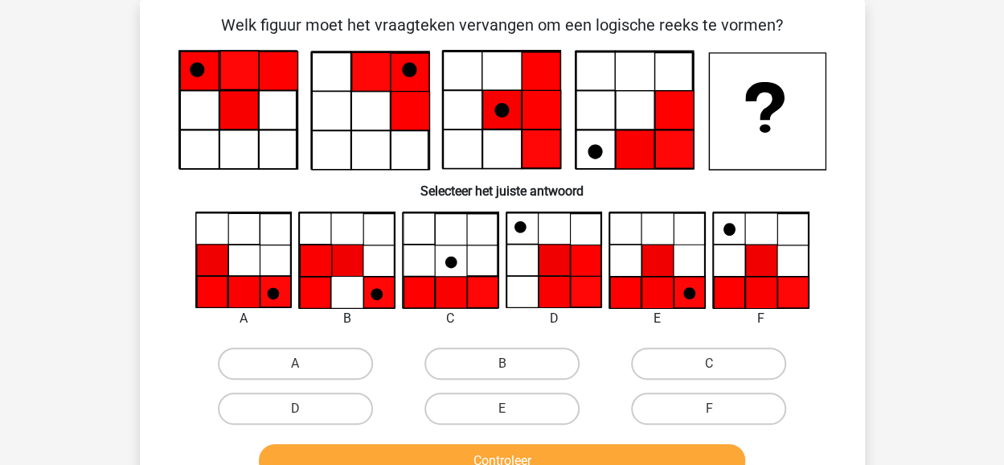
click at [500, 411] on label "E" at bounding box center [502, 408] width 155 height 32
click at [502, 411] on input "E" at bounding box center [507, 413] width 10 height 10
radio input "true"
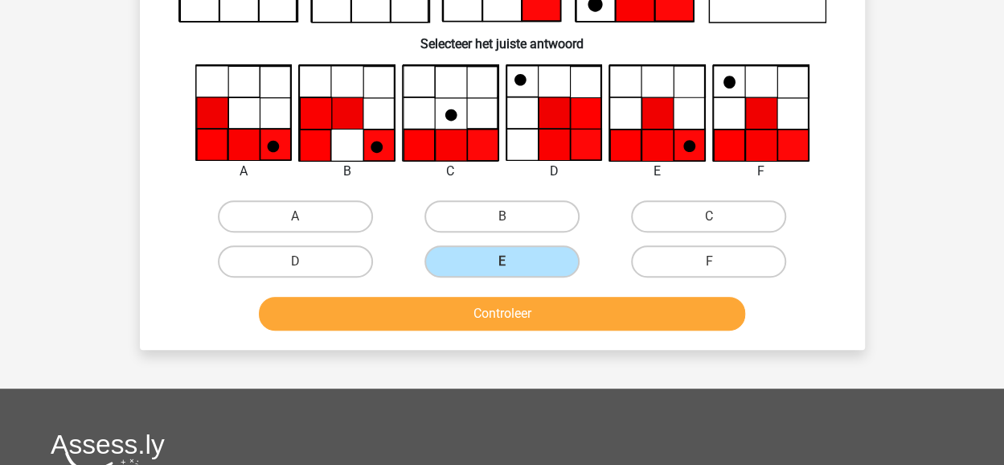
scroll to position [235, 0]
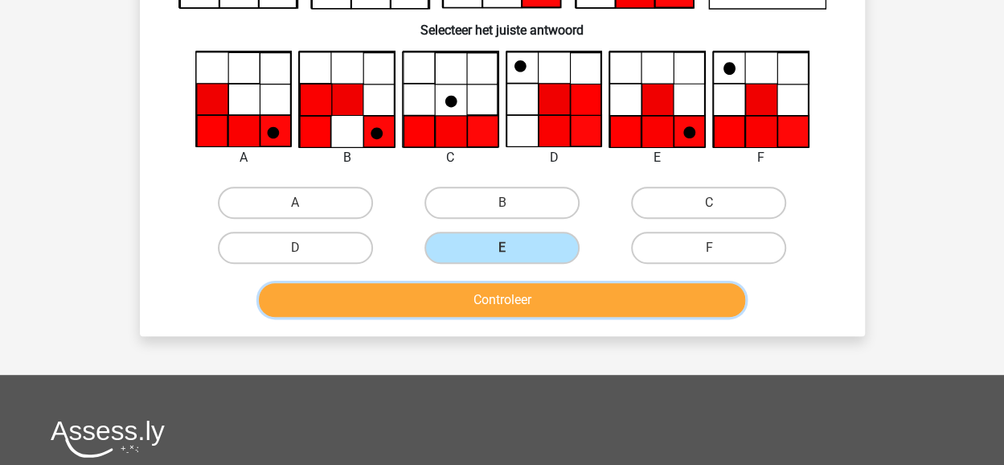
click at [519, 292] on button "Controleer" at bounding box center [502, 300] width 486 height 34
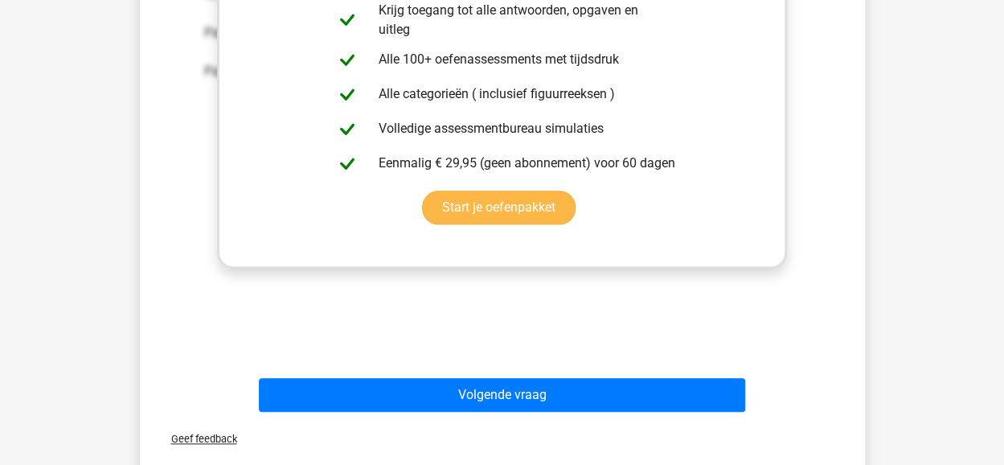
scroll to position [878, 0]
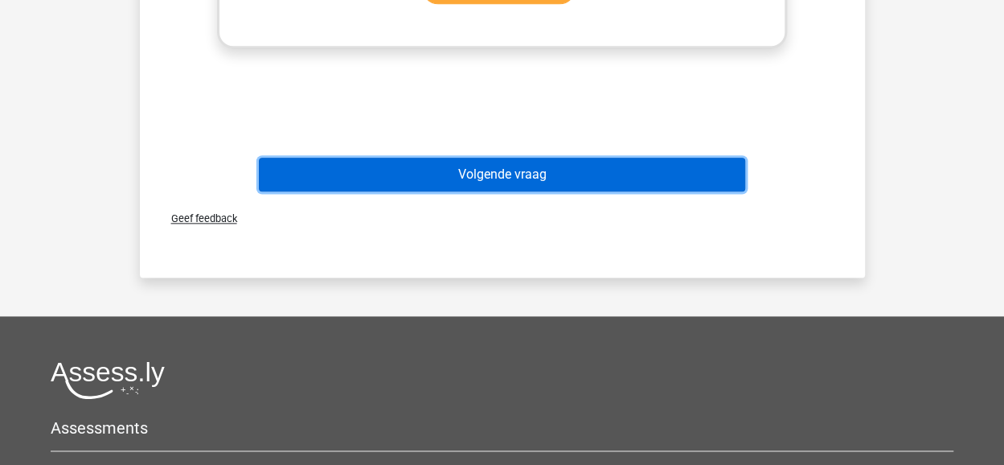
click at [564, 174] on button "Volgende vraag" at bounding box center [502, 175] width 486 height 34
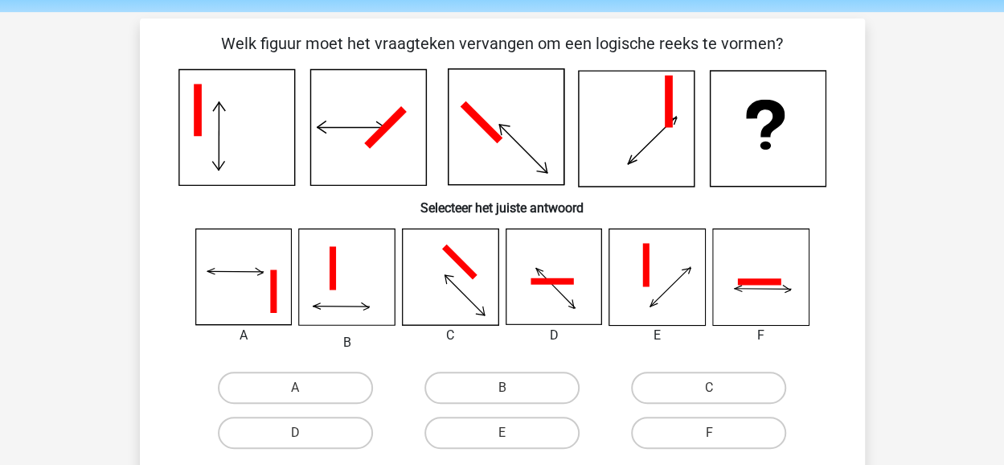
scroll to position [80, 0]
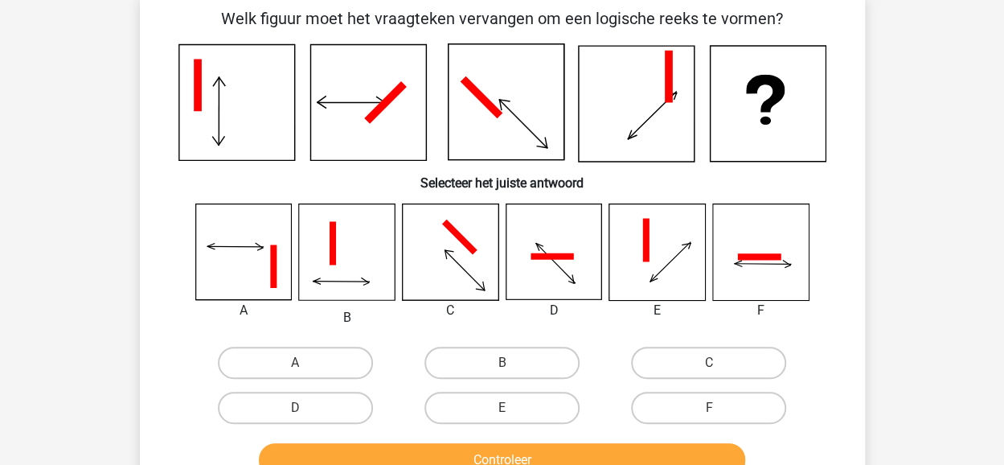
click at [718, 409] on input "F" at bounding box center [714, 413] width 10 height 10
radio input "true"
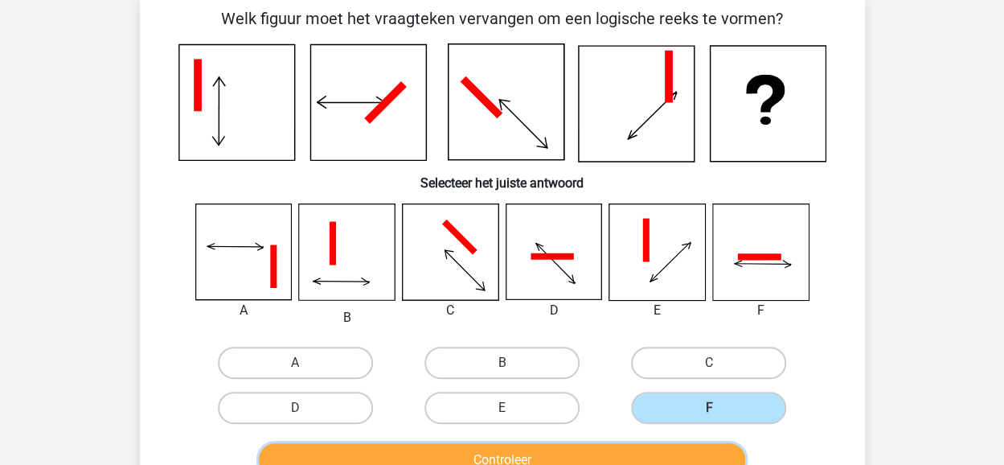
click at [563, 452] on button "Controleer" at bounding box center [502, 460] width 486 height 34
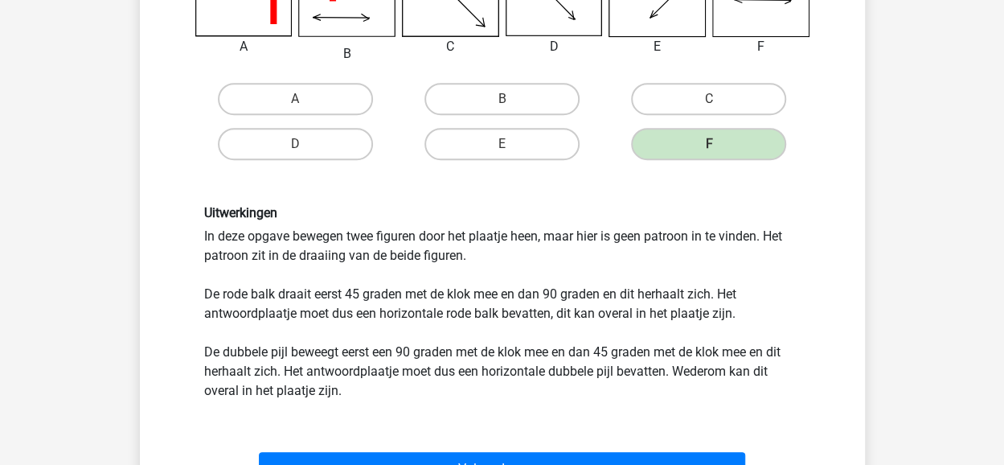
scroll to position [482, 0]
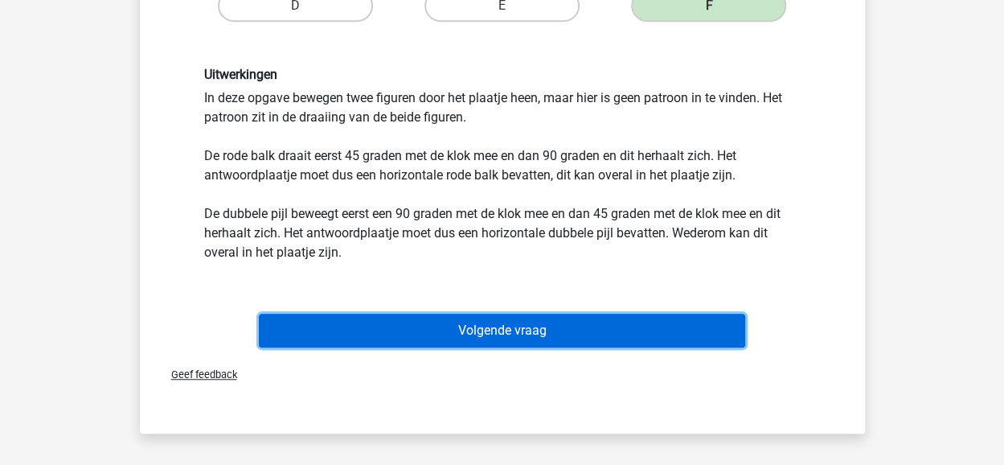
click at [549, 340] on button "Volgende vraag" at bounding box center [502, 331] width 486 height 34
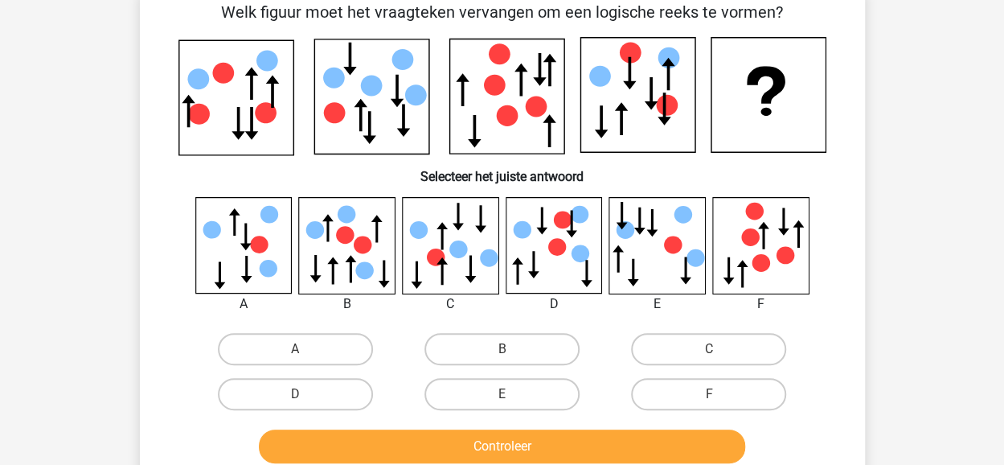
scroll to position [74, 0]
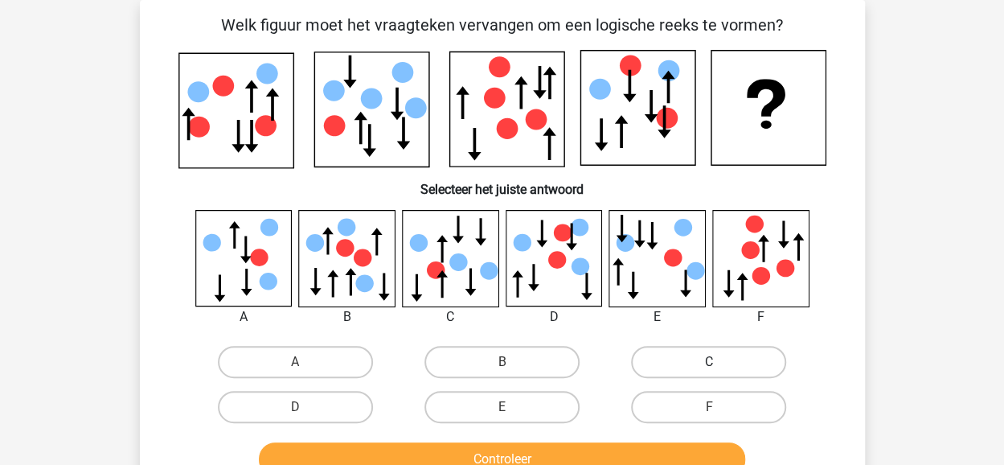
click at [701, 355] on label "C" at bounding box center [708, 362] width 155 height 32
click at [709, 362] on input "C" at bounding box center [714, 367] width 10 height 10
radio input "true"
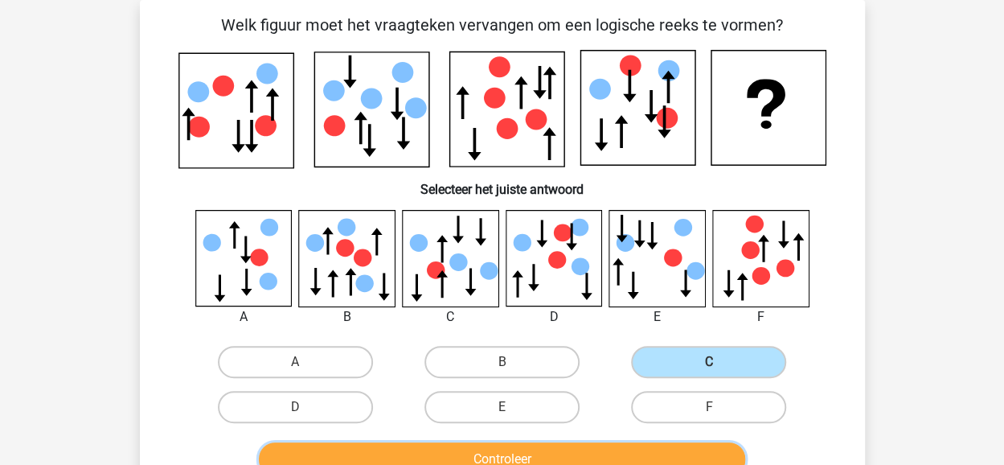
click at [616, 449] on button "Controleer" at bounding box center [502, 459] width 486 height 34
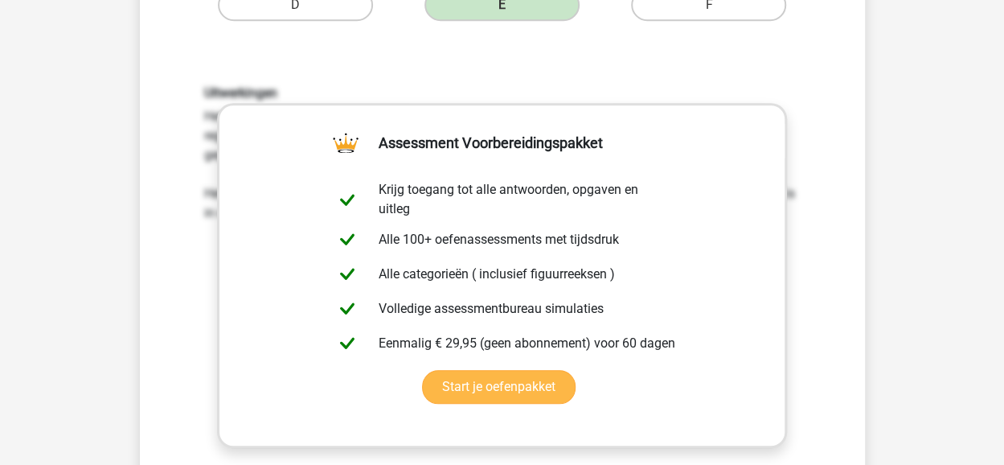
scroll to position [878, 0]
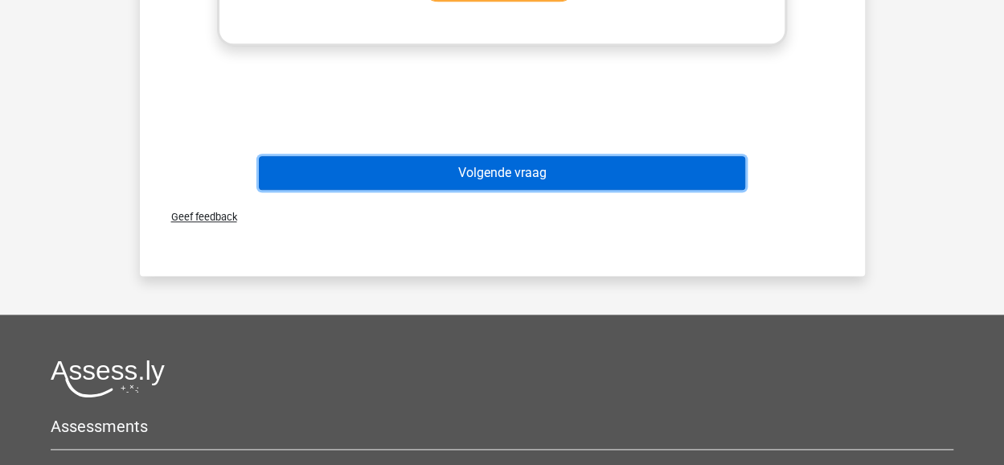
click at [508, 173] on button "Volgende vraag" at bounding box center [502, 173] width 486 height 34
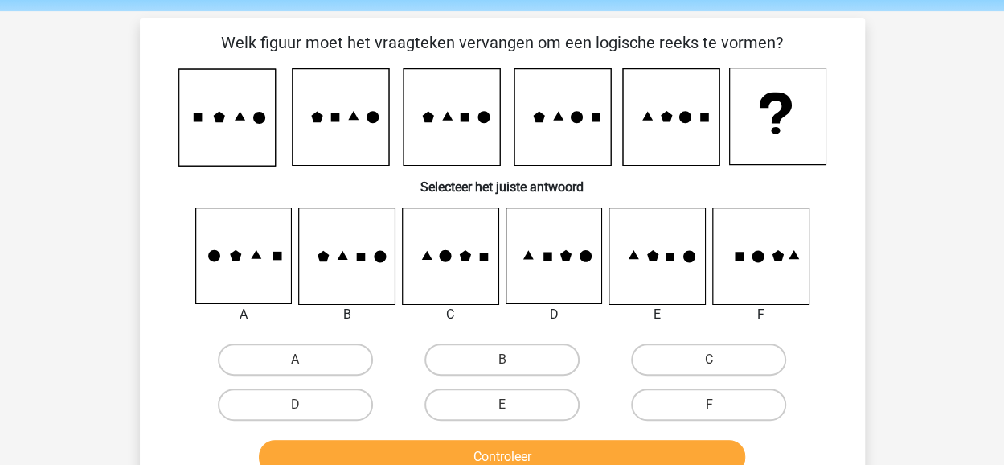
scroll to position [80, 0]
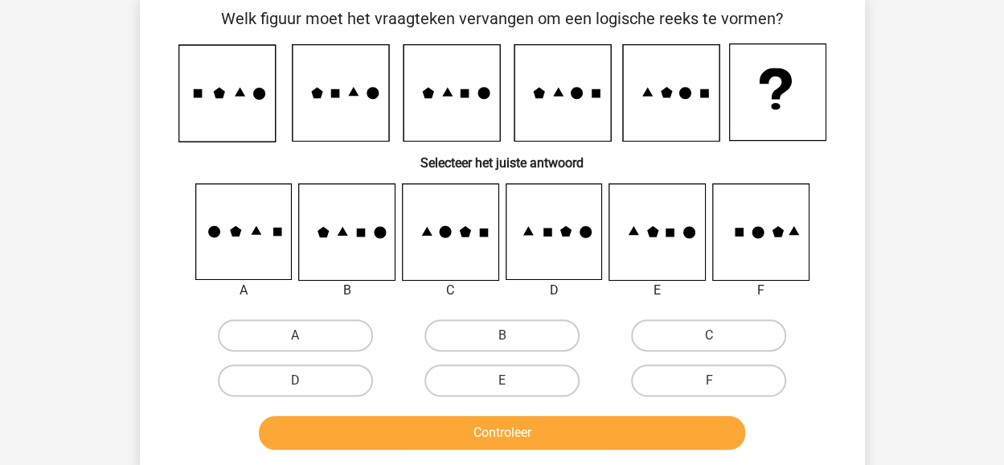
click at [589, 248] on icon at bounding box center [554, 232] width 96 height 96
click at [639, 239] on icon at bounding box center [657, 232] width 96 height 96
click at [509, 379] on label "E" at bounding box center [502, 380] width 155 height 32
click at [509, 380] on input "E" at bounding box center [507, 385] width 10 height 10
radio input "true"
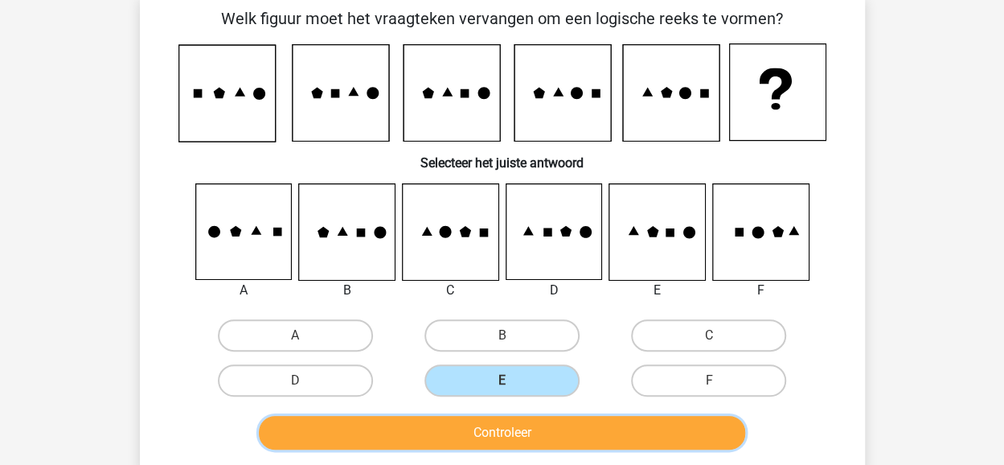
click at [515, 427] on button "Controleer" at bounding box center [502, 433] width 486 height 34
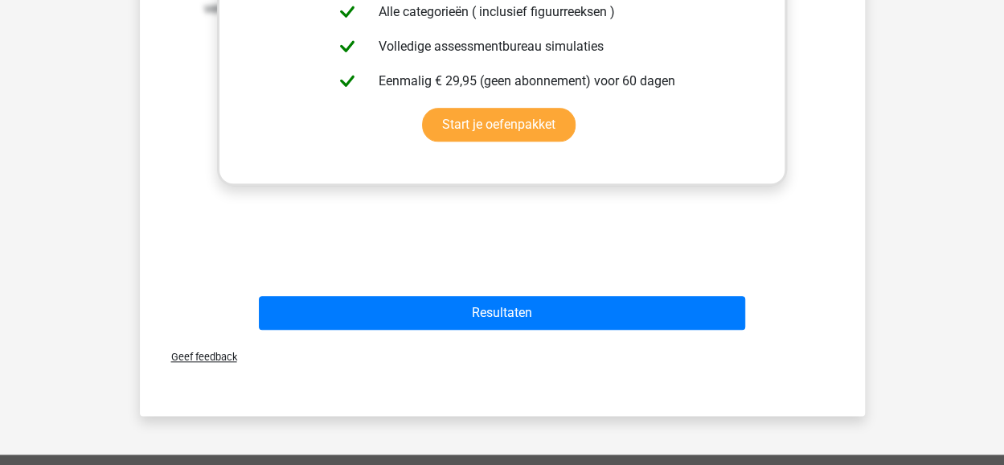
scroll to position [804, 0]
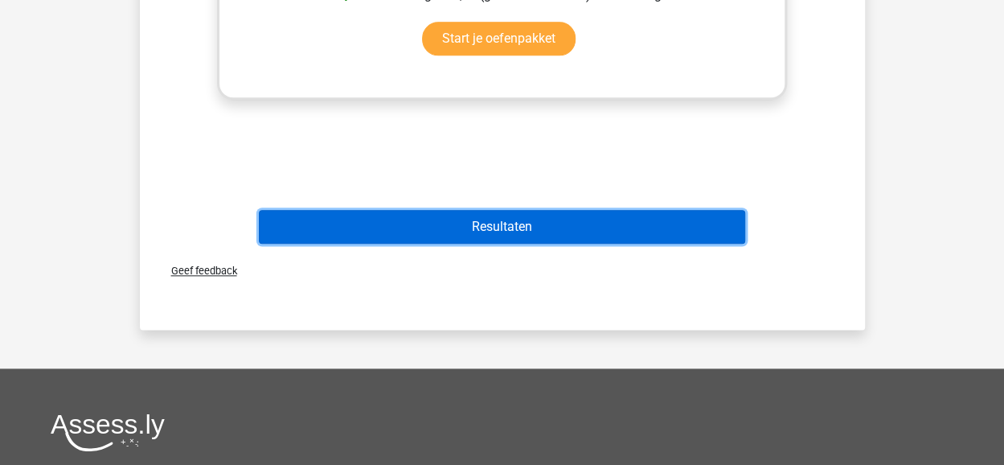
click at [518, 234] on button "Resultaten" at bounding box center [502, 227] width 486 height 34
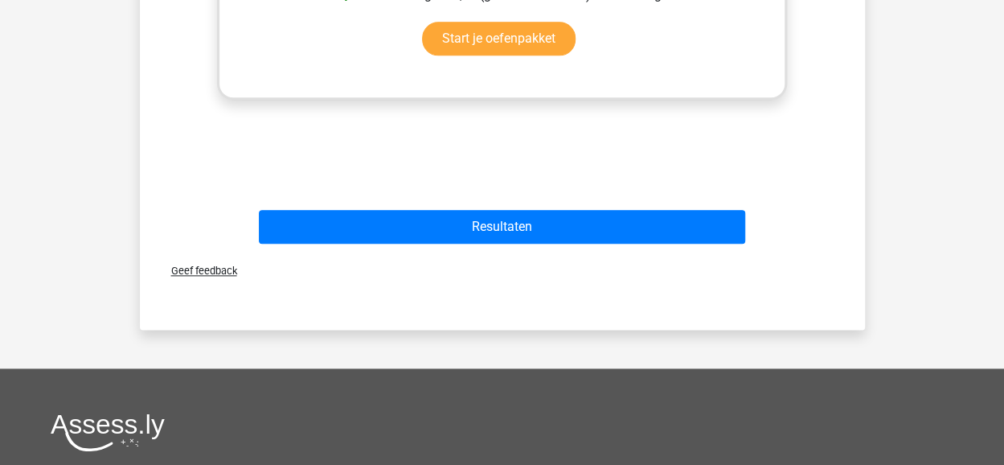
scroll to position [1126, 0]
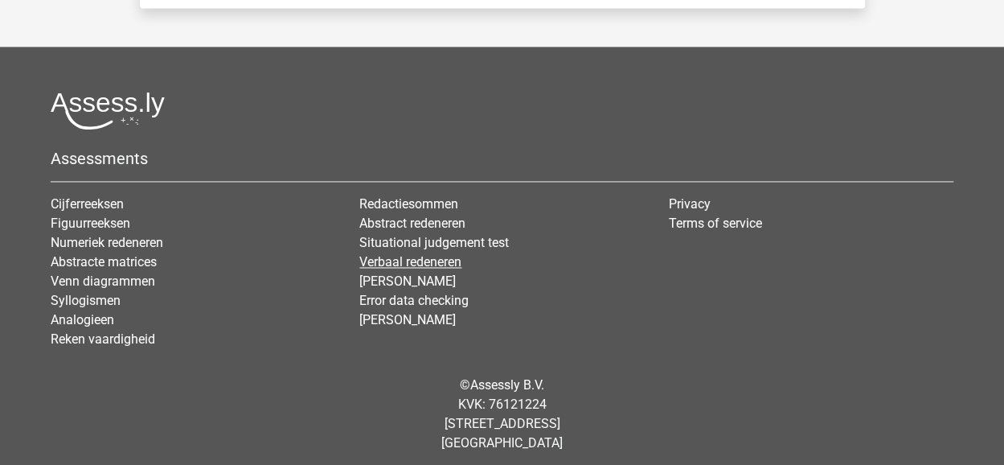
click at [404, 262] on link "Verbaal redeneren" at bounding box center [410, 261] width 102 height 15
click at [384, 230] on li "Abstract redeneren" at bounding box center [501, 223] width 285 height 19
click at [380, 224] on link "Abstract redeneren" at bounding box center [412, 222] width 106 height 15
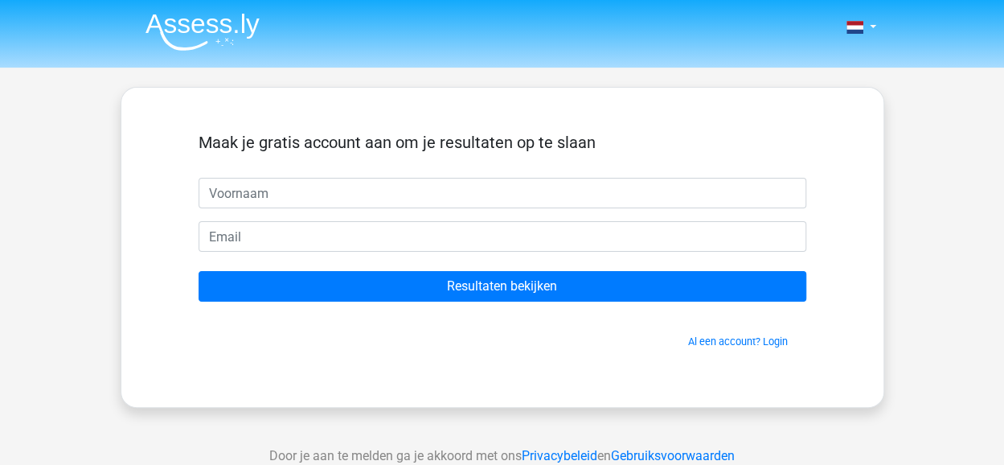
click at [972, 253] on div "Nederlands English" at bounding box center [502, 454] width 1004 height 909
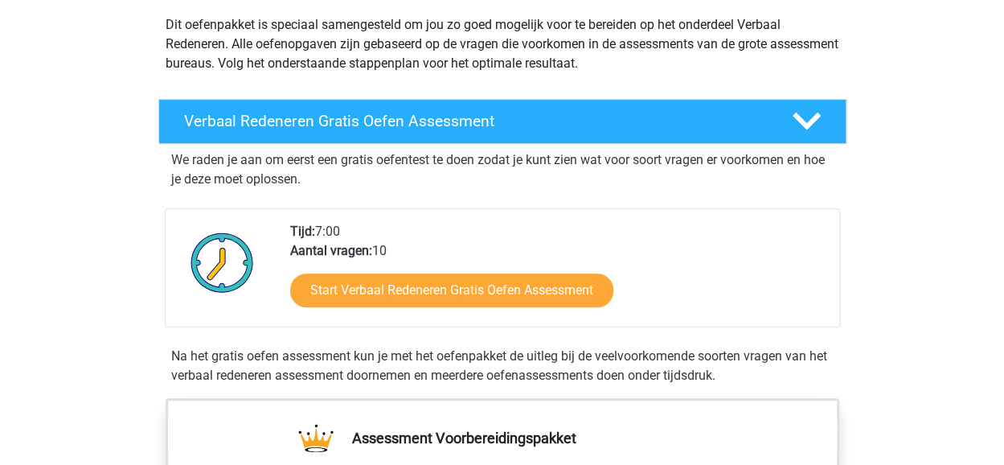
scroll to position [161, 0]
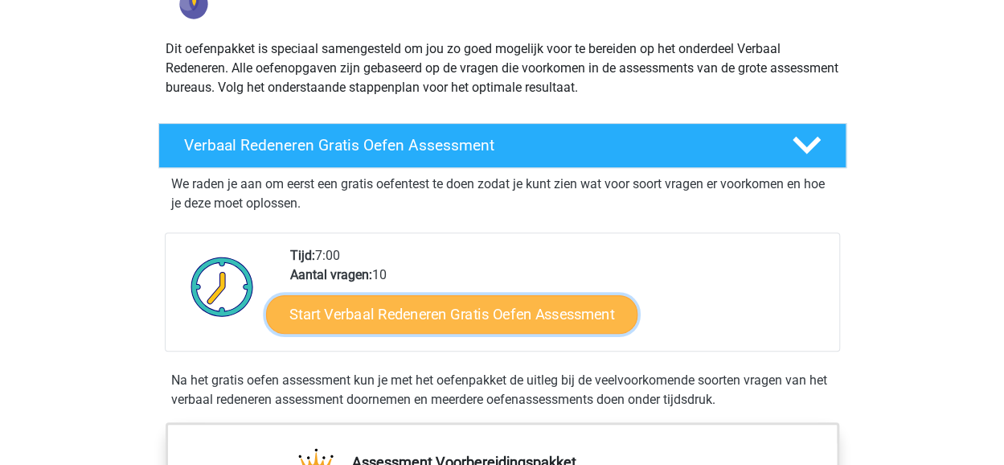
click at [429, 318] on link "Start Verbaal Redeneren Gratis Oefen Assessment" at bounding box center [451, 314] width 371 height 39
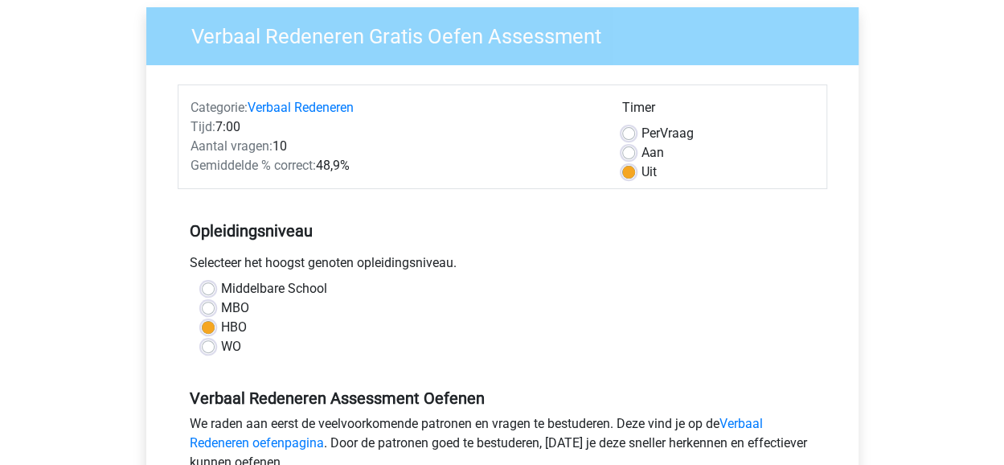
scroll to position [161, 0]
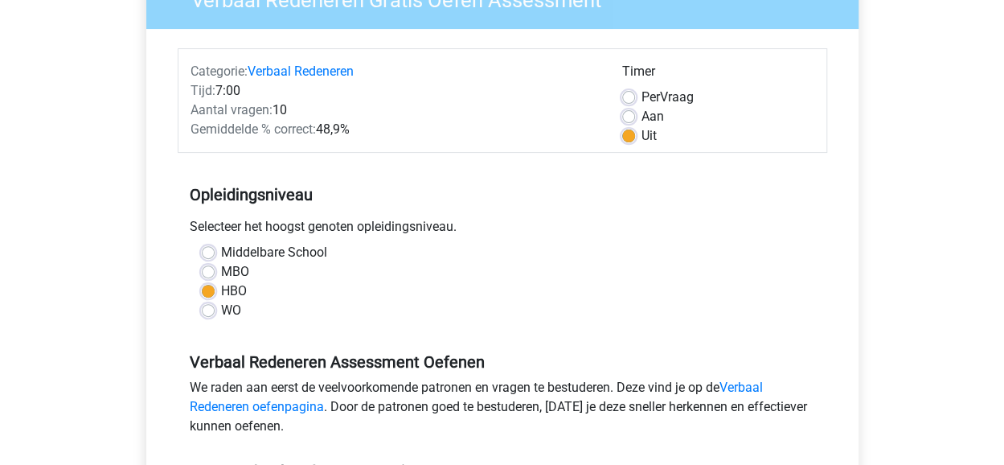
click at [221, 266] on label "MBO" at bounding box center [235, 271] width 28 height 19
click at [211, 266] on input "MBO" at bounding box center [208, 270] width 13 height 16
radio input "true"
drag, startPoint x: 211, startPoint y: 289, endPoint x: 257, endPoint y: 286, distance: 45.9
click at [221, 289] on label "HBO" at bounding box center [234, 290] width 26 height 19
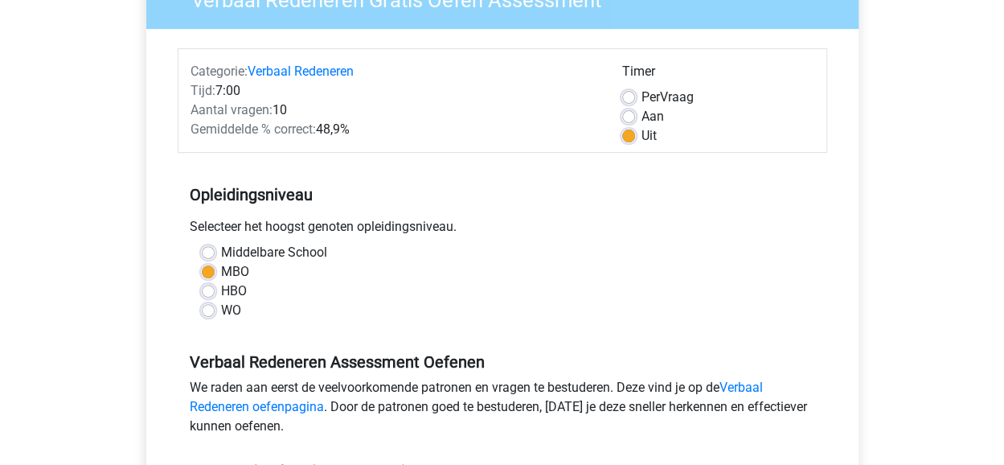
click at [212, 289] on input "HBO" at bounding box center [208, 289] width 13 height 16
radio input "true"
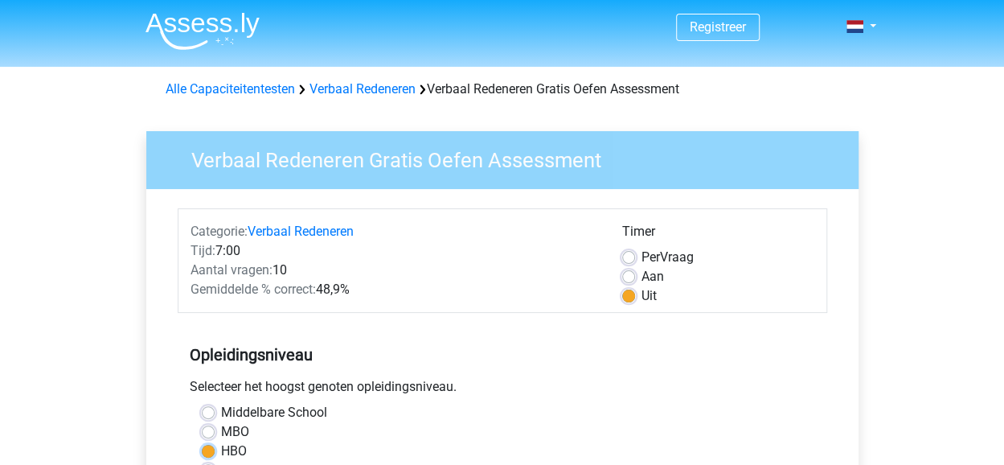
scroll to position [0, 0]
click at [642, 278] on label "Aan" at bounding box center [653, 277] width 23 height 19
click at [630, 278] on input "Aan" at bounding box center [628, 276] width 13 height 16
radio input "true"
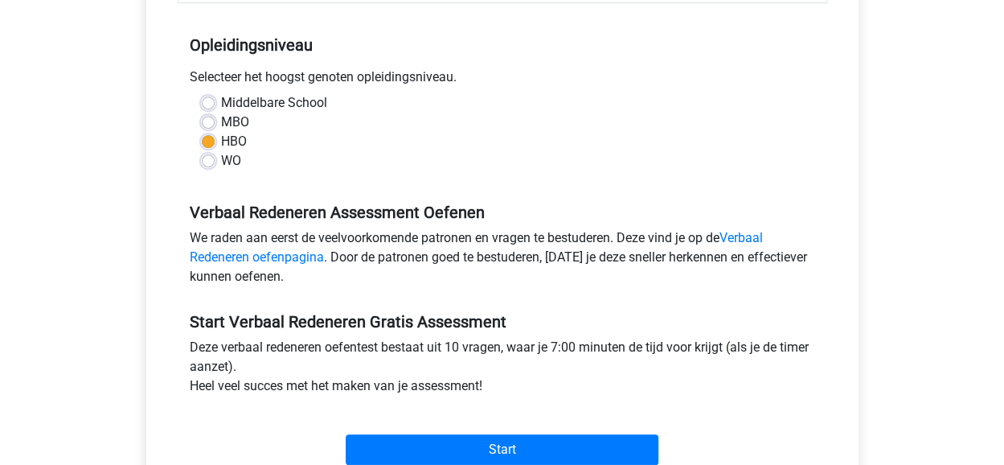
scroll to position [402, 0]
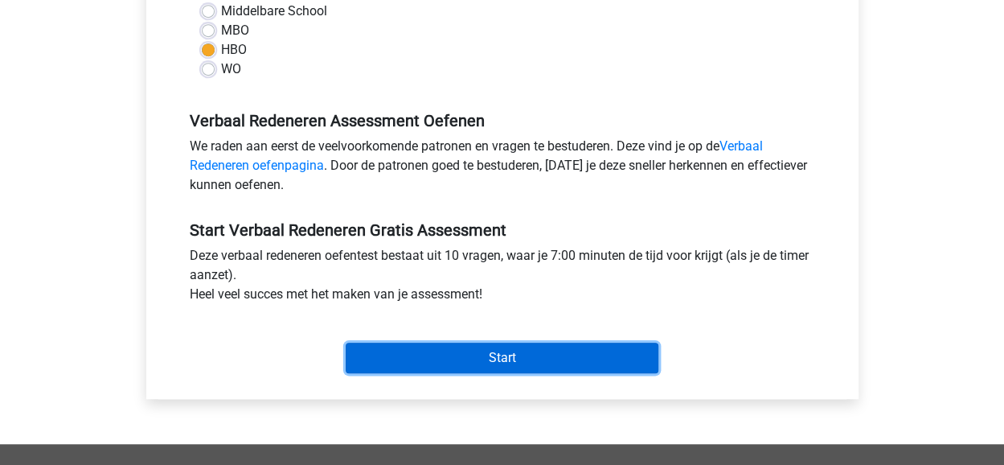
click at [534, 351] on input "Start" at bounding box center [502, 358] width 313 height 31
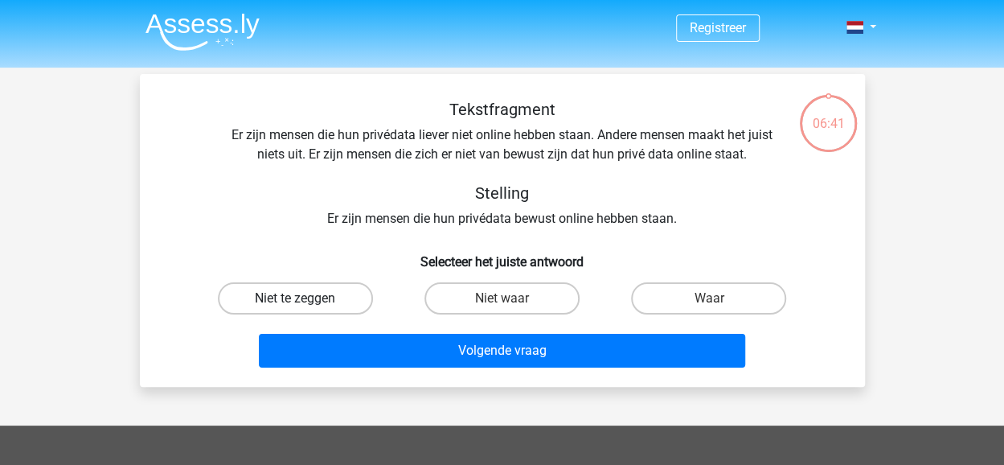
click at [284, 296] on label "Niet te zeggen" at bounding box center [295, 298] width 155 height 32
click at [295, 298] on input "Niet te zeggen" at bounding box center [300, 303] width 10 height 10
radio input "true"
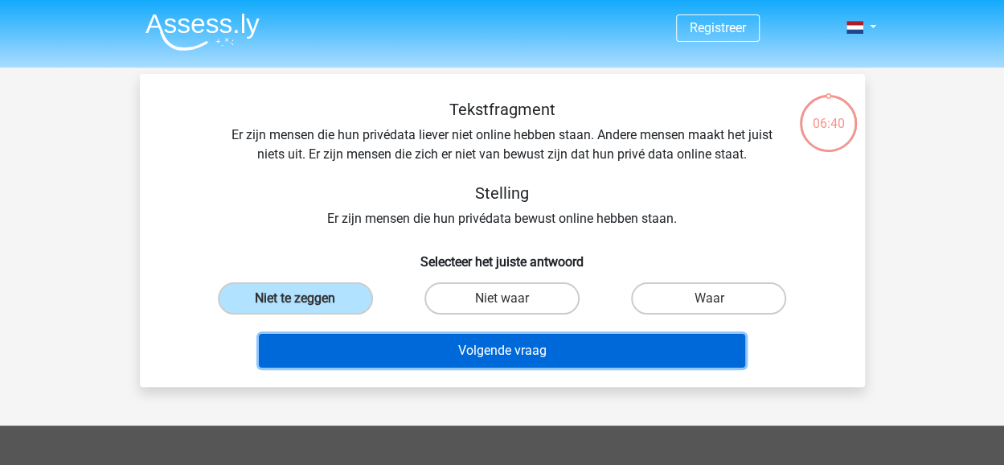
click at [489, 349] on button "Volgende vraag" at bounding box center [502, 351] width 486 height 34
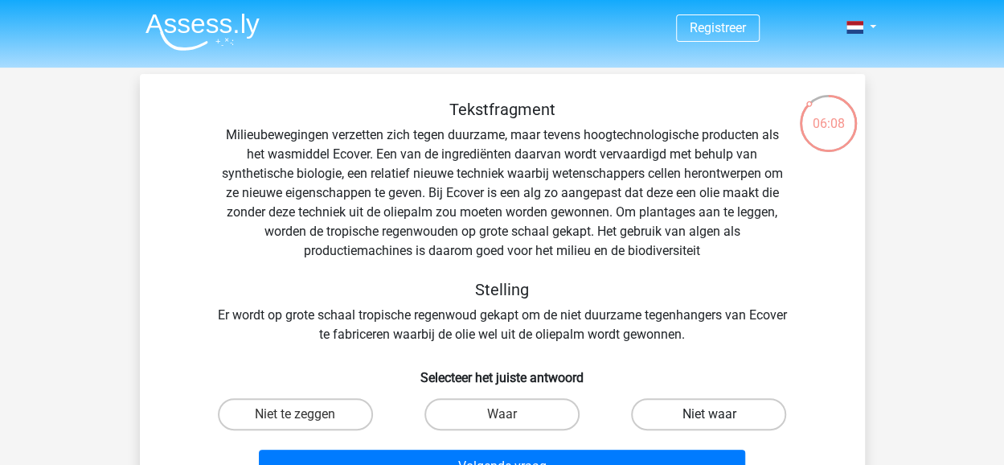
click at [666, 418] on label "Niet waar" at bounding box center [708, 414] width 155 height 32
click at [709, 418] on input "Niet waar" at bounding box center [714, 419] width 10 height 10
radio input "true"
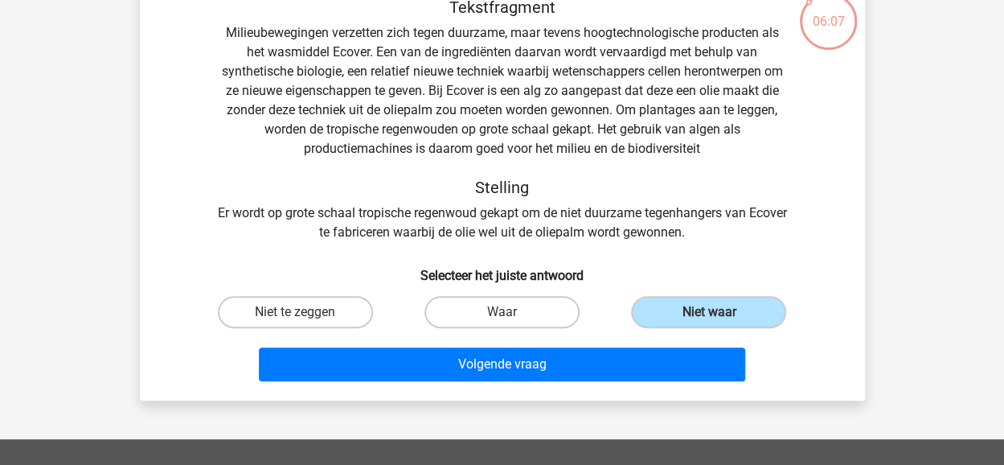
scroll to position [161, 0]
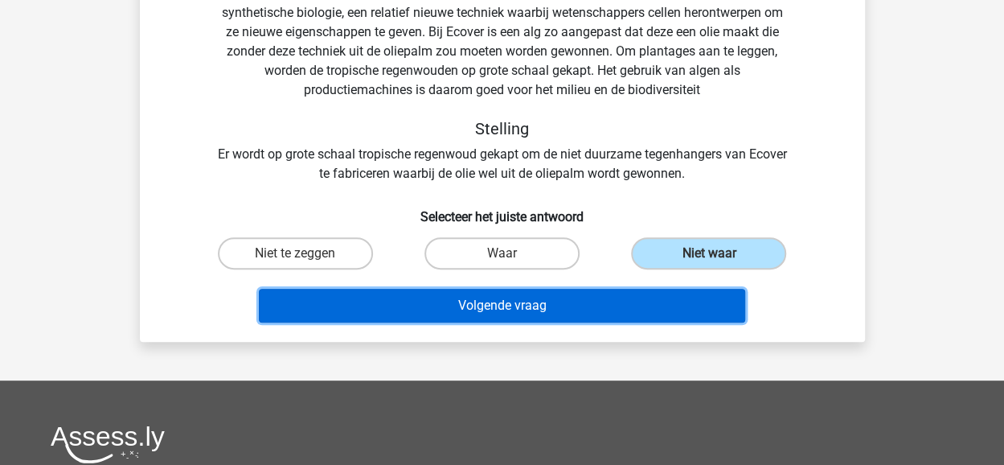
click at [532, 304] on button "Volgende vraag" at bounding box center [502, 306] width 486 height 34
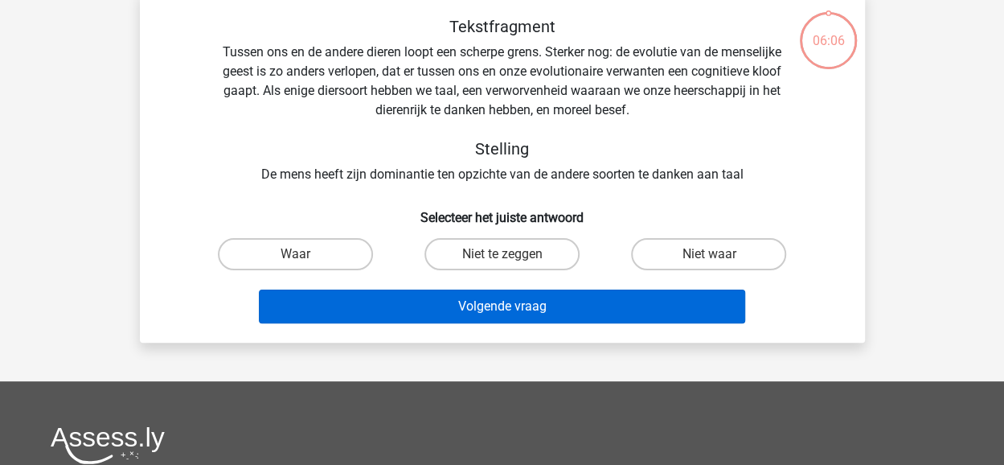
scroll to position [74, 0]
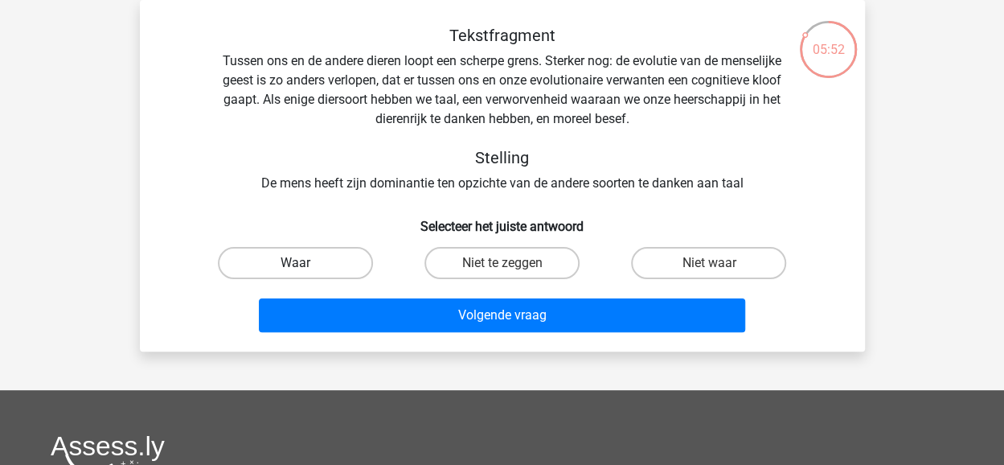
click at [289, 265] on label "Waar" at bounding box center [295, 263] width 155 height 32
click at [295, 265] on input "Waar" at bounding box center [300, 268] width 10 height 10
radio input "true"
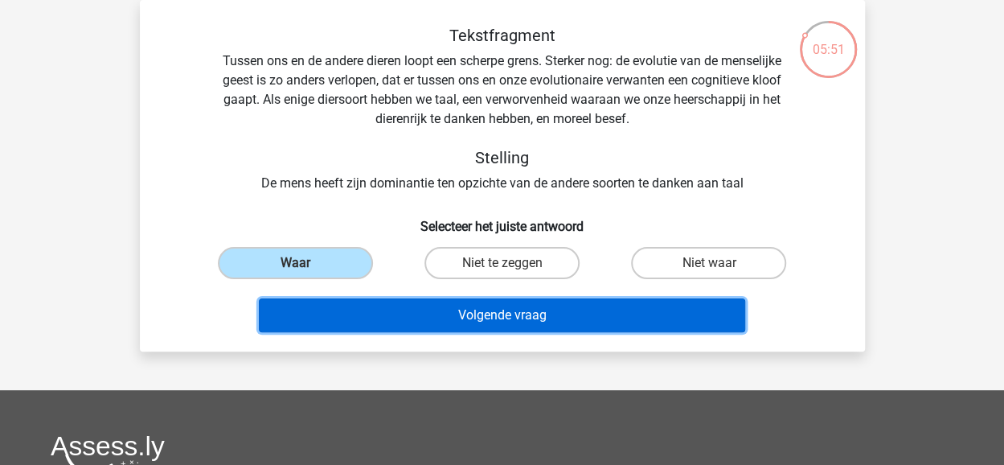
click at [363, 321] on button "Volgende vraag" at bounding box center [502, 315] width 486 height 34
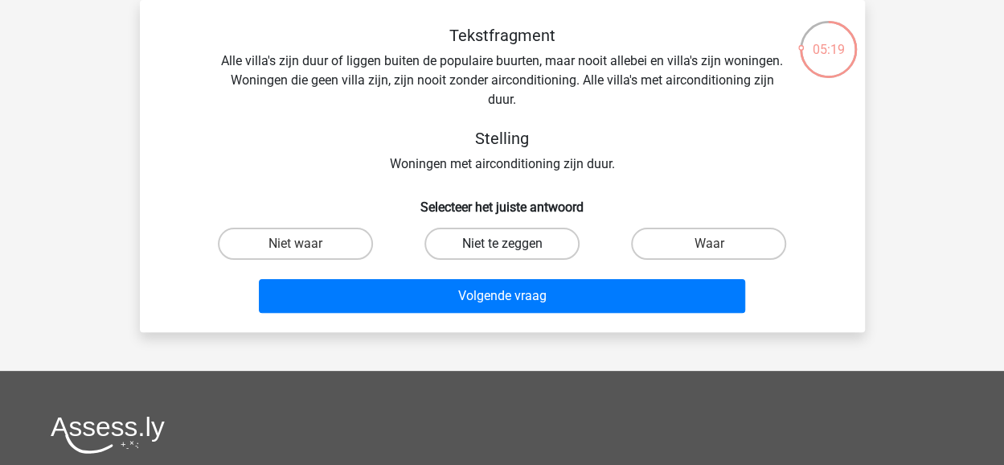
click at [457, 240] on label "Niet te zeggen" at bounding box center [502, 244] width 155 height 32
click at [502, 244] on input "Niet te zeggen" at bounding box center [507, 249] width 10 height 10
radio input "true"
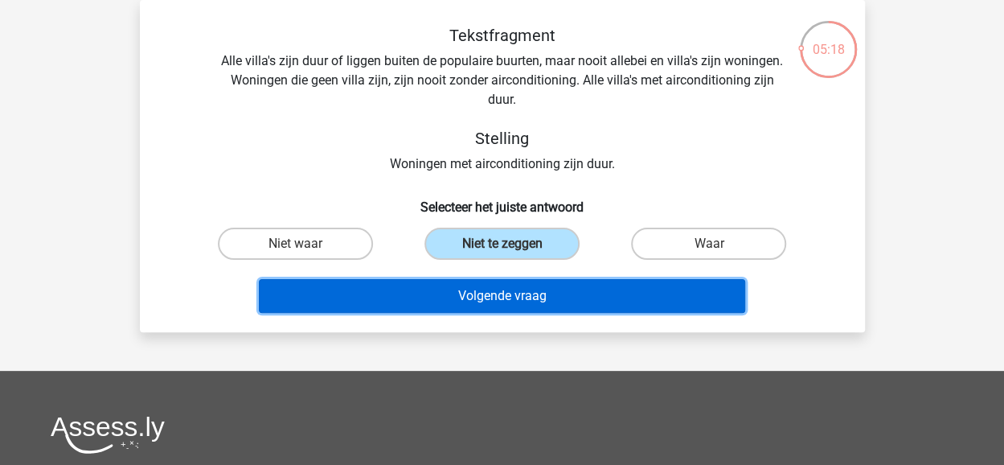
click at [487, 287] on button "Volgende vraag" at bounding box center [502, 296] width 486 height 34
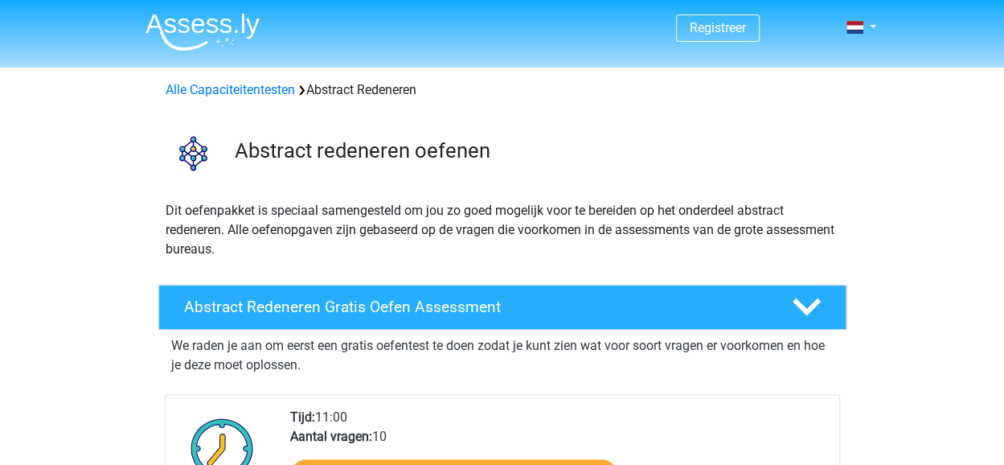
scroll to position [80, 0]
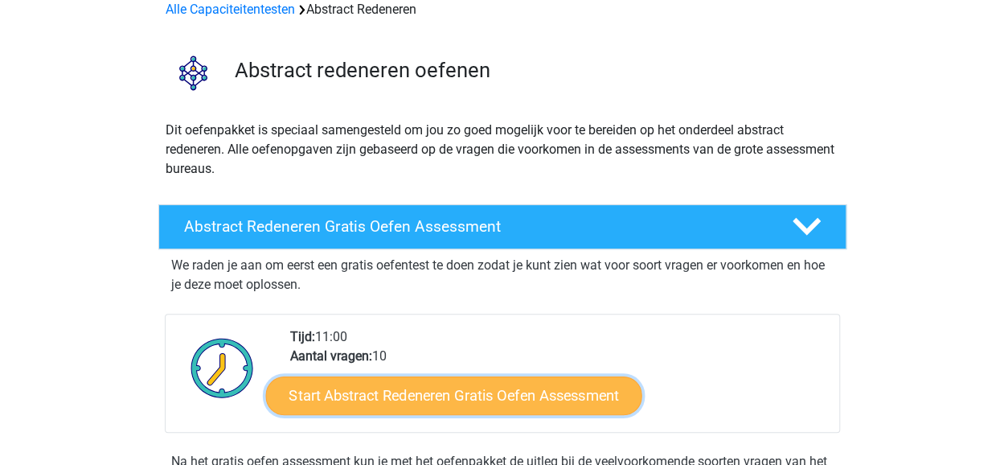
click at [549, 394] on link "Start Abstract Redeneren Gratis Oefen Assessment" at bounding box center [453, 394] width 376 height 39
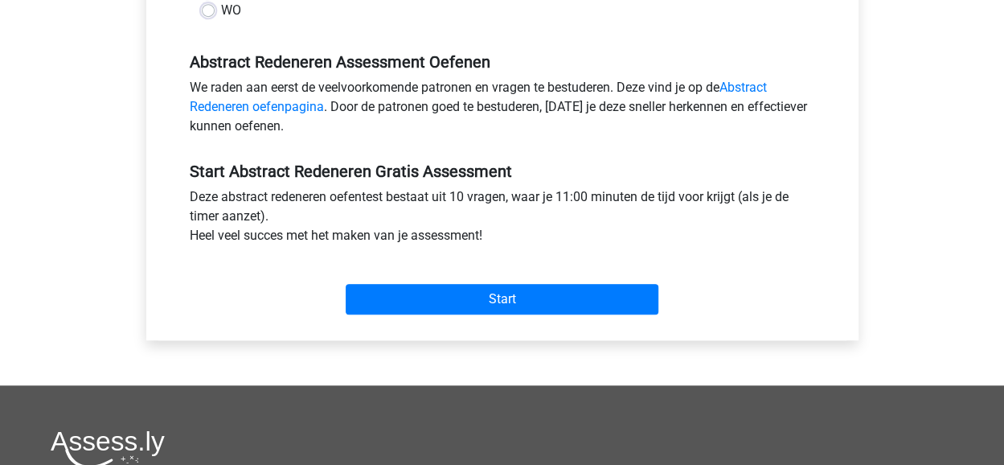
scroll to position [482, 0]
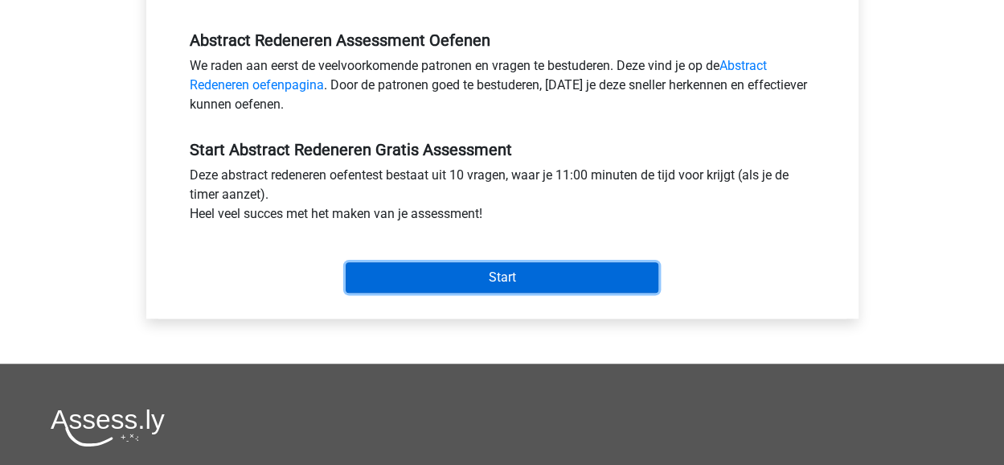
click at [514, 285] on input "Start" at bounding box center [502, 277] width 313 height 31
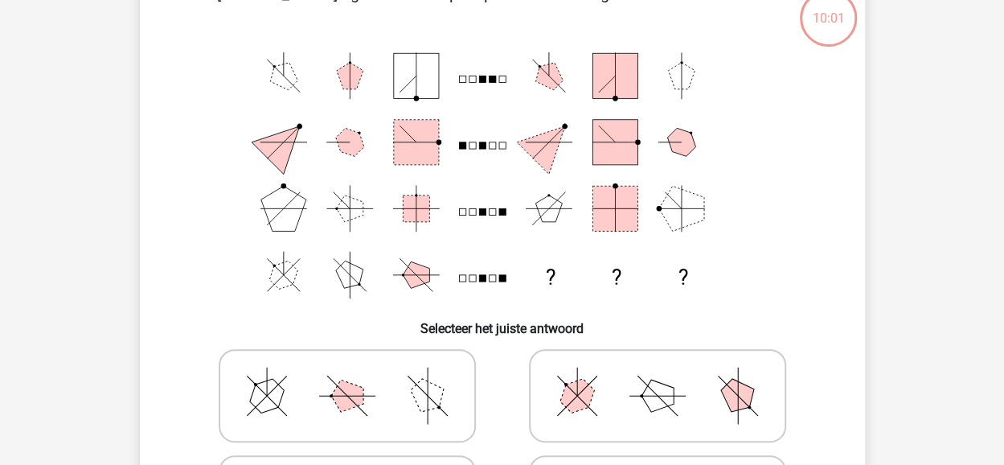
scroll to position [80, 0]
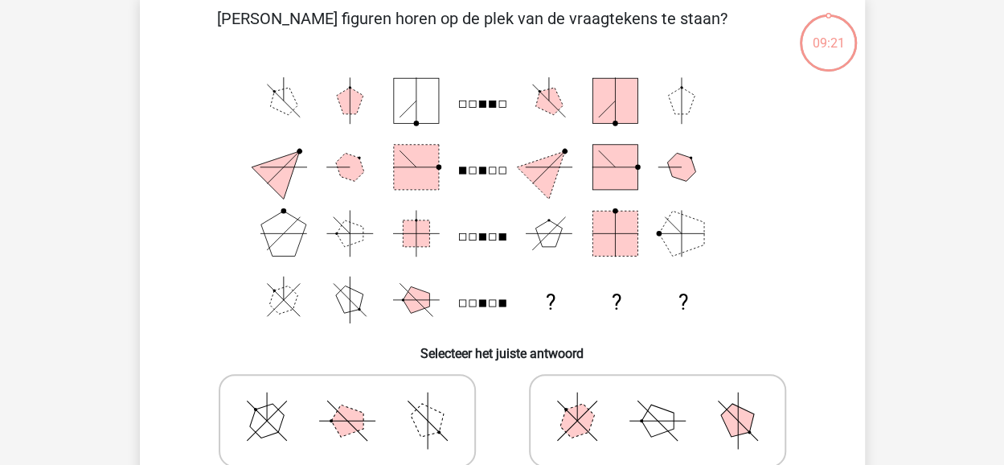
click at [493, 103] on rect at bounding box center [492, 104] width 6 height 6
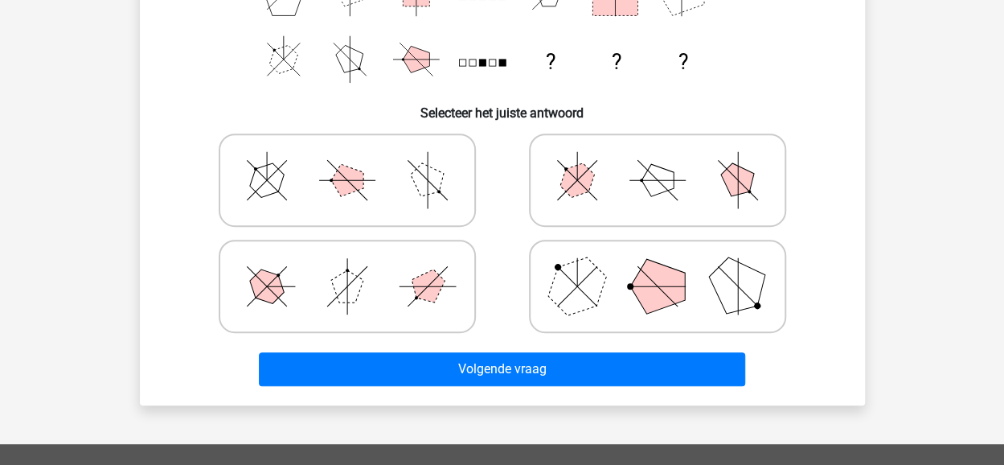
scroll to position [322, 0]
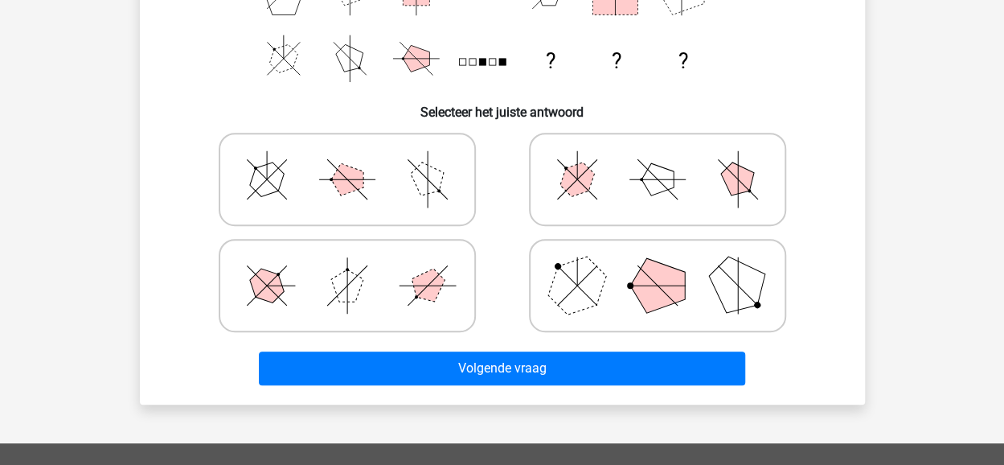
click at [663, 288] on polygon at bounding box center [657, 285] width 55 height 55
click at [663, 265] on input "radio" at bounding box center [663, 260] width 10 height 10
radio input "true"
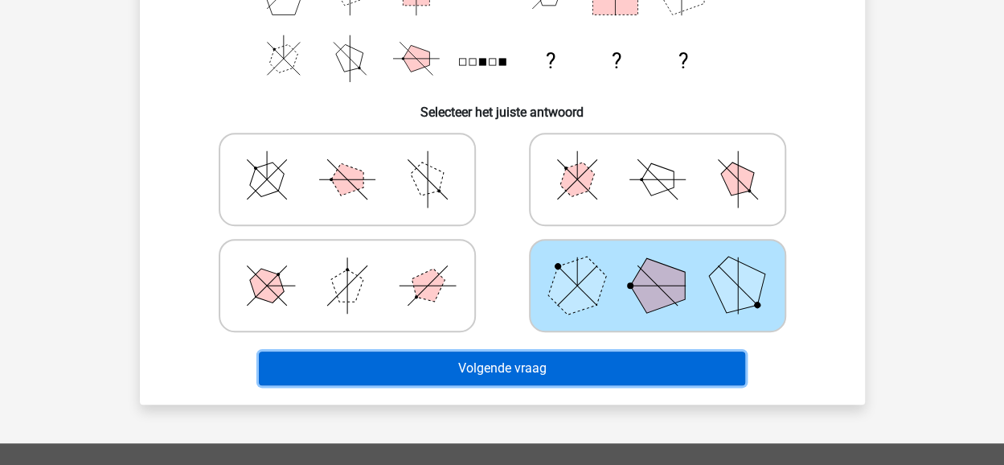
click at [546, 361] on button "Volgende vraag" at bounding box center [502, 368] width 486 height 34
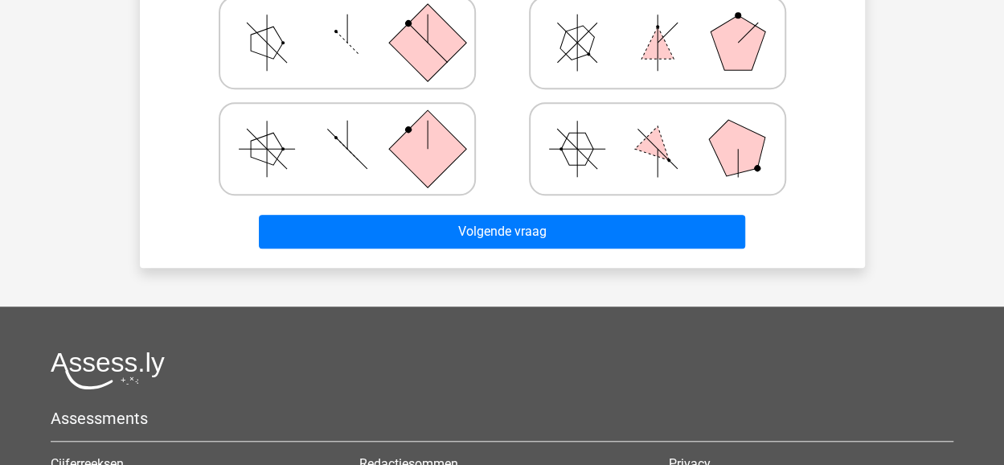
scroll to position [396, 0]
